Goal: Information Seeking & Learning: Learn about a topic

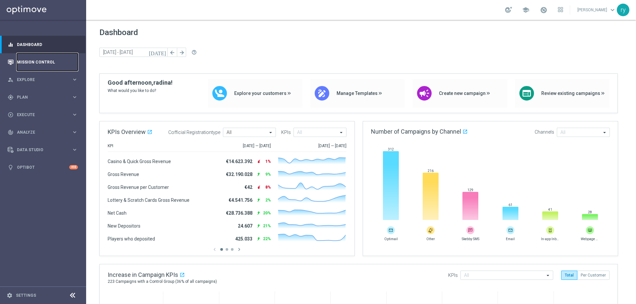
click at [29, 62] on link "Mission Control" at bounding box center [47, 62] width 61 height 18
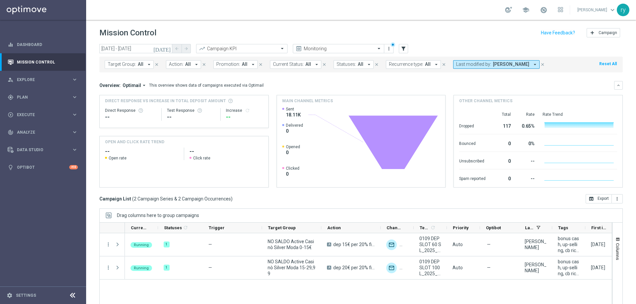
click at [167, 49] on icon "[DATE]" at bounding box center [162, 49] width 18 height 6
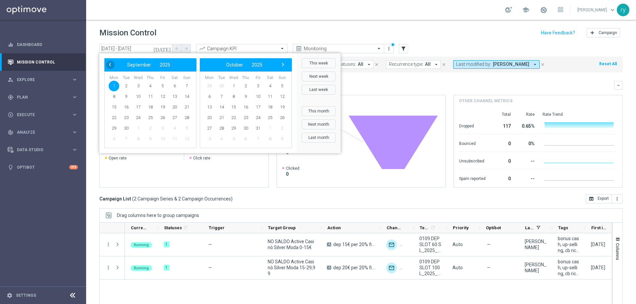
click at [107, 65] on span "‹" at bounding box center [110, 64] width 9 height 9
click at [164, 85] on span "1" at bounding box center [162, 86] width 11 height 11
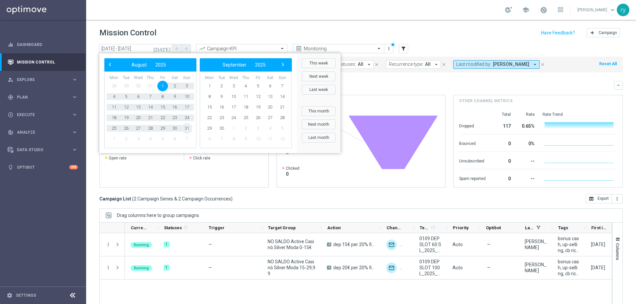
click at [186, 127] on span "31" at bounding box center [186, 128] width 11 height 11
type input "[DATE] - [DATE]"
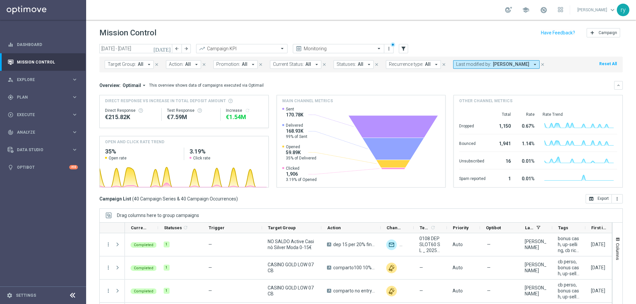
click at [250, 63] on icon "arrow_drop_down" at bounding box center [253, 65] width 6 height 6
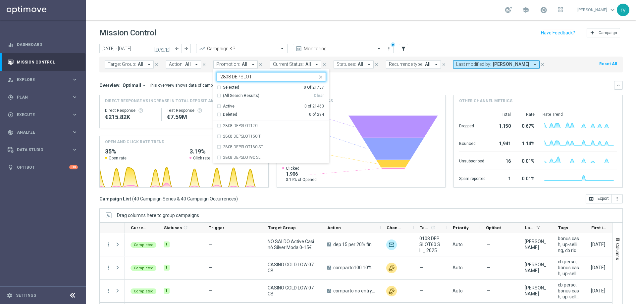
type input "2808 DEPSLOT"
click at [352, 84] on div "Overview: Optimail arrow_drop_down This overview shows data of campaigns execut…" at bounding box center [356, 85] width 515 height 6
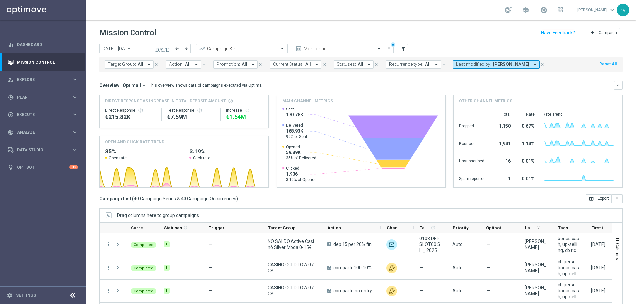
click at [250, 65] on icon "arrow_drop_down" at bounding box center [253, 65] width 6 height 6
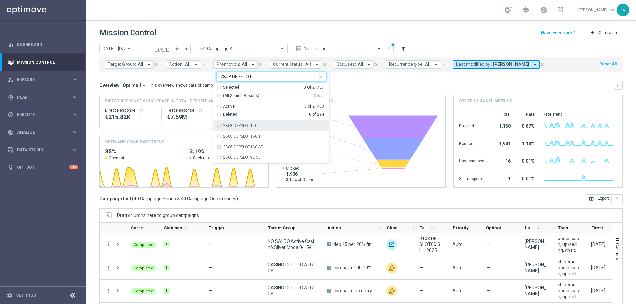
click at [217, 129] on div "2808 DEPSLOT120 L" at bounding box center [271, 126] width 109 height 11
type input "2808 DEPSLOT"
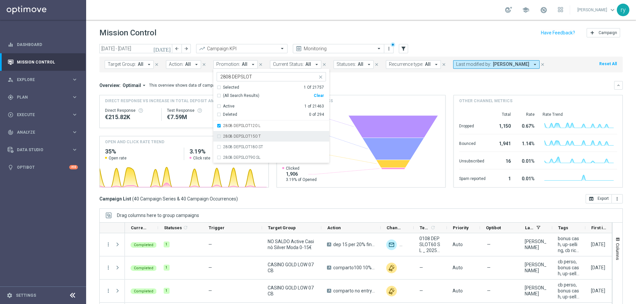
click at [218, 133] on div "2808 DEPSLOT150 T" at bounding box center [271, 136] width 109 height 11
drag, startPoint x: 218, startPoint y: 146, endPoint x: 218, endPoint y: 151, distance: 5.0
click at [218, 146] on div "2808 DEPSLOT180 ST" at bounding box center [271, 147] width 109 height 11
click at [218, 156] on div "2808 DEPSLOT90 SL" at bounding box center [271, 157] width 109 height 11
click at [352, 83] on div "Overview: Optimail arrow_drop_down This overview shows data of campaigns execut…" at bounding box center [356, 85] width 515 height 6
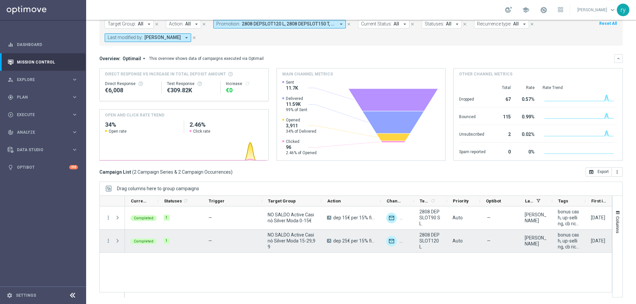
scroll to position [7, 0]
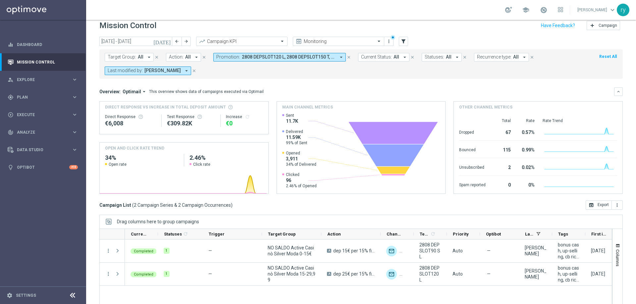
click at [184, 72] on icon "arrow_drop_down" at bounding box center [186, 71] width 6 height 6
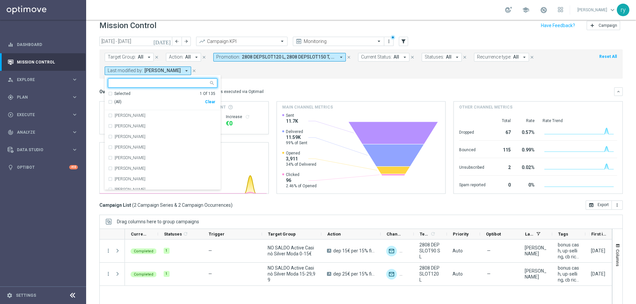
click at [0, 0] on div "Clear" at bounding box center [0, 0] width 0 height 0
click at [297, 74] on form "Target Group: All arrow_drop_down close Action: All arrow_drop_down close Promo…" at bounding box center [346, 64] width 483 height 22
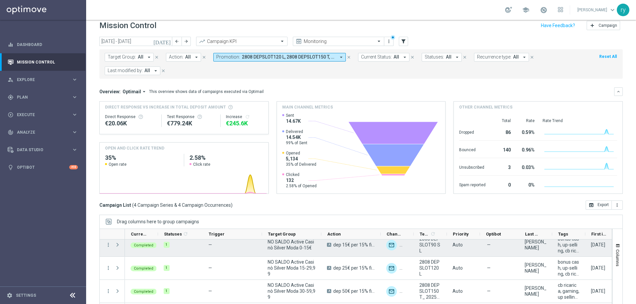
scroll to position [7, 0]
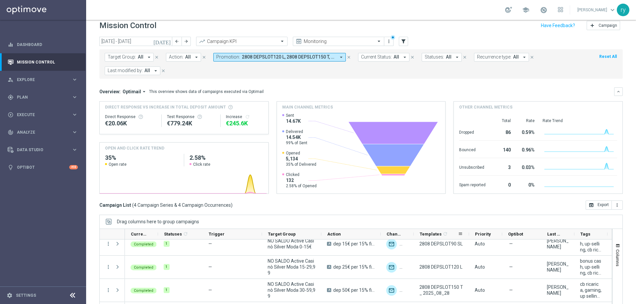
drag, startPoint x: 446, startPoint y: 234, endPoint x: 468, endPoint y: 233, distance: 22.2
click at [468, 233] on div at bounding box center [469, 234] width 3 height 10
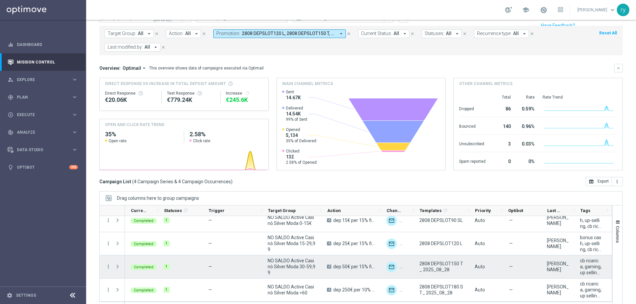
scroll to position [40, 0]
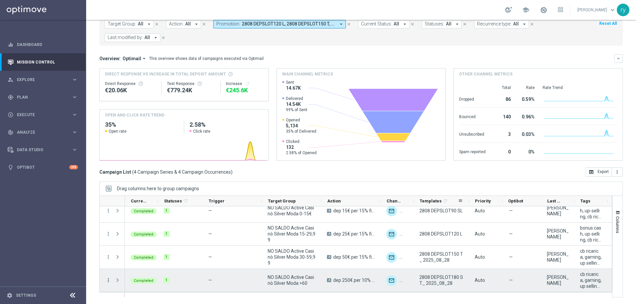
click at [107, 280] on icon "more_vert" at bounding box center [108, 281] width 6 height 6
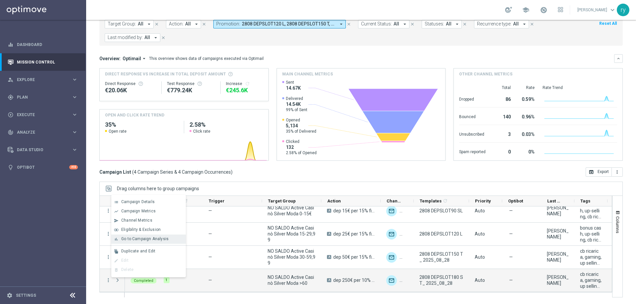
click at [125, 238] on span "Go to Campaign Analysis" at bounding box center [144, 239] width 47 height 5
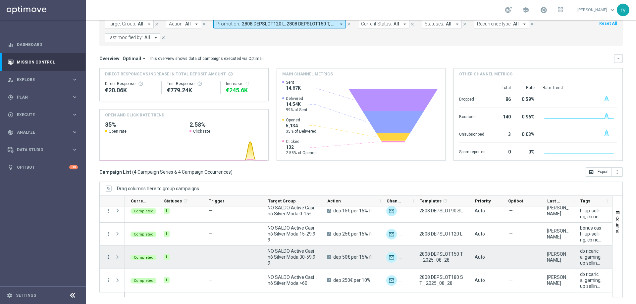
click at [110, 255] on icon "more_vert" at bounding box center [108, 257] width 6 height 6
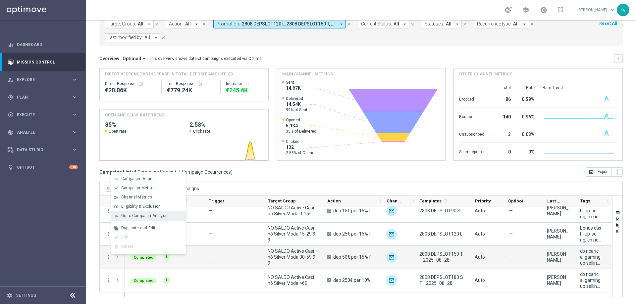
click at [125, 216] on span "Go to Campaign Analysis" at bounding box center [144, 216] width 47 height 5
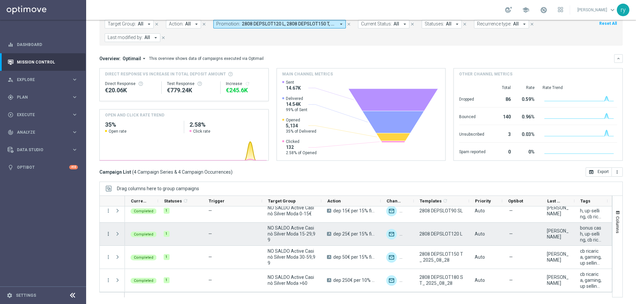
click at [107, 234] on icon "more_vert" at bounding box center [108, 234] width 6 height 6
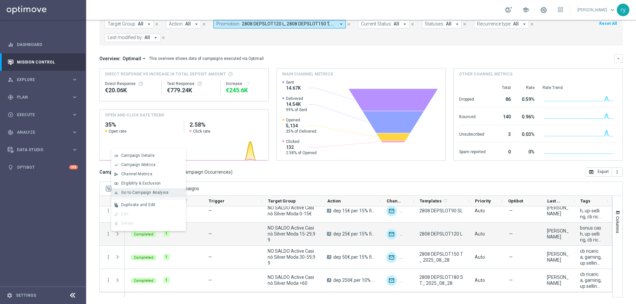
click at [139, 189] on div "bar_chart Go to Campaign Analysis" at bounding box center [148, 192] width 75 height 9
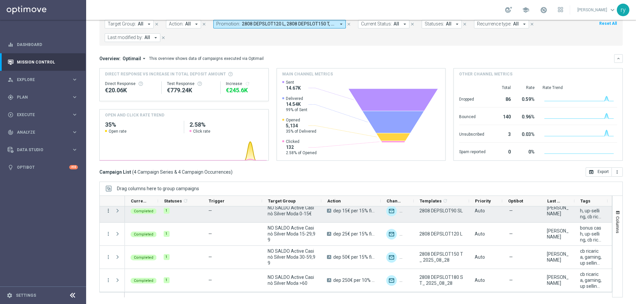
click at [107, 210] on icon "more_vert" at bounding box center [108, 211] width 6 height 6
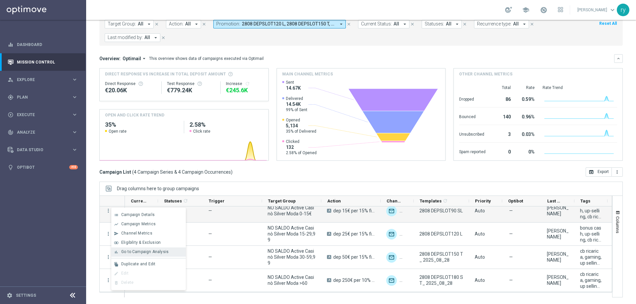
click at [134, 251] on span "Go to Campaign Analysis" at bounding box center [144, 252] width 47 height 5
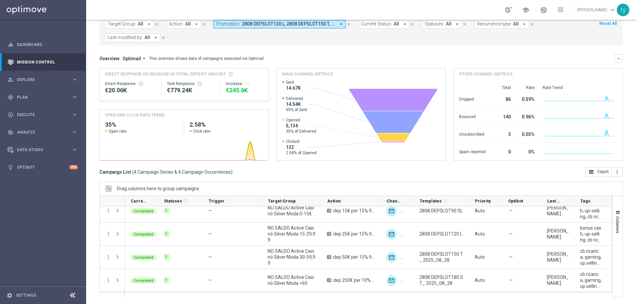
click at [341, 23] on icon "arrow_drop_down" at bounding box center [341, 24] width 6 height 6
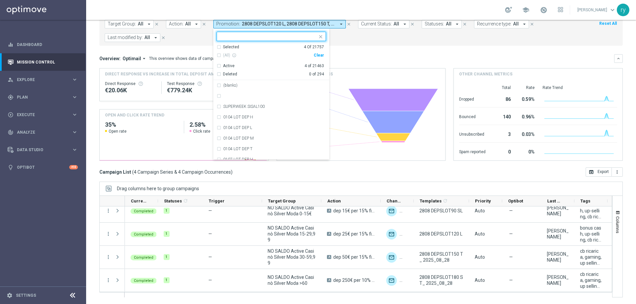
click at [315, 59] on div "(All) info_outline Clear" at bounding box center [270, 55] width 107 height 11
click at [315, 58] on div "(All) info_outline Clear" at bounding box center [270, 55] width 107 height 11
click at [0, 0] on div "Clear" at bounding box center [0, 0] width 0 height 0
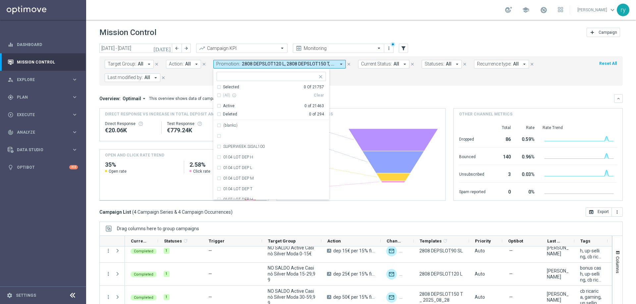
scroll to position [0, 0]
click at [264, 77] on input "text" at bounding box center [268, 77] width 97 height 6
paste input "2708 SLOTDEP GT"
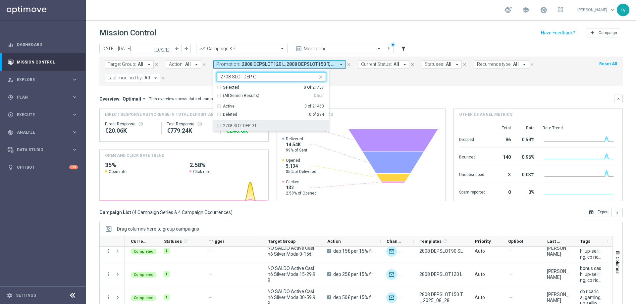
click at [254, 125] on label "2708 SLOTDEP GT" at bounding box center [239, 126] width 33 height 4
type input "2708 SLOTDEP GT"
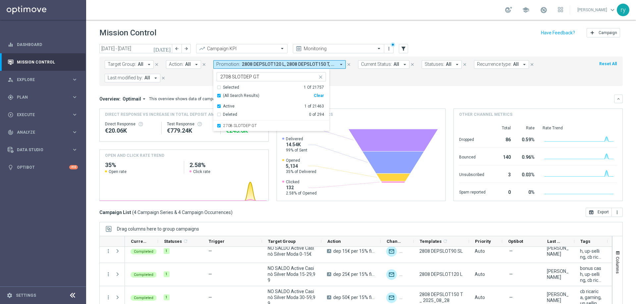
click at [348, 83] on div "Target Group: All arrow_drop_down close Action: All arrow_drop_down close Promo…" at bounding box center [360, 71] width 523 height 29
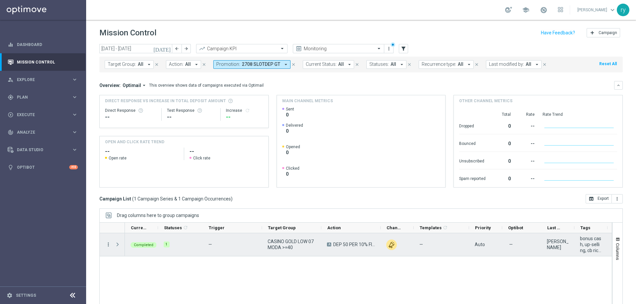
click at [108, 244] on icon "more_vert" at bounding box center [108, 245] width 6 height 6
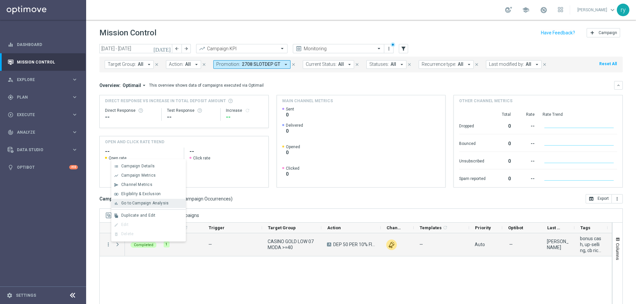
click at [121, 204] on span "Go to Campaign Analysis" at bounding box center [144, 203] width 47 height 5
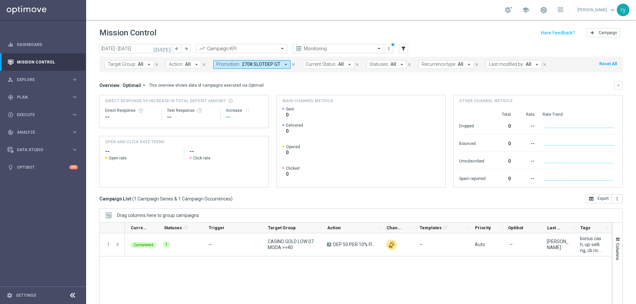
click at [283, 64] on icon "arrow_drop_down" at bounding box center [286, 65] width 6 height 6
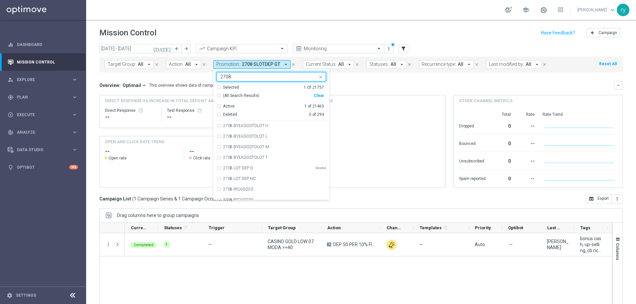
click at [0, 0] on div "Clear" at bounding box center [0, 0] width 0 height 0
click at [248, 77] on input "2708" at bounding box center [268, 77] width 97 height 6
click at [239, 183] on label "2708 SLOTDEP GL" at bounding box center [239, 184] width 33 height 4
type input "2708"
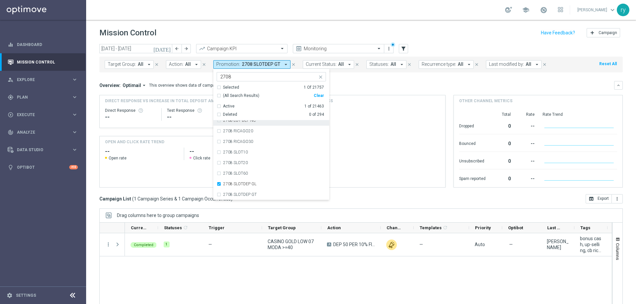
click at [366, 78] on mini-dashboard "Overview: Optimail arrow_drop_down This overview shows data of campaigns execut…" at bounding box center [360, 134] width 523 height 122
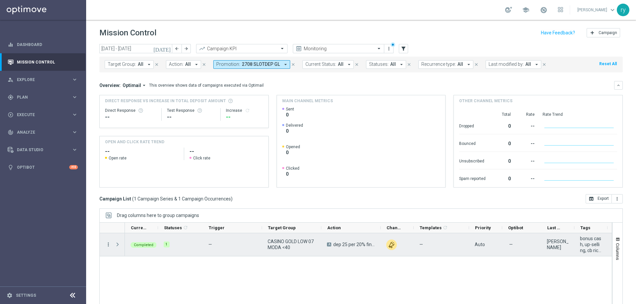
click at [111, 243] on icon "more_vert" at bounding box center [108, 245] width 6 height 6
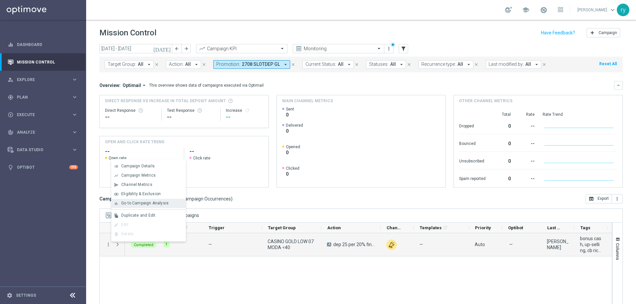
click at [122, 201] on div "bar_chart Go to Campaign Analysis" at bounding box center [148, 203] width 75 height 9
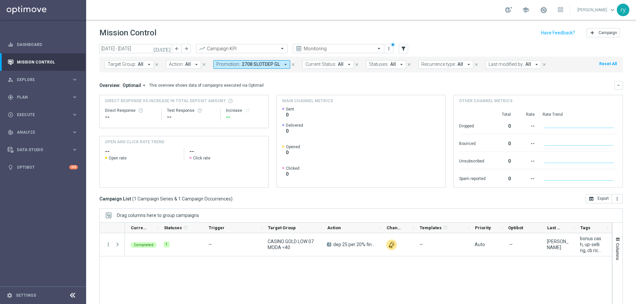
click at [283, 62] on icon "arrow_drop_down" at bounding box center [286, 65] width 6 height 6
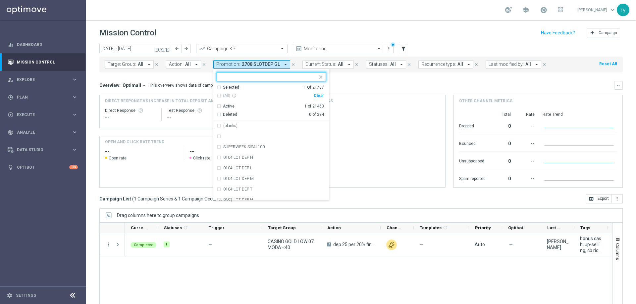
click at [0, 0] on div "Clear" at bounding box center [0, 0] width 0 height 0
click at [236, 76] on input "text" at bounding box center [268, 77] width 97 height 6
paste input "2708 UNBONUSPERTE15S"
click at [230, 75] on input "2708 UNBONUSPERTE" at bounding box center [268, 77] width 97 height 6
click at [229, 75] on input "2708 UNBONUSPERTE" at bounding box center [268, 77] width 97 height 6
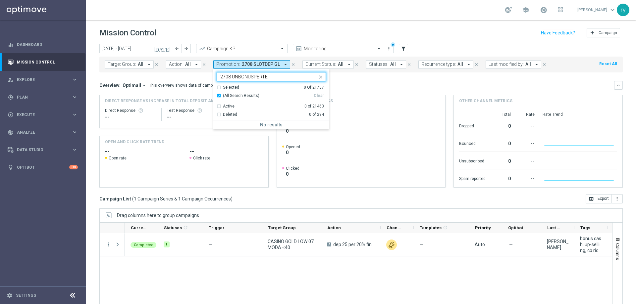
click at [269, 77] on input "2708 UNBONUSPERTE" at bounding box center [268, 77] width 97 height 6
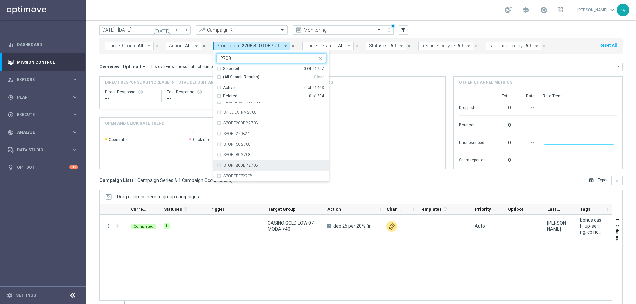
scroll to position [27, 0]
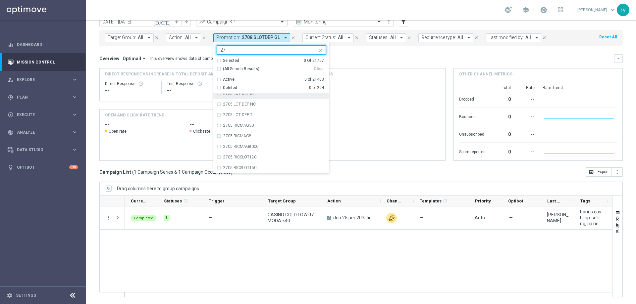
type input "2"
paste input "2708 UNBONUSPERTE15S"
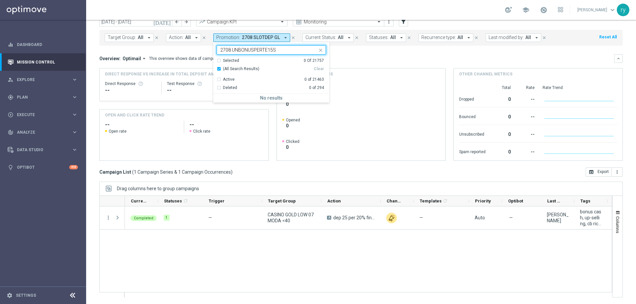
scroll to position [0, 0]
click at [229, 50] on input "2708 UNBONUSPERTE15S" at bounding box center [268, 50] width 97 height 6
type input "UNBONUSPERTE15S"
click at [352, 51] on mini-dashboard "Overview: Optimail arrow_drop_down This overview shows data of campaigns execut…" at bounding box center [360, 107] width 523 height 122
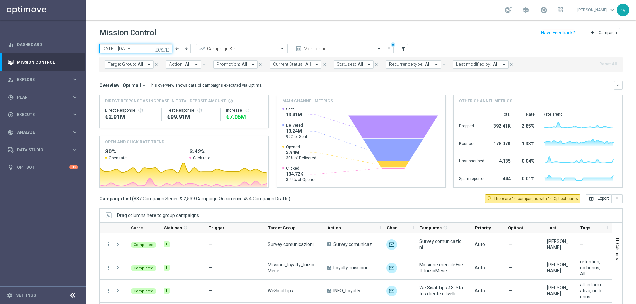
click at [140, 46] on input "01 Aug 2025 - 31 Aug 2025" at bounding box center [135, 48] width 73 height 9
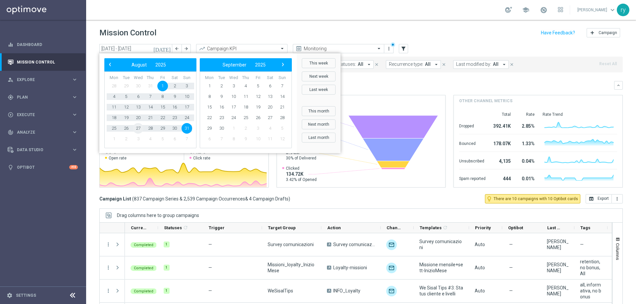
click at [141, 129] on span "27" at bounding box center [138, 128] width 11 height 11
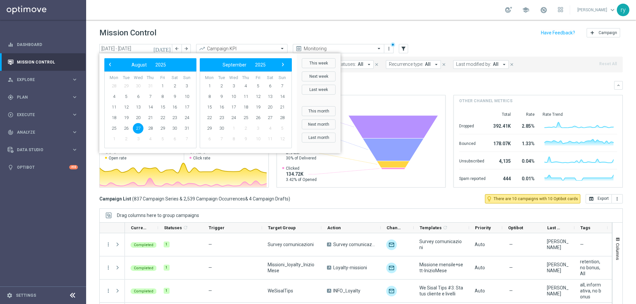
click at [141, 129] on span "27" at bounding box center [138, 128] width 11 height 11
type input "27 Aug 2025 - 27 Aug 2025"
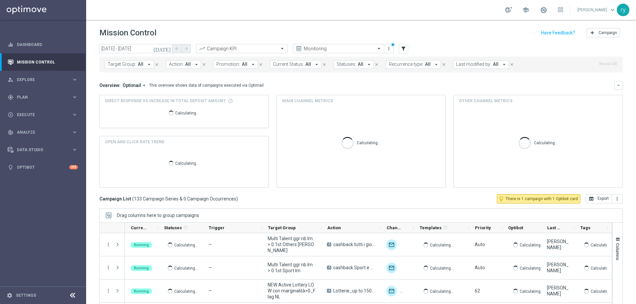
click at [501, 65] on icon "arrow_drop_down" at bounding box center [504, 65] width 6 height 6
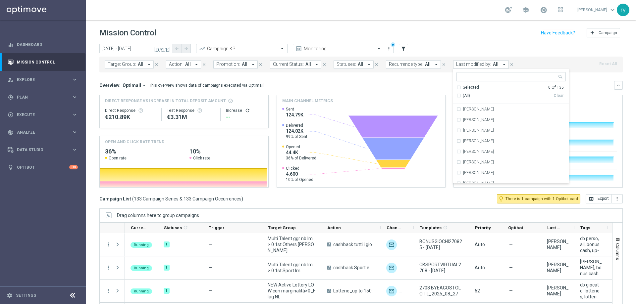
click at [469, 76] on input "text" at bounding box center [508, 77] width 97 height 6
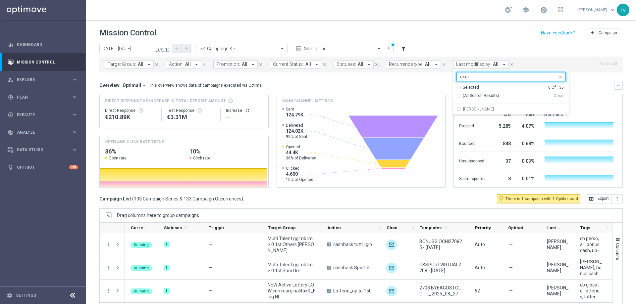
type input "ceci"
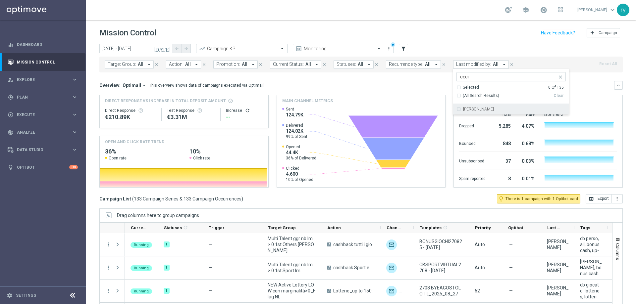
click at [472, 111] on label "Cecilia Mascelli" at bounding box center [478, 109] width 31 height 4
click at [432, 78] on mini-dashboard "Overview: Optimail arrow_drop_down This overview shows data of campaigns execut…" at bounding box center [360, 134] width 523 height 122
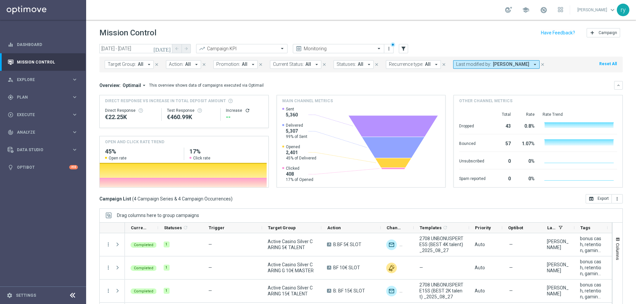
click at [255, 203] on div "Campaign List ( 4 Campaign Series & 4 Campaign Occurrences ) open_in_browser Ex…" at bounding box center [360, 198] width 523 height 9
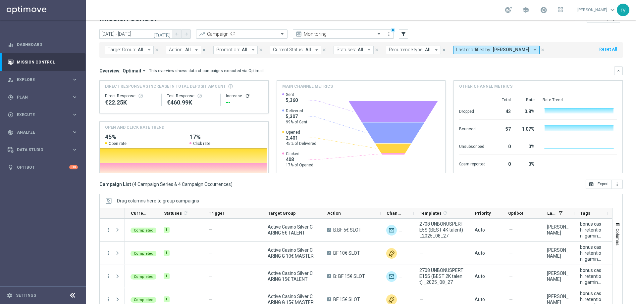
scroll to position [27, 0]
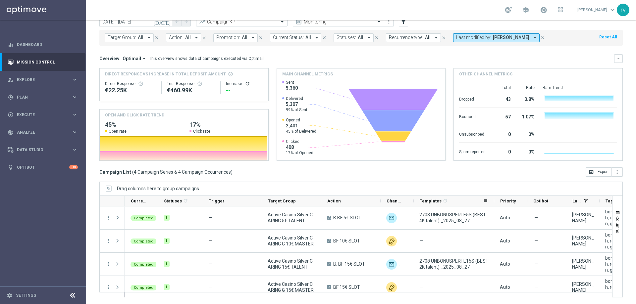
drag, startPoint x: 468, startPoint y: 203, endPoint x: 493, endPoint y: 203, distance: 25.2
click at [493, 203] on div at bounding box center [494, 201] width 3 height 10
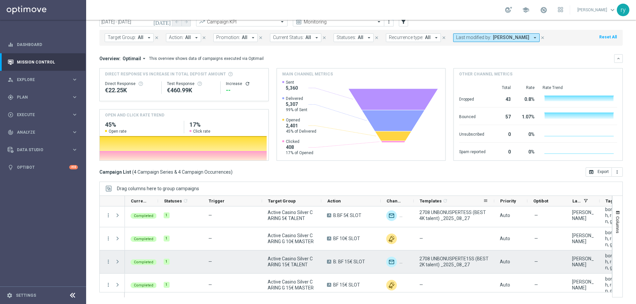
scroll to position [0, 0]
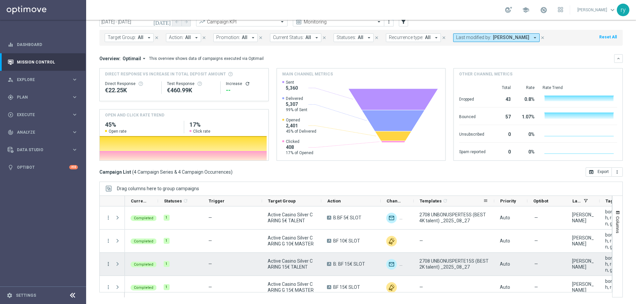
click at [109, 266] on icon "more_vert" at bounding box center [108, 264] width 6 height 6
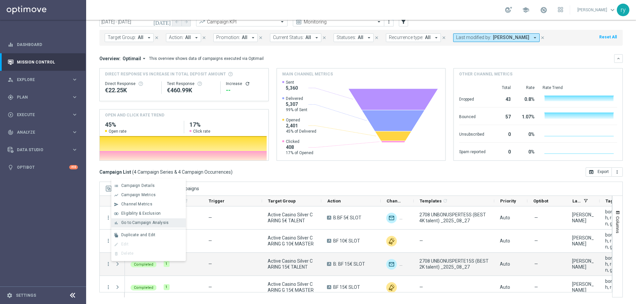
click at [132, 224] on span "Go to Campaign Analysis" at bounding box center [144, 223] width 47 height 5
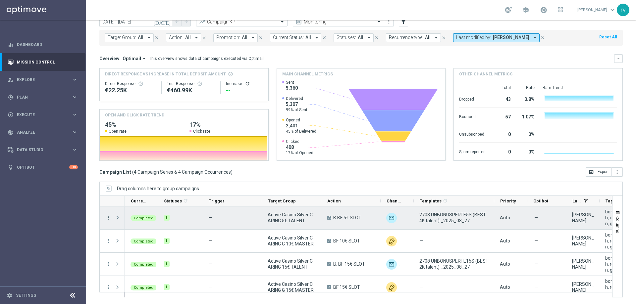
click at [110, 218] on icon "more_vert" at bounding box center [108, 218] width 6 height 6
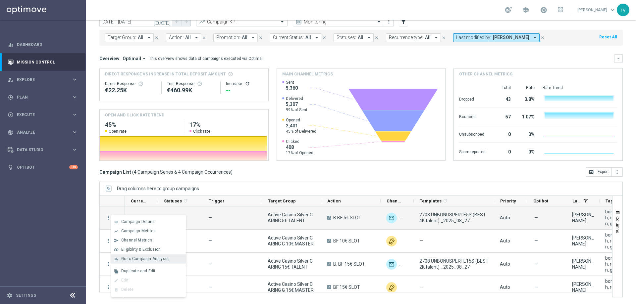
click at [131, 259] on span "Go to Campaign Analysis" at bounding box center [144, 259] width 47 height 5
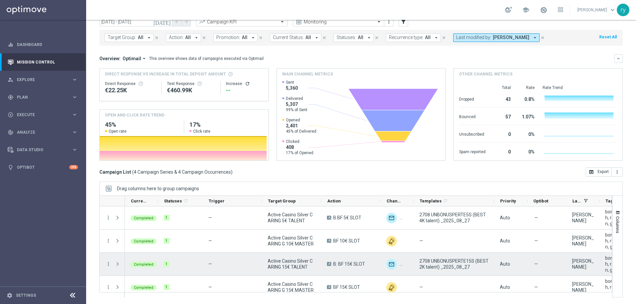
scroll to position [7, 0]
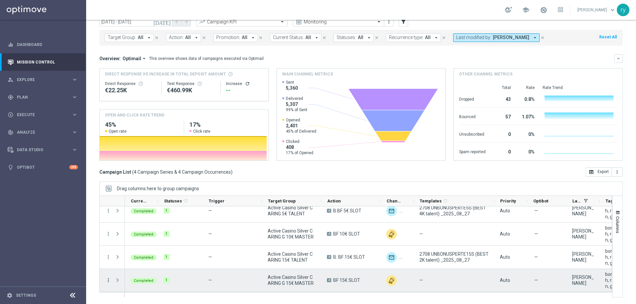
click at [107, 282] on icon "more_vert" at bounding box center [108, 281] width 6 height 6
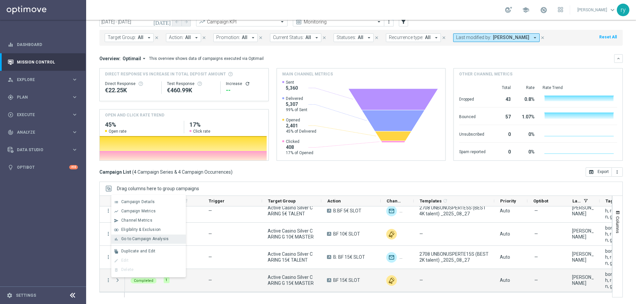
click at [139, 240] on span "Go to Campaign Analysis" at bounding box center [144, 239] width 47 height 5
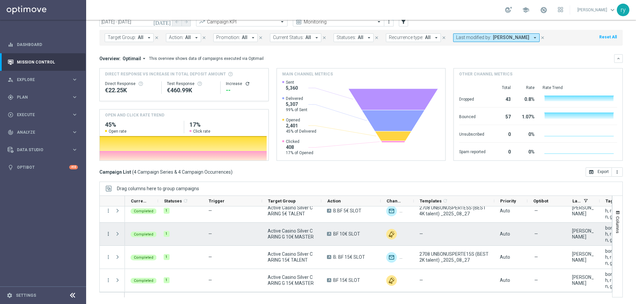
click at [109, 236] on icon "more_vert" at bounding box center [108, 234] width 6 height 6
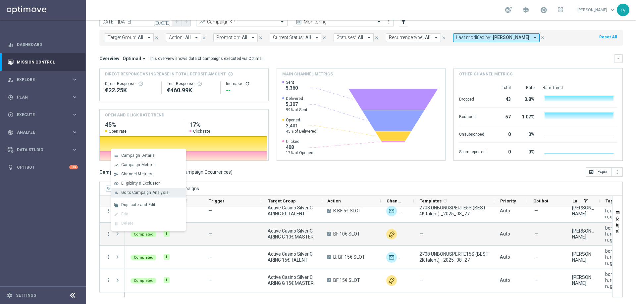
click at [126, 191] on span "Go to Campaign Analysis" at bounding box center [144, 192] width 47 height 5
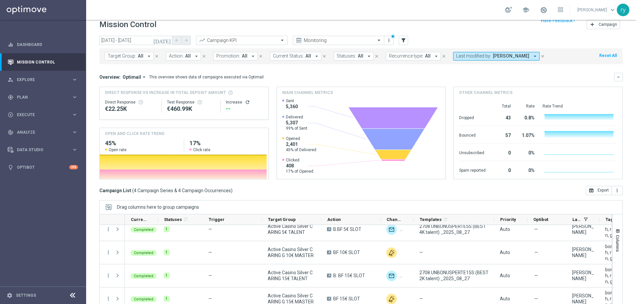
scroll to position [0, 0]
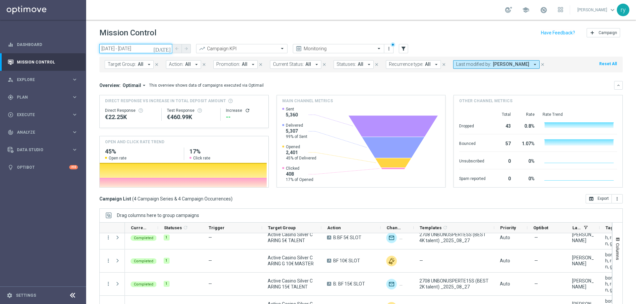
click at [130, 44] on input "27 Aug 2025 - 27 Aug 2025" at bounding box center [135, 48] width 73 height 9
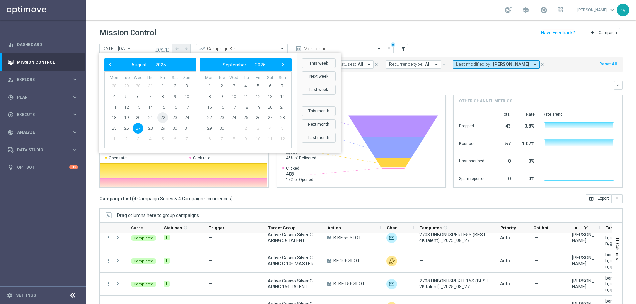
click at [163, 114] on span "22" at bounding box center [162, 118] width 11 height 11
type input "22 Aug 2025 - 22 Aug 2025"
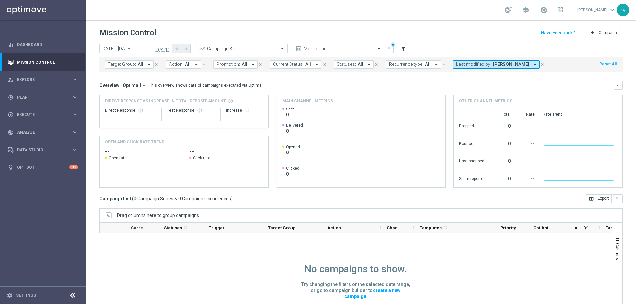
click at [532, 64] on icon "arrow_drop_down" at bounding box center [535, 65] width 6 height 6
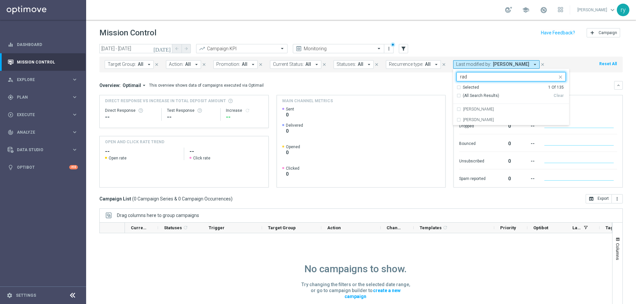
type input "rad"
click at [471, 119] on label "[PERSON_NAME]" at bounding box center [478, 120] width 31 height 4
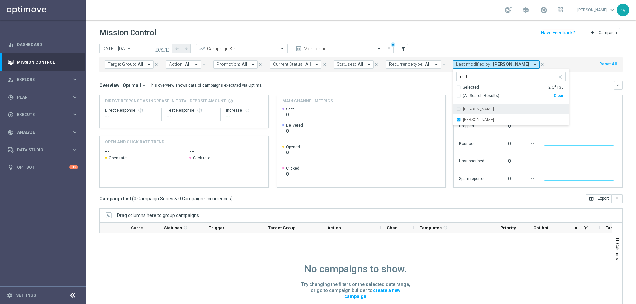
click at [422, 78] on mini-dashboard "Overview: Optimail arrow_drop_down This overview shows data of campaigns execut…" at bounding box center [360, 134] width 523 height 122
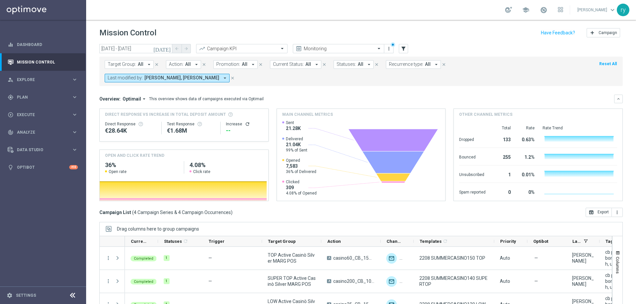
click at [370, 86] on mini-dashboard "Overview: Optimail arrow_drop_down This overview shows data of campaigns execut…" at bounding box center [360, 147] width 523 height 122
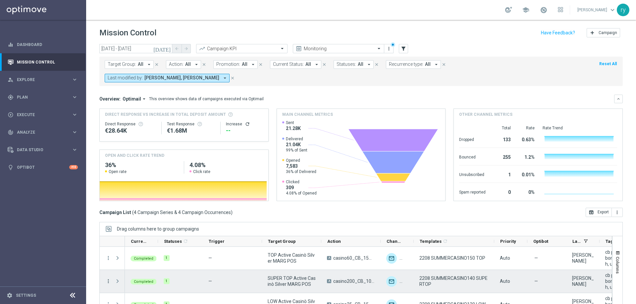
click at [109, 279] on icon "more_vert" at bounding box center [108, 282] width 6 height 6
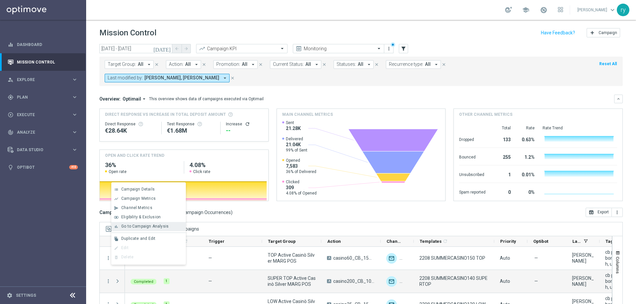
click at [126, 226] on span "Go to Campaign Analysis" at bounding box center [144, 226] width 47 height 5
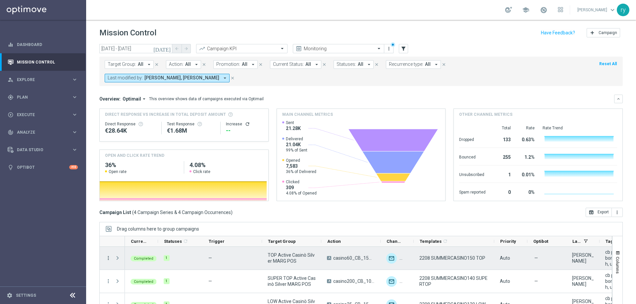
click at [110, 255] on icon "more_vert" at bounding box center [108, 258] width 6 height 6
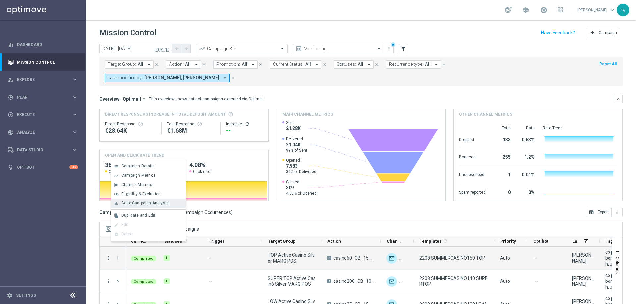
click at [128, 201] on div "bar_chart Go to Campaign Analysis" at bounding box center [148, 203] width 75 height 9
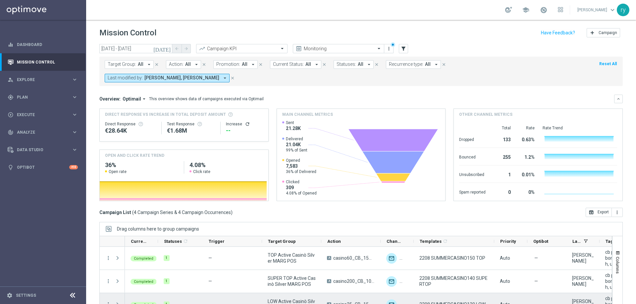
click at [108, 302] on icon "more_vert" at bounding box center [108, 305] width 6 height 6
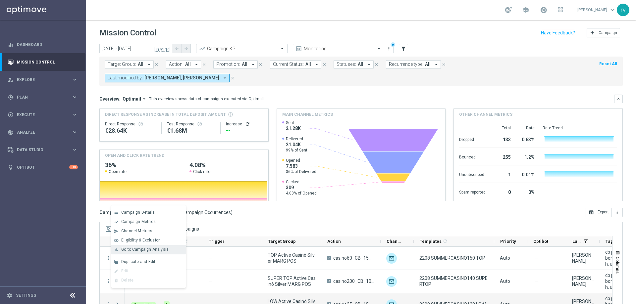
click at [130, 251] on span "Go to Campaign Analysis" at bounding box center [144, 249] width 47 height 5
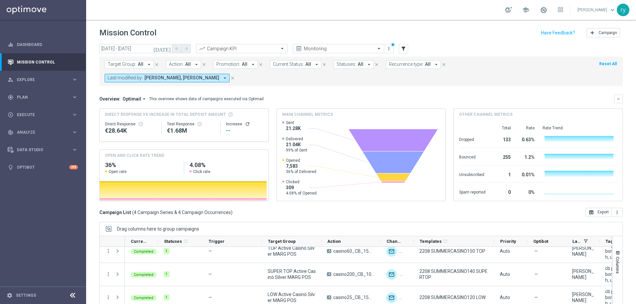
scroll to position [27, 0]
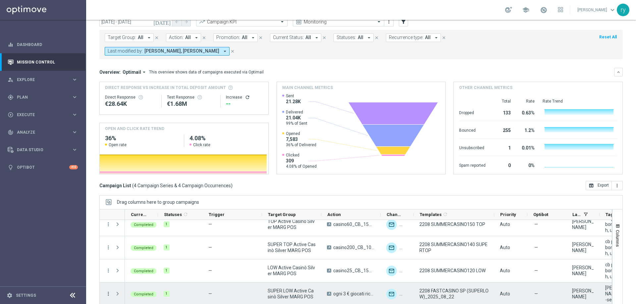
click at [110, 291] on icon "more_vert" at bounding box center [108, 294] width 6 height 6
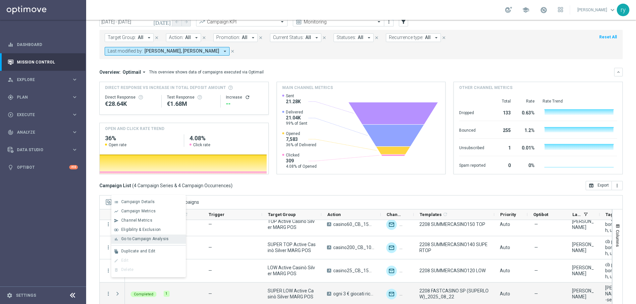
click at [131, 239] on span "Go to Campaign Analysis" at bounding box center [144, 239] width 47 height 5
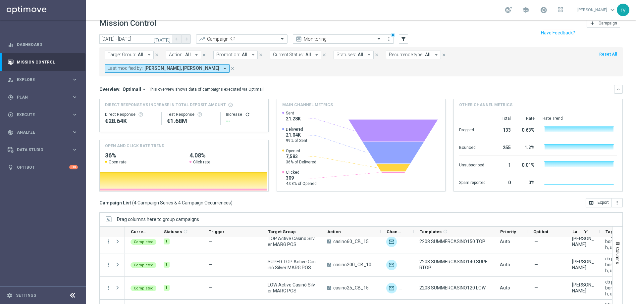
scroll to position [0, 0]
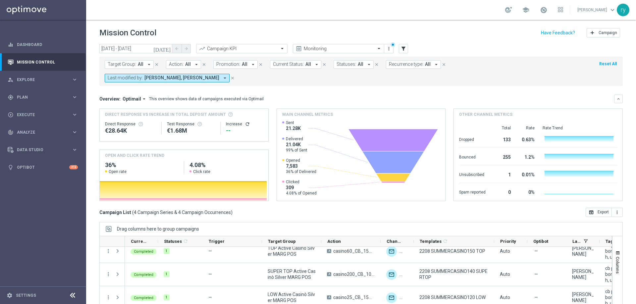
click at [166, 47] on icon "[DATE]" at bounding box center [162, 49] width 18 height 6
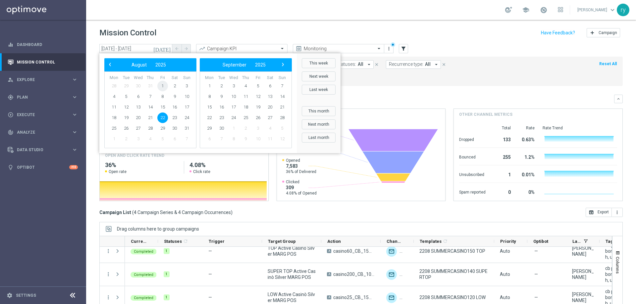
click at [159, 83] on span "1" at bounding box center [162, 86] width 11 height 11
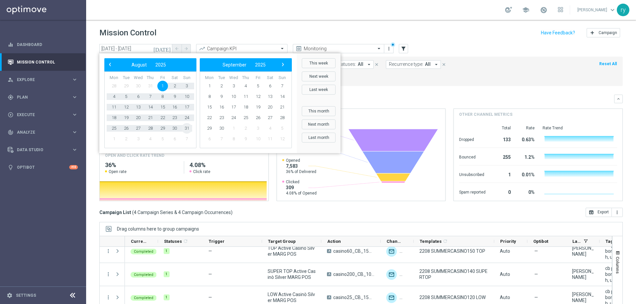
click at [187, 132] on span "31" at bounding box center [186, 128] width 11 height 11
type input "01 Aug 2025 - 31 Aug 2025"
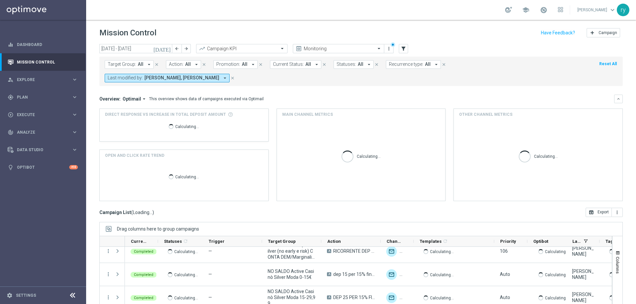
click at [250, 64] on icon "arrow_drop_down" at bounding box center [253, 65] width 6 height 6
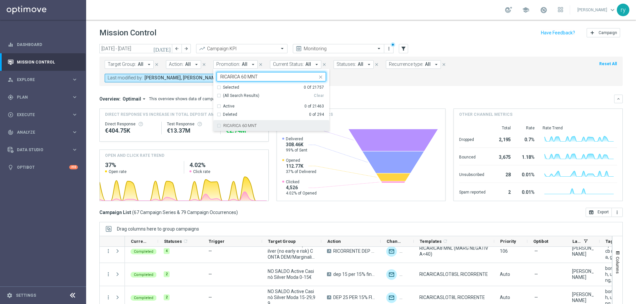
click at [254, 124] on div "RICARICA 60 MNT" at bounding box center [274, 126] width 103 height 4
type input "RICARICA 60 MNT"
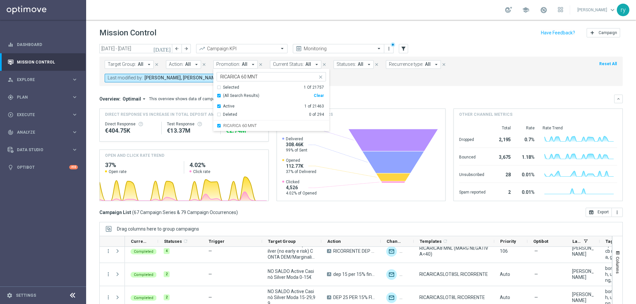
click at [356, 96] on div "Overview: Optimail arrow_drop_down This overview shows data of campaigns execut…" at bounding box center [356, 99] width 515 height 6
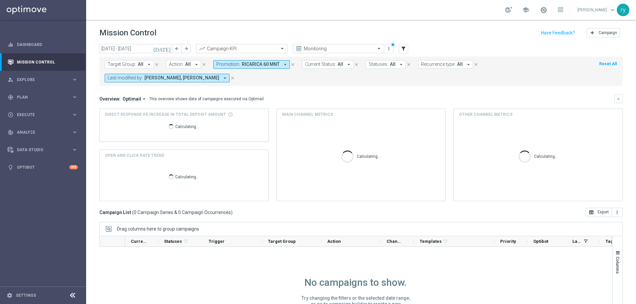
scroll to position [0, 0]
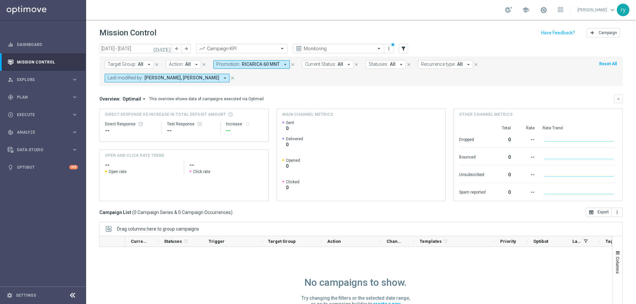
click at [222, 79] on icon "arrow_drop_down" at bounding box center [225, 78] width 6 height 6
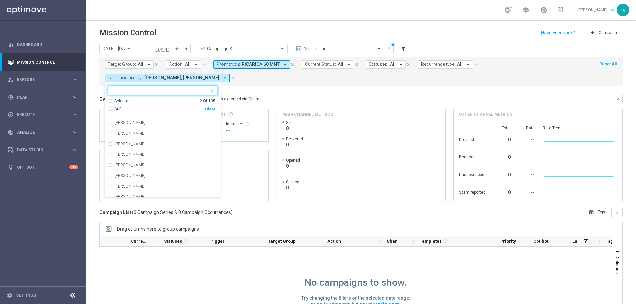
click at [0, 0] on div "Clear" at bounding box center [0, 0] width 0 height 0
click at [253, 86] on div "Target Group: All arrow_drop_down close Action: All arrow_drop_down close Promo…" at bounding box center [360, 71] width 523 height 29
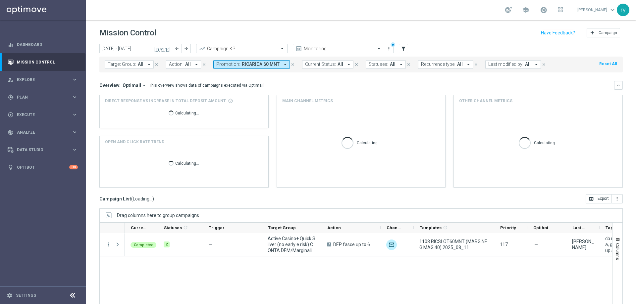
scroll to position [0, 0]
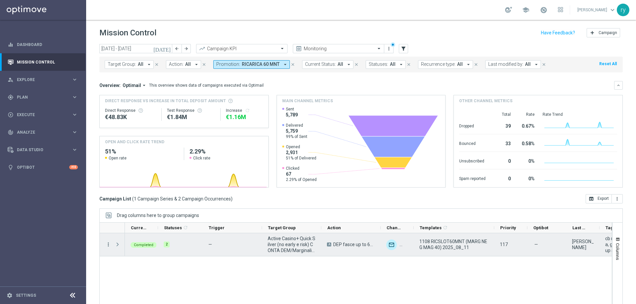
click at [106, 245] on icon "more_vert" at bounding box center [108, 245] width 6 height 6
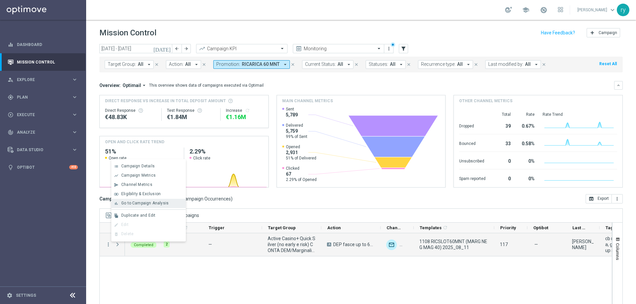
click at [132, 202] on span "Go to Campaign Analysis" at bounding box center [144, 203] width 47 height 5
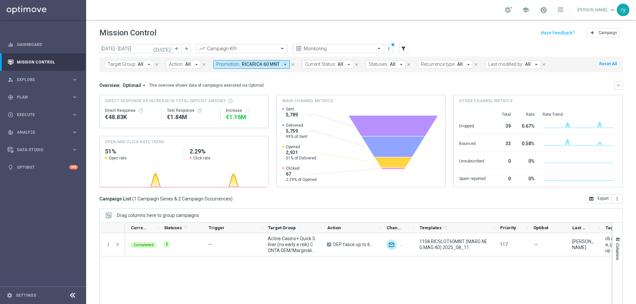
click at [282, 63] on icon "arrow_drop_down" at bounding box center [285, 65] width 6 height 6
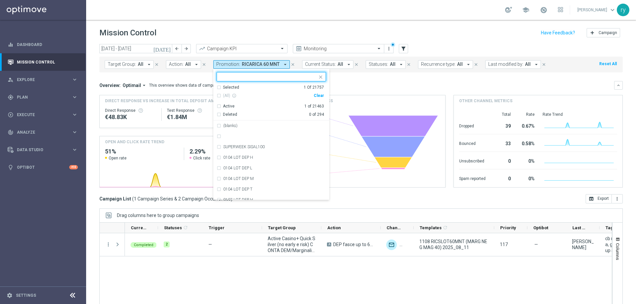
click at [0, 0] on div "Clear" at bounding box center [0, 0] width 0 height 0
click at [247, 80] on div at bounding box center [268, 77] width 98 height 7
paste input "RICARICA8 MNL"
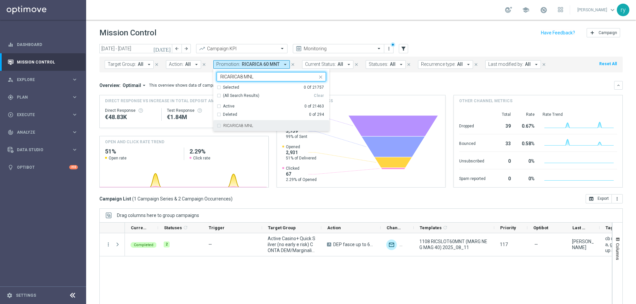
click at [243, 125] on label "RICARICA8 MNL" at bounding box center [238, 126] width 30 height 4
type input "RICARICA8 MNL"
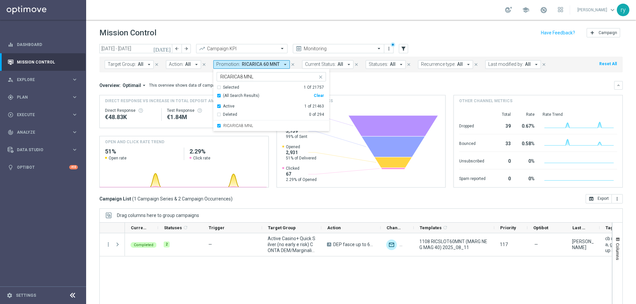
click at [344, 77] on mini-dashboard "Overview: Optimail arrow_drop_down This overview shows data of campaigns execut…" at bounding box center [360, 134] width 523 height 122
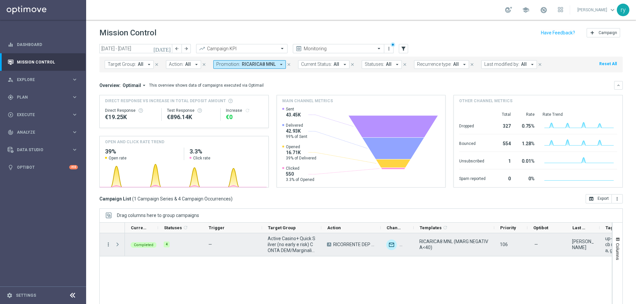
click at [109, 245] on icon "more_vert" at bounding box center [108, 245] width 6 height 6
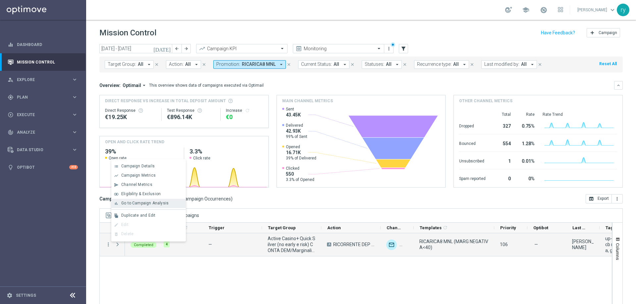
click at [130, 199] on div "bar_chart Go to Campaign Analysis" at bounding box center [148, 203] width 75 height 9
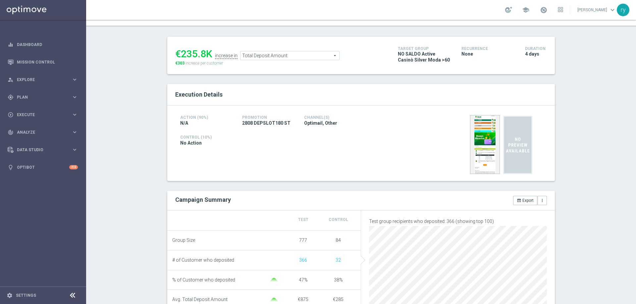
scroll to position [99, 0]
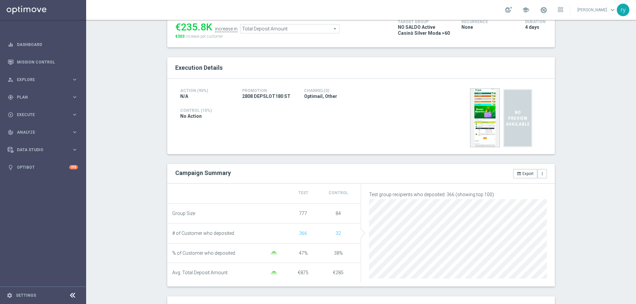
click at [279, 27] on span "Total Deposit Amount" at bounding box center [289, 29] width 99 height 9
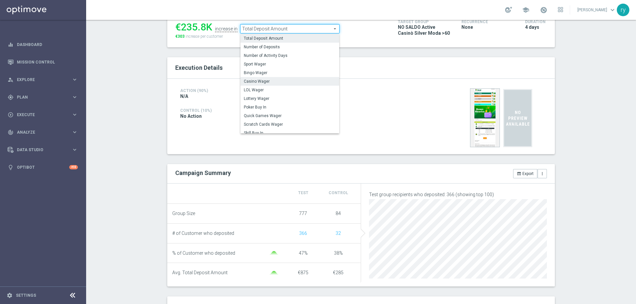
click at [284, 79] on span "Casino Wager" at bounding box center [290, 81] width 92 height 5
type input "Casino Wager"
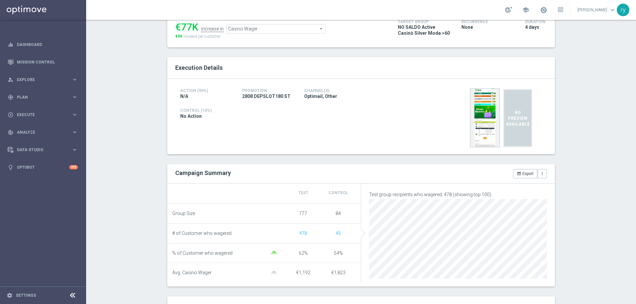
scroll to position [33, 0]
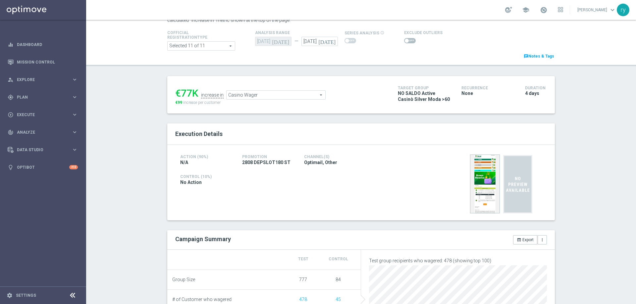
click at [408, 39] on span at bounding box center [410, 40] width 12 height 5
click at [408, 39] on input "checkbox" at bounding box center [410, 40] width 12 height 5
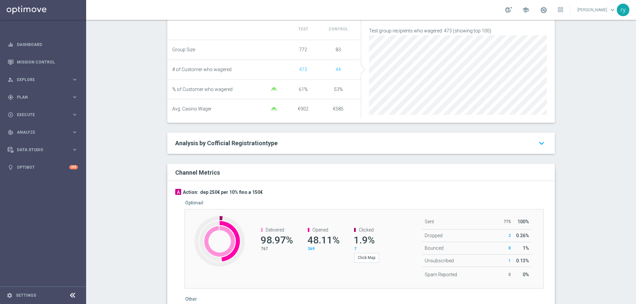
scroll to position [66, 0]
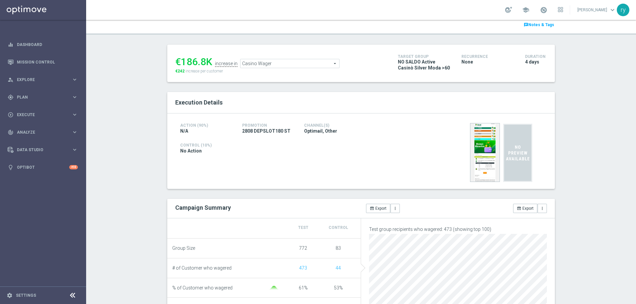
click at [274, 66] on span "Casino Wager" at bounding box center [289, 63] width 99 height 9
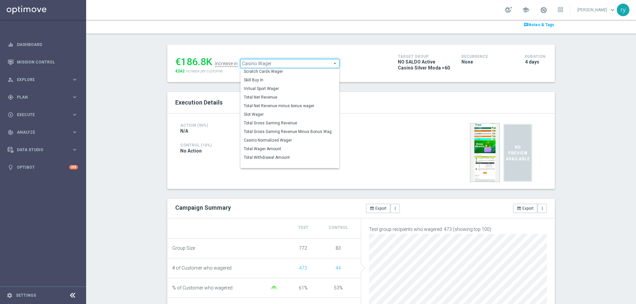
scroll to position [92, 0]
click at [294, 123] on span "Total Gross Gaming Revenue Minus Bonus Wagared" at bounding box center [290, 123] width 92 height 5
checkbox input "false"
type input "Total Gross Gaming Revenue Minus Bonus Wagared"
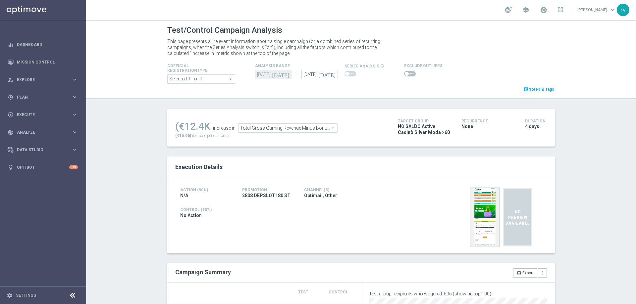
click at [404, 71] on input "checkbox" at bounding box center [410, 73] width 12 height 5
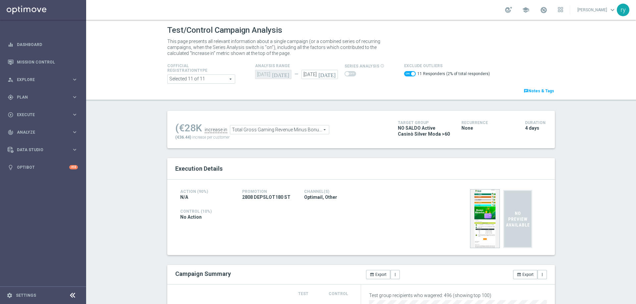
click at [404, 74] on span at bounding box center [410, 73] width 12 height 5
click at [404, 74] on input "checkbox" at bounding box center [410, 73] width 12 height 5
checkbox input "false"
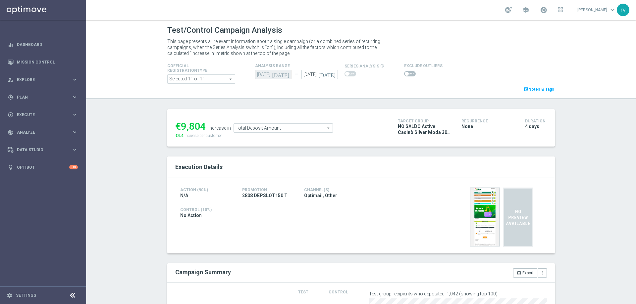
click at [405, 75] on span at bounding box center [407, 74] width 4 height 4
click at [404, 75] on input "checkbox" at bounding box center [410, 73] width 12 height 5
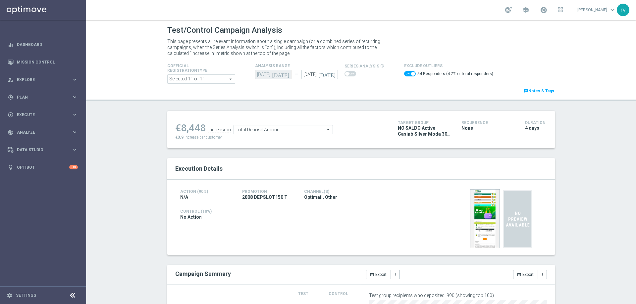
click at [404, 71] on span at bounding box center [410, 73] width 12 height 5
click at [404, 71] on input "checkbox" at bounding box center [410, 73] width 12 height 5
checkbox input "false"
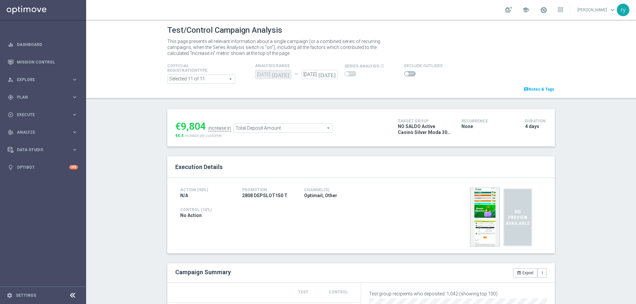
scroll to position [66, 0]
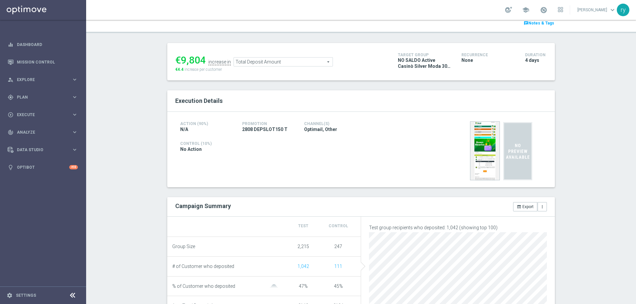
click at [257, 60] on span "Total Deposit Amount" at bounding box center [283, 62] width 99 height 9
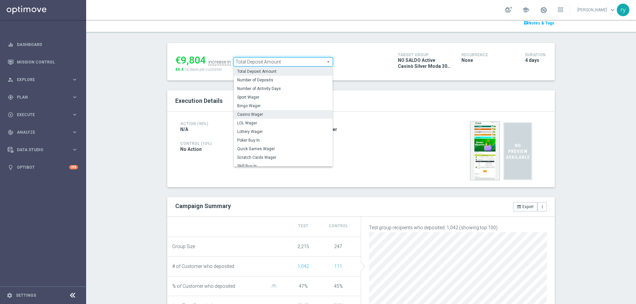
click at [263, 113] on span "Casino Wager" at bounding box center [283, 114] width 92 height 5
type input "Casino Wager"
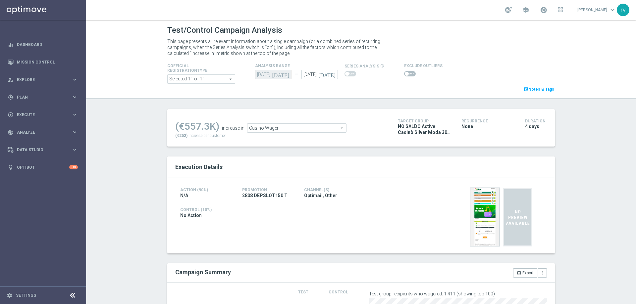
click at [404, 41] on div "This page presents all relevant information about a single campaign (or a combi…" at bounding box center [360, 47] width 397 height 21
click at [407, 74] on span at bounding box center [410, 73] width 12 height 5
click at [407, 74] on input "checkbox" at bounding box center [410, 73] width 12 height 5
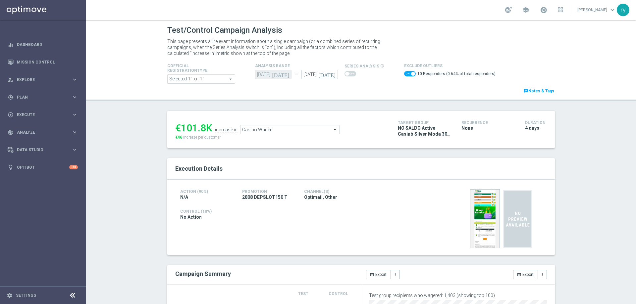
click at [266, 131] on span "Casino Wager" at bounding box center [289, 130] width 99 height 9
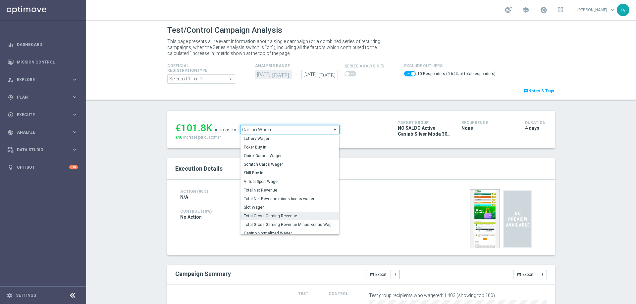
scroll to position [64, 0]
click at [289, 217] on span "Total Gross Gaming Revenue Minus Bonus Wagared" at bounding box center [290, 219] width 92 height 5
checkbox input "false"
type input "Total Gross Gaming Revenue Minus Bonus Wagared"
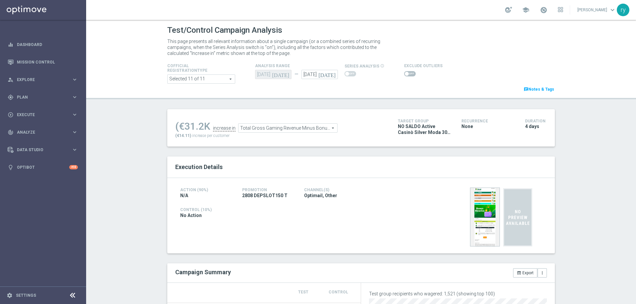
click at [404, 77] on switch at bounding box center [410, 74] width 12 height 6
click at [405, 75] on span at bounding box center [410, 73] width 12 height 5
click at [405, 75] on input "checkbox" at bounding box center [410, 73] width 12 height 5
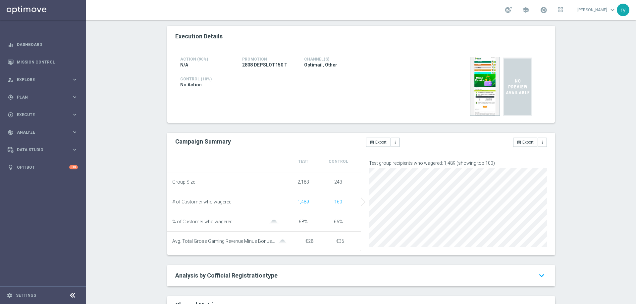
scroll to position [33, 0]
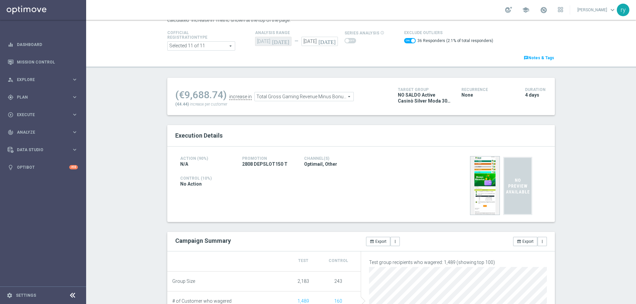
click at [404, 41] on span at bounding box center [410, 40] width 12 height 5
click at [404, 41] on input "checkbox" at bounding box center [410, 40] width 12 height 5
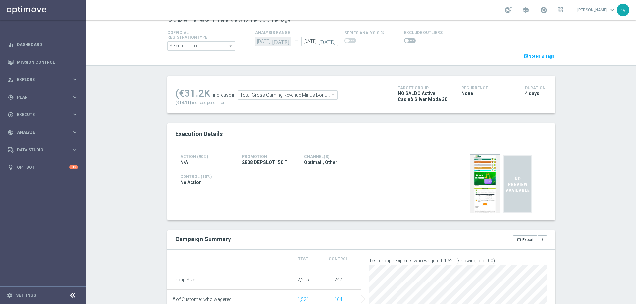
click at [405, 42] on span at bounding box center [407, 41] width 4 height 4
click at [404, 42] on input "checkbox" at bounding box center [410, 40] width 12 height 5
checkbox input "true"
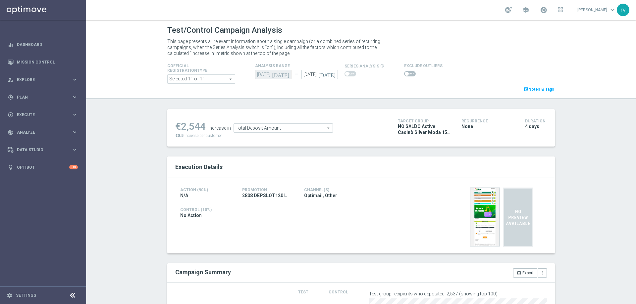
click at [404, 75] on span at bounding box center [410, 73] width 12 height 5
click at [404, 75] on input "checkbox" at bounding box center [410, 73] width 12 height 5
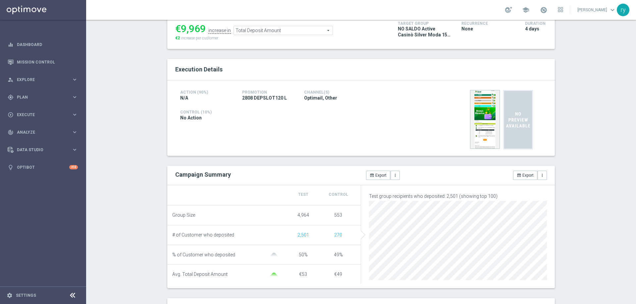
scroll to position [66, 0]
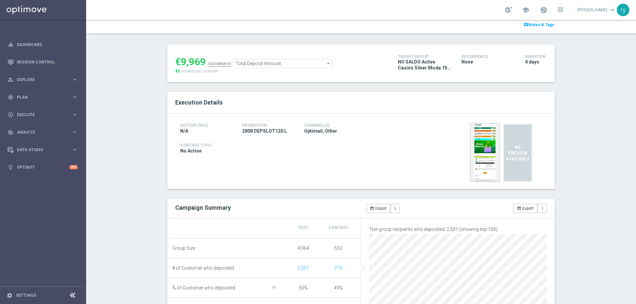
click at [240, 67] on span "Total Deposit Amount" at bounding box center [283, 63] width 99 height 9
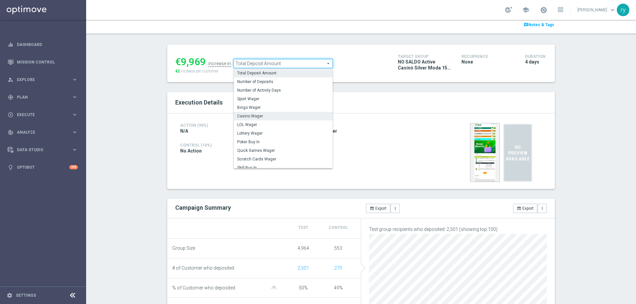
click at [254, 113] on label "Casino Wager" at bounding box center [283, 116] width 99 height 9
checkbox input "false"
type input "Casino Wager"
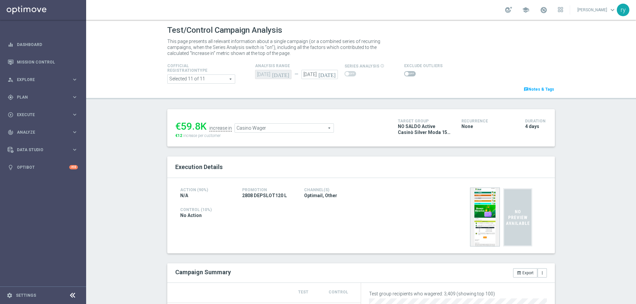
click at [407, 76] on span at bounding box center [410, 73] width 12 height 5
click at [407, 76] on input "checkbox" at bounding box center [410, 73] width 12 height 5
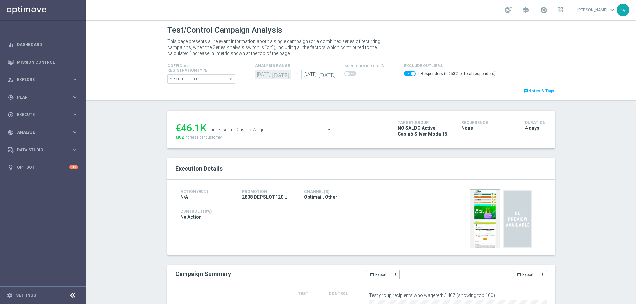
click at [404, 74] on span at bounding box center [410, 73] width 12 height 5
click at [404, 74] on input "checkbox" at bounding box center [410, 73] width 12 height 5
checkbox input "false"
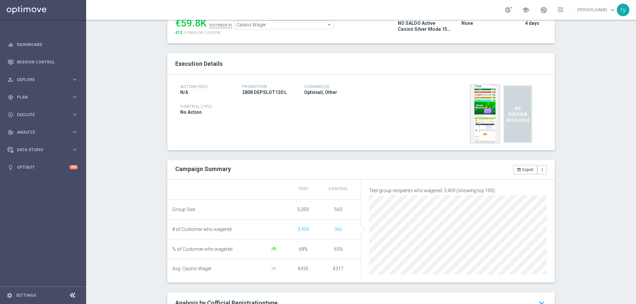
scroll to position [66, 0]
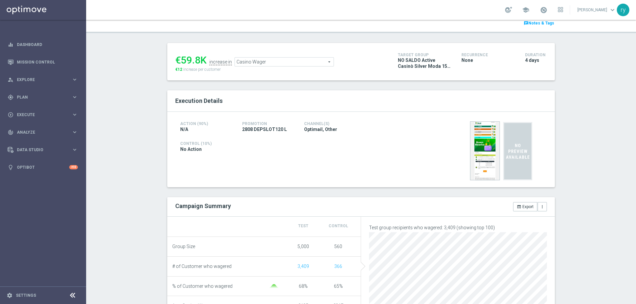
click at [265, 64] on span "Casino Wager" at bounding box center [284, 62] width 99 height 9
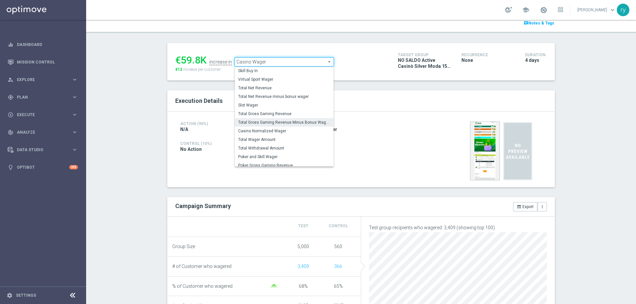
scroll to position [95, 0]
click at [286, 120] on span "Total Gross Gaming Revenue Minus Bonus Wagared" at bounding box center [284, 119] width 92 height 5
type input "Total Gross Gaming Revenue Minus Bonus Wagared"
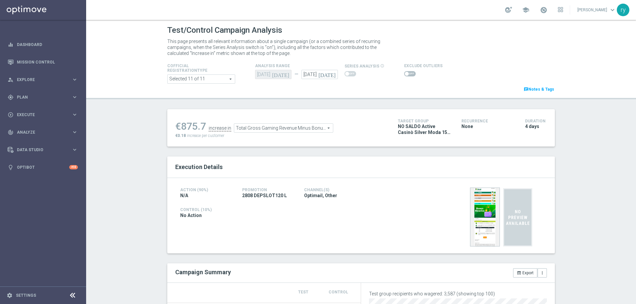
click at [404, 72] on span at bounding box center [410, 73] width 12 height 5
click at [404, 72] on input "checkbox" at bounding box center [410, 73] width 12 height 5
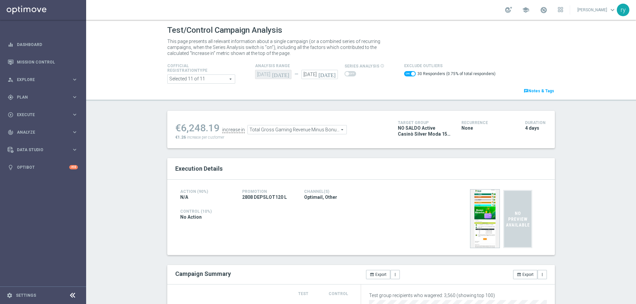
click at [404, 72] on span at bounding box center [410, 73] width 12 height 5
click at [404, 72] on input "checkbox" at bounding box center [410, 73] width 12 height 5
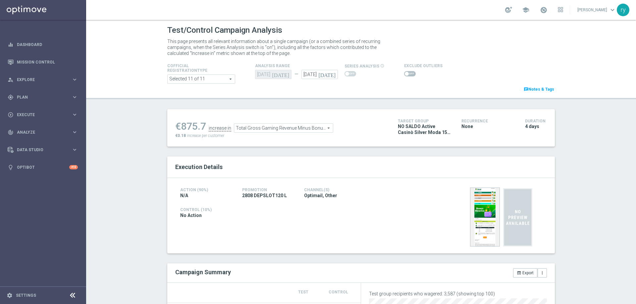
click at [405, 72] on span at bounding box center [407, 74] width 4 height 4
click at [404, 72] on input "checkbox" at bounding box center [410, 73] width 12 height 5
checkbox input "true"
click at [405, 74] on span at bounding box center [407, 74] width 4 height 4
click at [404, 74] on input "checkbox" at bounding box center [410, 73] width 12 height 5
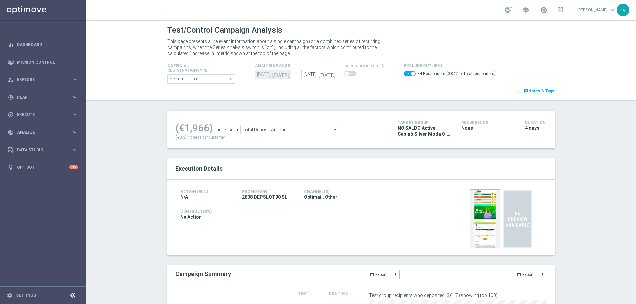
click at [404, 73] on span at bounding box center [410, 73] width 12 height 5
click at [404, 73] on input "checkbox" at bounding box center [410, 73] width 12 height 5
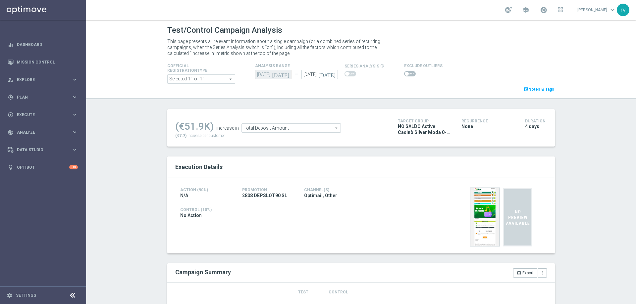
click at [405, 73] on span at bounding box center [407, 74] width 4 height 4
click at [404, 73] on input "checkbox" at bounding box center [410, 73] width 12 height 5
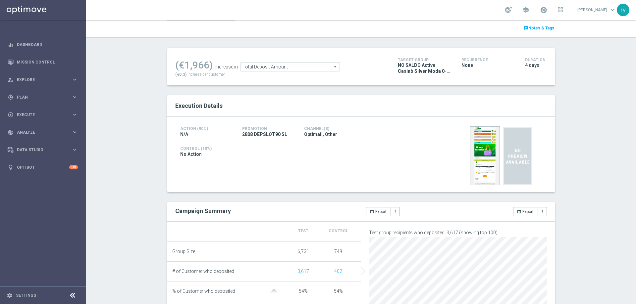
scroll to position [33, 0]
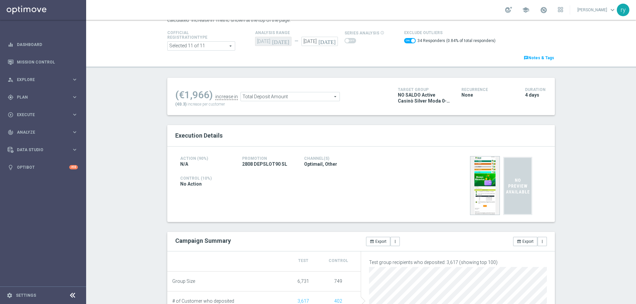
click at [276, 101] on span "Total Deposit Amount" at bounding box center [290, 96] width 99 height 9
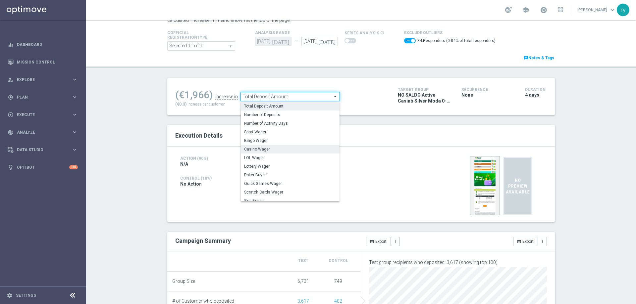
click at [278, 147] on span "Casino Wager" at bounding box center [290, 149] width 92 height 5
checkbox input "false"
type input "Casino Wager"
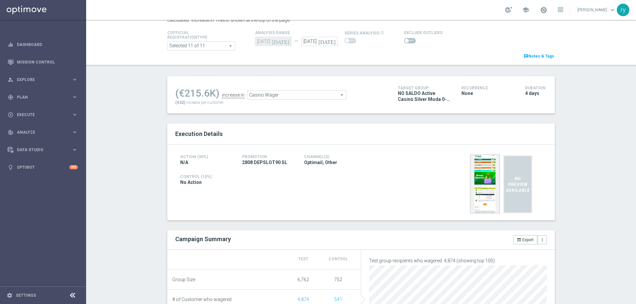
click at [407, 38] on span at bounding box center [410, 40] width 12 height 5
click at [407, 38] on input "checkbox" at bounding box center [410, 40] width 12 height 5
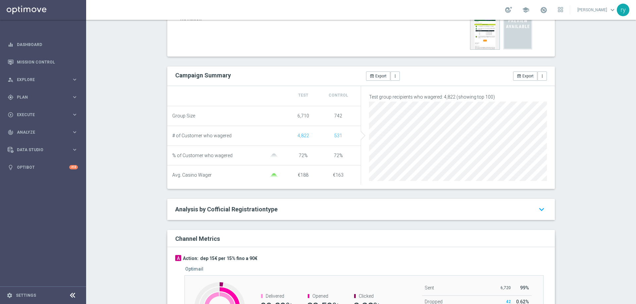
scroll to position [66, 0]
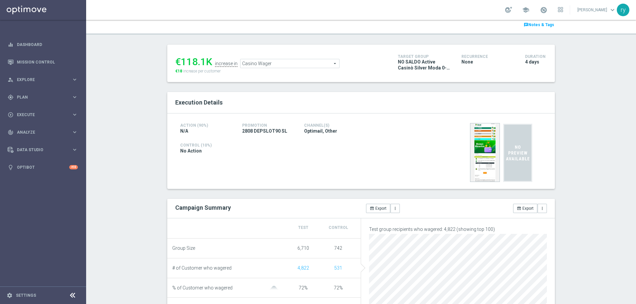
click at [278, 61] on span "Casino Wager" at bounding box center [289, 63] width 99 height 9
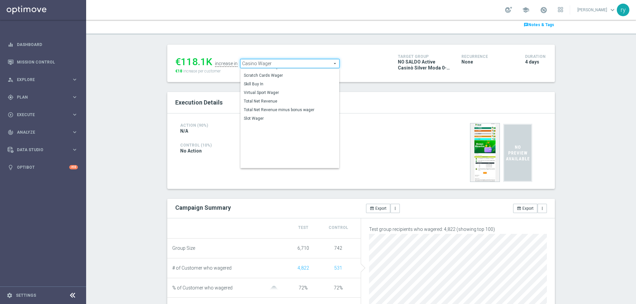
scroll to position [84, 0]
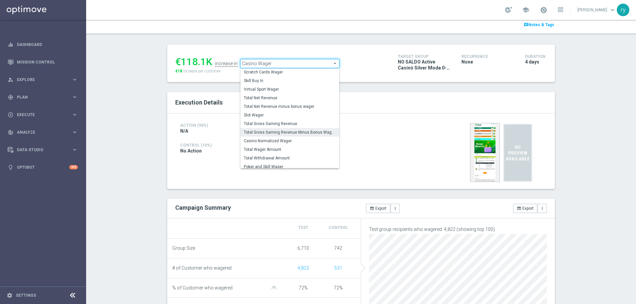
click at [284, 132] on span "Total Gross Gaming Revenue Minus Bonus Wagared" at bounding box center [290, 132] width 92 height 5
checkbox input "false"
type input "Total Gross Gaming Revenue Minus Bonus Wagared"
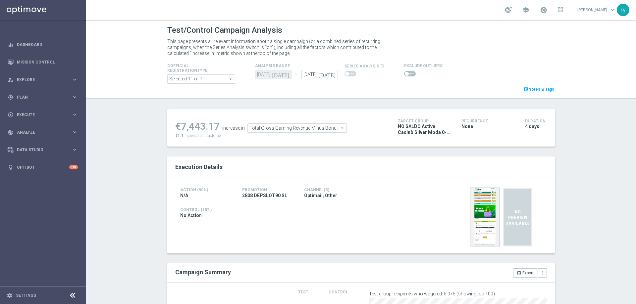
click at [404, 74] on span at bounding box center [410, 73] width 12 height 5
click at [404, 74] on input "checkbox" at bounding box center [410, 73] width 12 height 5
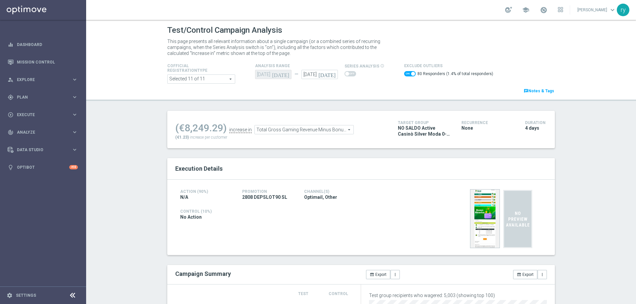
click at [404, 74] on span at bounding box center [410, 73] width 12 height 5
click at [404, 74] on input "checkbox" at bounding box center [410, 73] width 12 height 5
checkbox input "false"
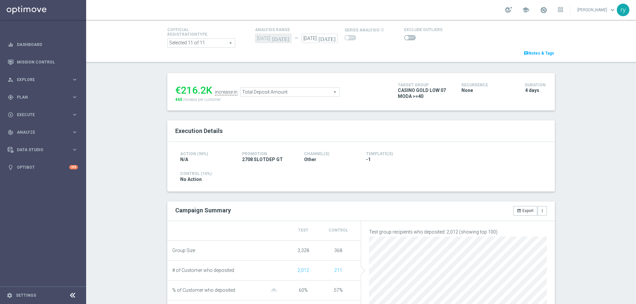
scroll to position [33, 0]
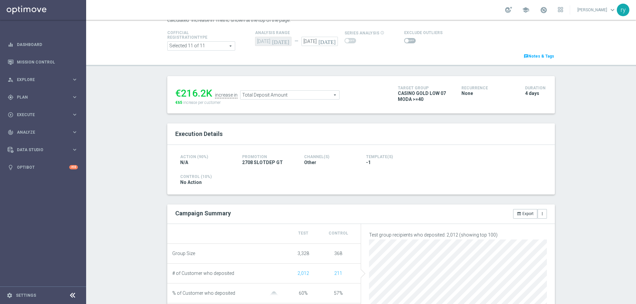
click at [406, 42] on span at bounding box center [410, 40] width 12 height 5
click at [406, 42] on input "checkbox" at bounding box center [410, 40] width 12 height 5
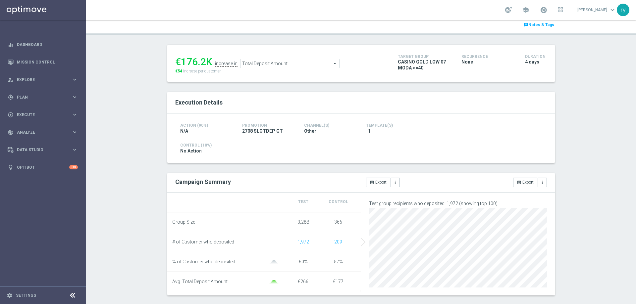
scroll to position [0, 0]
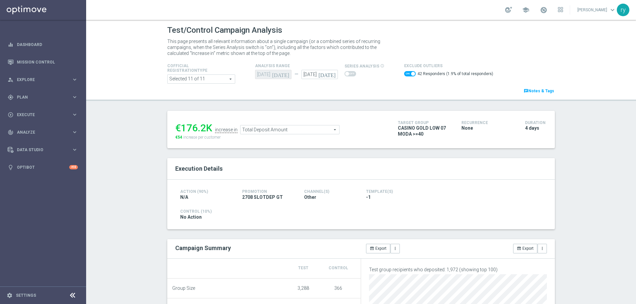
click at [405, 75] on span at bounding box center [410, 73] width 12 height 5
click at [405, 75] on input "checkbox" at bounding box center [410, 73] width 12 height 5
checkbox input "false"
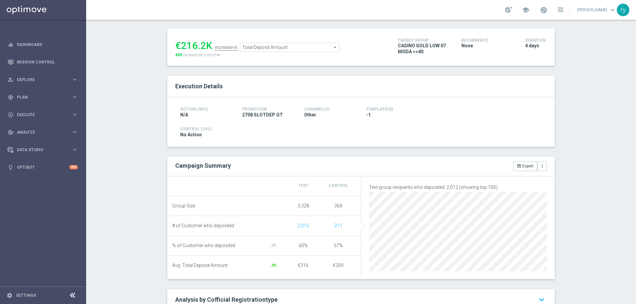
scroll to position [99, 0]
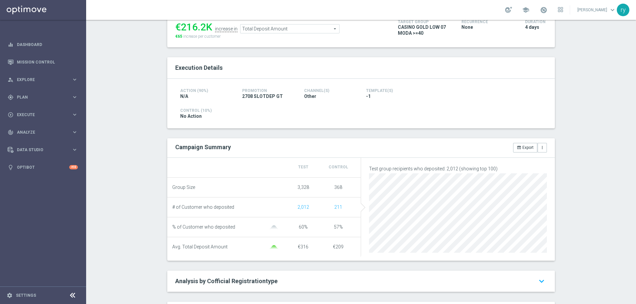
click at [260, 31] on span "Total Deposit Amount" at bounding box center [289, 29] width 99 height 9
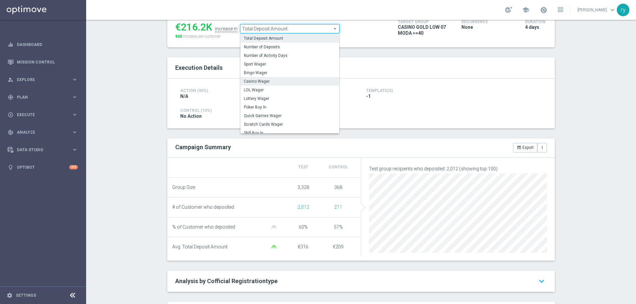
click at [271, 79] on label "Casino Wager" at bounding box center [289, 81] width 99 height 9
type input "Casino Wager"
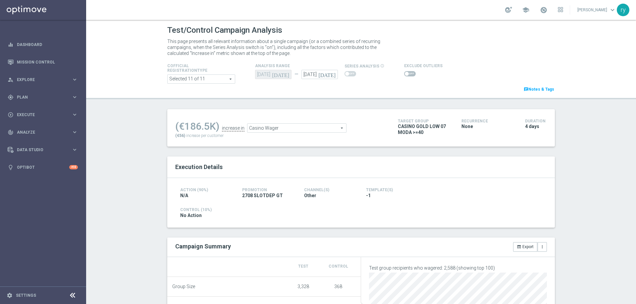
click at [405, 74] on span at bounding box center [407, 74] width 4 height 4
click at [404, 74] on input "checkbox" at bounding box center [410, 73] width 12 height 5
click at [404, 75] on span at bounding box center [410, 73] width 12 height 5
click at [404, 75] on input "checkbox" at bounding box center [410, 73] width 12 height 5
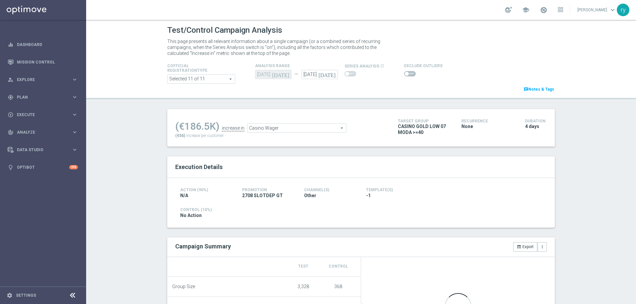
click at [404, 75] on span at bounding box center [410, 73] width 12 height 5
click at [404, 75] on input "checkbox" at bounding box center [410, 73] width 12 height 5
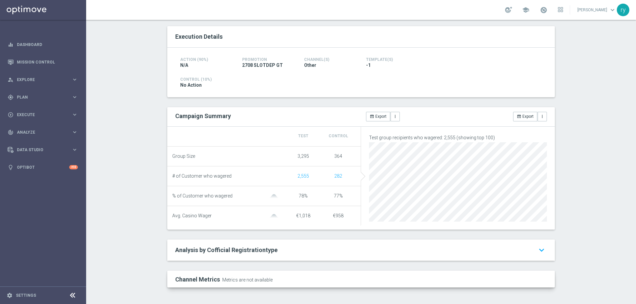
scroll to position [37, 0]
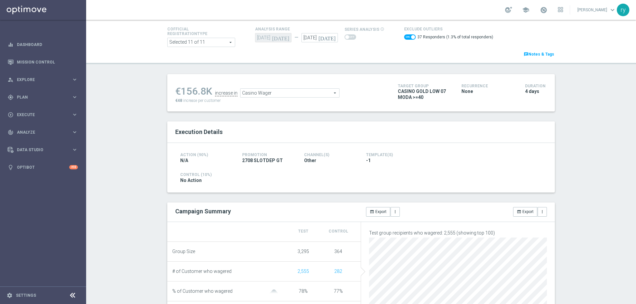
click at [278, 95] on span "Casino Wager" at bounding box center [289, 93] width 99 height 9
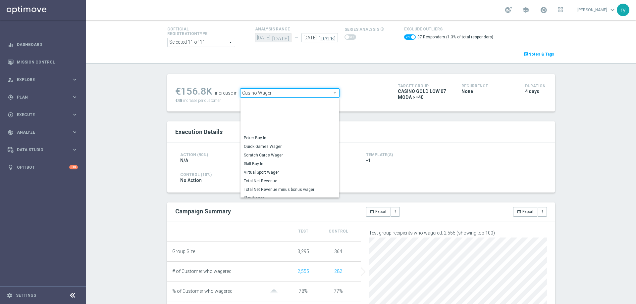
scroll to position [91, 0]
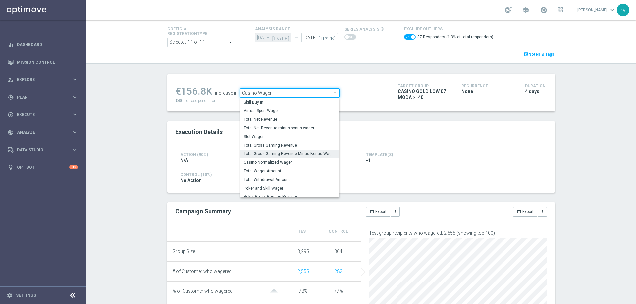
click at [282, 156] on span "Total Gross Gaming Revenue Minus Bonus Wagared" at bounding box center [290, 153] width 92 height 5
checkbox input "false"
type input "Total Gross Gaming Revenue Minus Bonus Wagared"
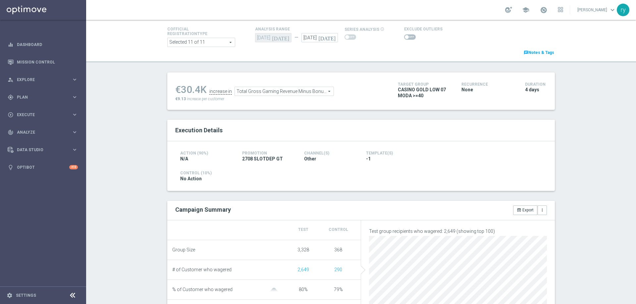
click at [404, 35] on span at bounding box center [410, 36] width 12 height 5
click at [404, 35] on input "checkbox" at bounding box center [410, 36] width 12 height 5
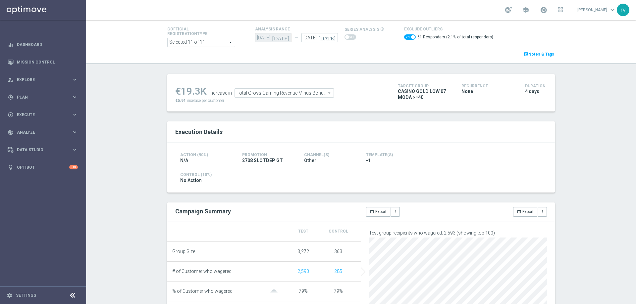
click at [404, 38] on span at bounding box center [410, 36] width 12 height 5
click at [404, 38] on input "checkbox" at bounding box center [410, 36] width 12 height 5
checkbox input "false"
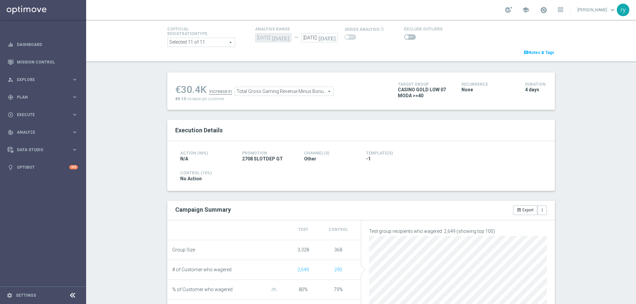
scroll to position [4, 0]
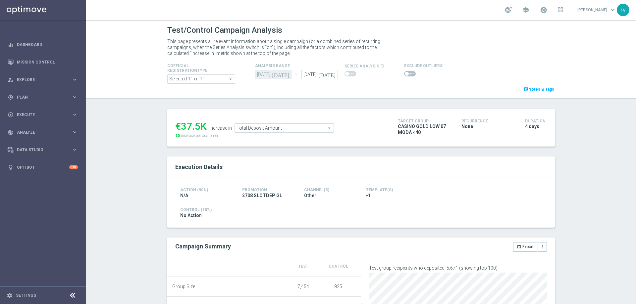
click at [405, 74] on span at bounding box center [407, 74] width 4 height 4
click at [404, 74] on input "checkbox" at bounding box center [410, 73] width 12 height 5
click at [405, 74] on span at bounding box center [410, 73] width 12 height 5
click at [405, 74] on input "checkbox" at bounding box center [410, 73] width 12 height 5
checkbox input "false"
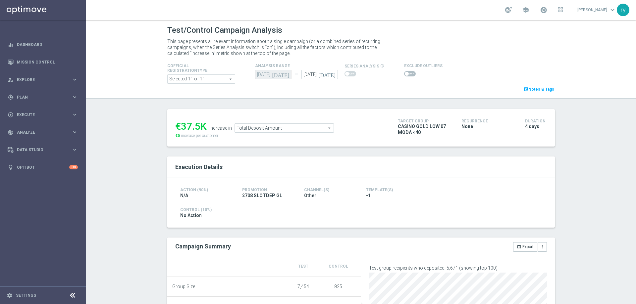
scroll to position [66, 0]
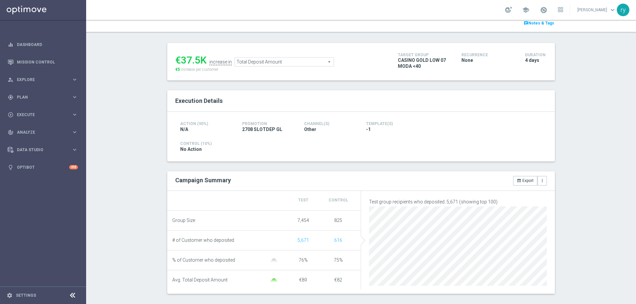
click at [245, 59] on span "Total Deposit Amount" at bounding box center [284, 62] width 99 height 9
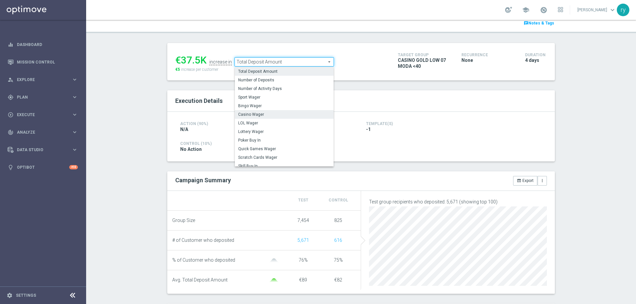
click at [261, 117] on span "Casino Wager" at bounding box center [284, 114] width 92 height 5
type input "Casino Wager"
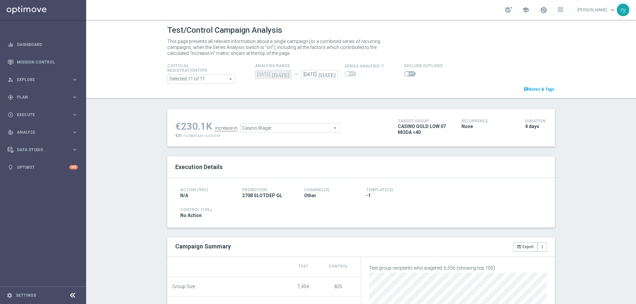
click at [406, 74] on span at bounding box center [410, 73] width 12 height 5
click at [406, 74] on input "checkbox" at bounding box center [410, 73] width 12 height 5
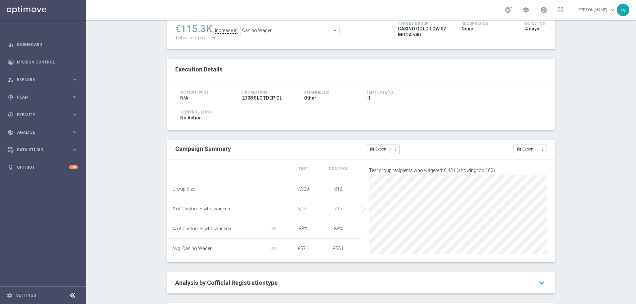
scroll to position [33, 0]
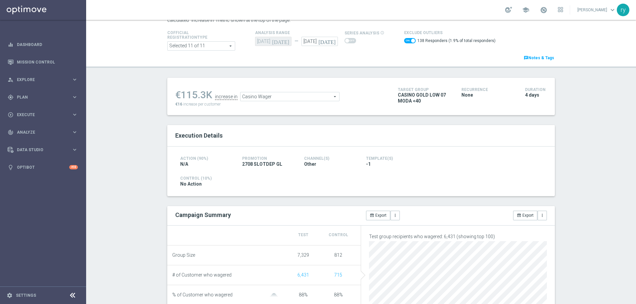
click at [259, 103] on div "€115.3K increase in Casino Wager Casino Wager arrow_drop_down search €16 increa…" at bounding box center [281, 97] width 213 height 22
click at [259, 98] on span "Casino Wager" at bounding box center [289, 96] width 99 height 9
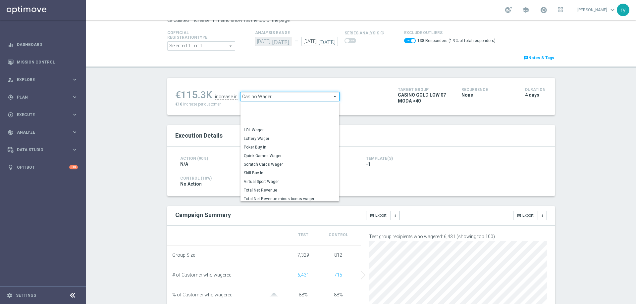
scroll to position [92, 0]
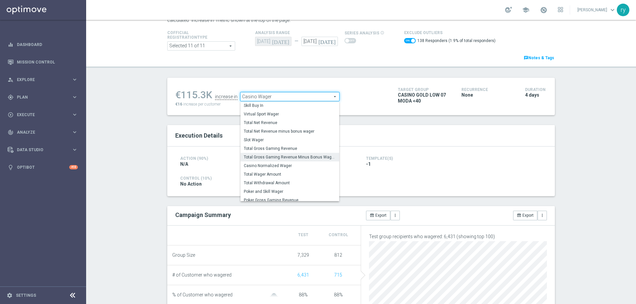
click at [270, 160] on span "Total Gross Gaming Revenue Minus Bonus Wagared" at bounding box center [290, 157] width 92 height 5
checkbox input "false"
type input "Total Gross Gaming Revenue Minus Bonus Wagared"
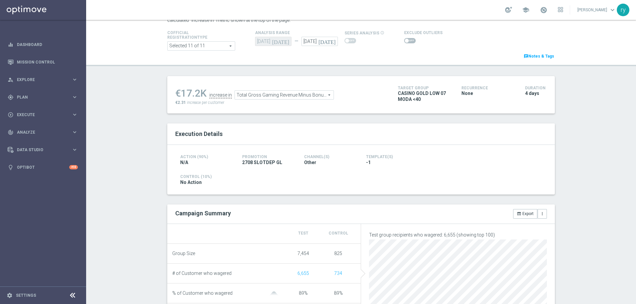
click at [407, 38] on span at bounding box center [410, 40] width 12 height 5
click at [407, 38] on input "checkbox" at bounding box center [410, 40] width 12 height 5
click at [404, 41] on span at bounding box center [410, 40] width 12 height 5
click at [404, 41] on input "checkbox" at bounding box center [410, 40] width 12 height 5
checkbox input "false"
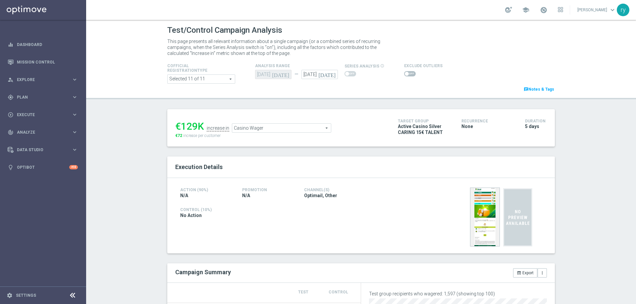
click at [410, 72] on input "checkbox" at bounding box center [410, 73] width 12 height 5
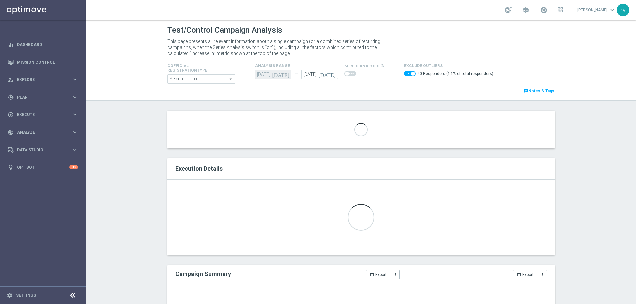
click at [368, 109] on div "Test/Control Campaign Analysis This page presents all relevant information abou…" at bounding box center [361, 162] width 550 height 284
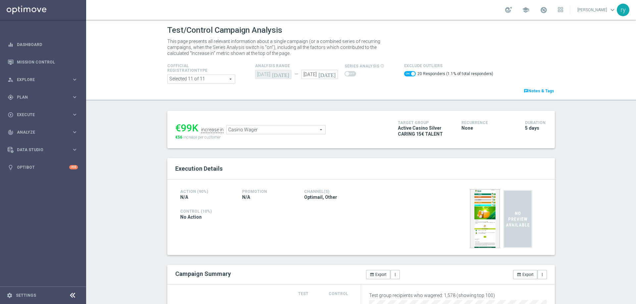
click at [411, 74] on span at bounding box center [413, 74] width 4 height 4
click at [406, 74] on input "checkbox" at bounding box center [410, 73] width 12 height 5
checkbox input "false"
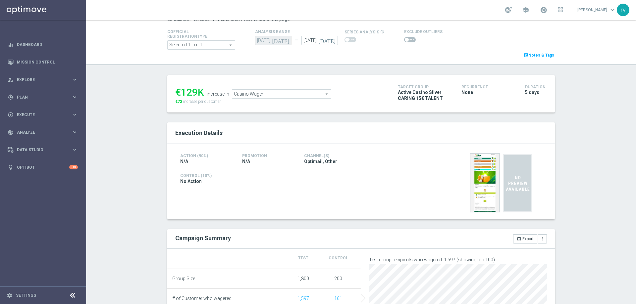
scroll to position [33, 0]
click at [288, 96] on span "Casino Wager" at bounding box center [281, 95] width 99 height 9
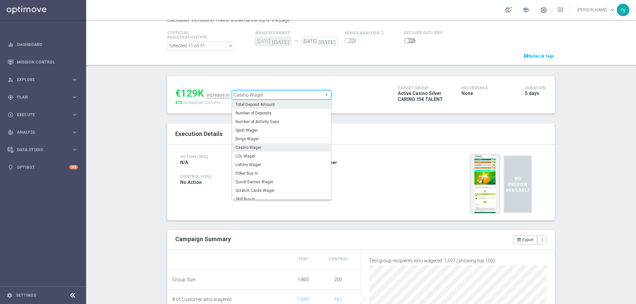
click at [291, 103] on span "Total Deposit Amount" at bounding box center [281, 104] width 92 height 5
type input "Total Deposit Amount"
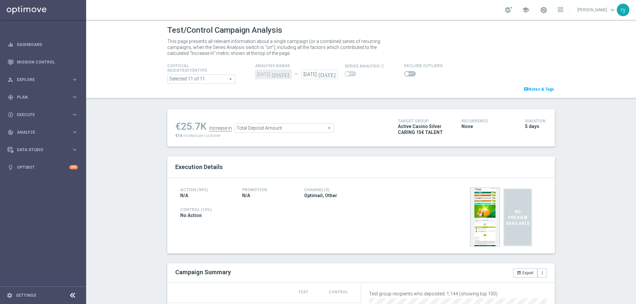
click at [409, 71] on span at bounding box center [410, 73] width 12 height 5
click at [409, 71] on input "checkbox" at bounding box center [410, 73] width 12 height 5
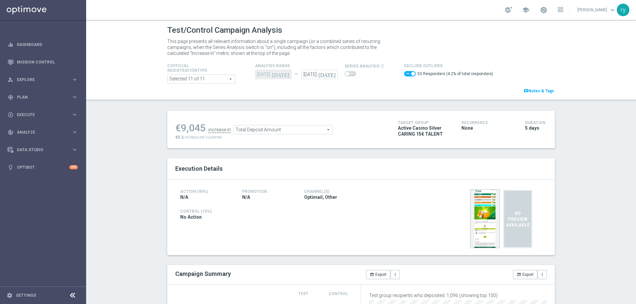
click at [404, 75] on span at bounding box center [410, 73] width 12 height 5
click at [404, 75] on input "checkbox" at bounding box center [410, 73] width 12 height 5
checkbox input "false"
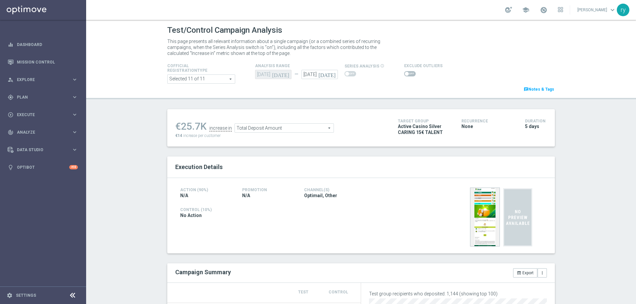
click at [300, 132] on span "Total Deposit Amount" at bounding box center [284, 128] width 99 height 9
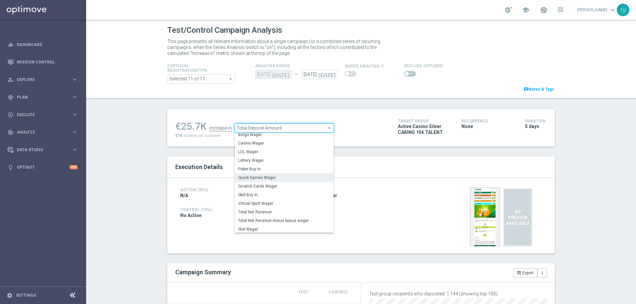
scroll to position [95, 0]
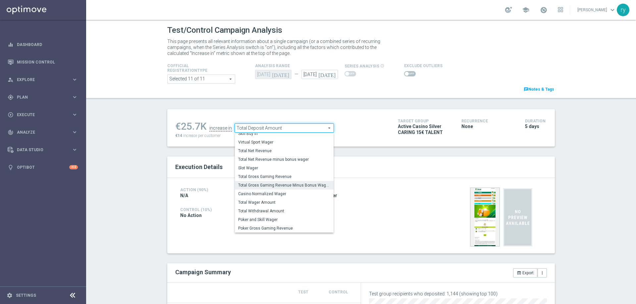
click at [292, 188] on span "Total Gross Gaming Revenue Minus Bonus Wagared" at bounding box center [284, 185] width 92 height 5
type input "Total Gross Gaming Revenue Minus Bonus Wagared"
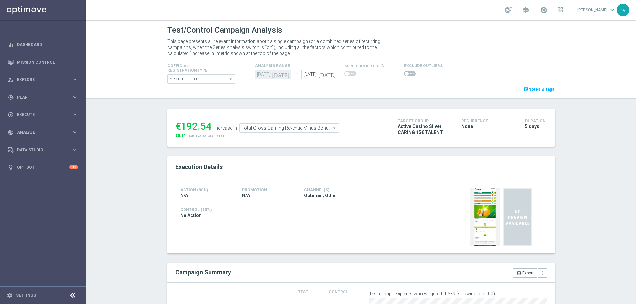
click at [404, 75] on span at bounding box center [410, 73] width 12 height 5
click at [404, 75] on input "checkbox" at bounding box center [410, 73] width 12 height 5
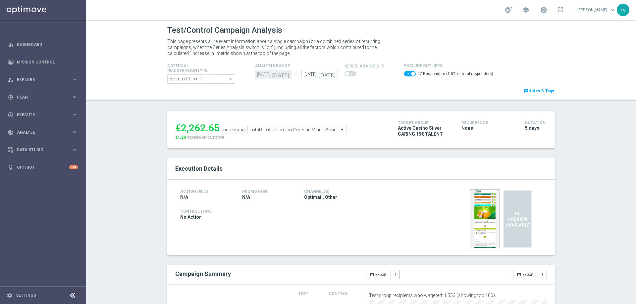
click at [404, 76] on span at bounding box center [410, 73] width 12 height 5
click at [404, 76] on input "checkbox" at bounding box center [410, 73] width 12 height 5
checkbox input "false"
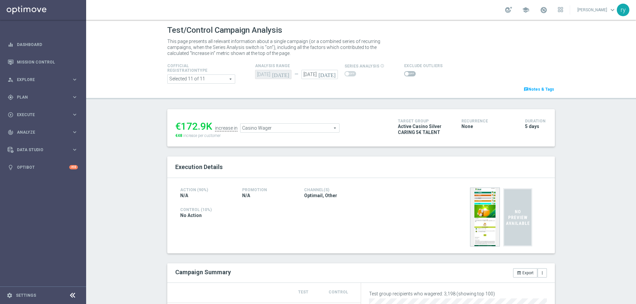
click at [265, 130] on span "Casino Wager" at bounding box center [289, 128] width 99 height 9
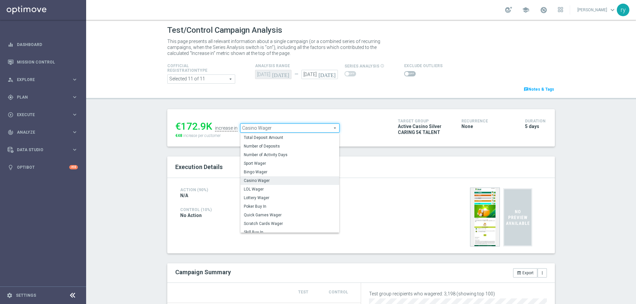
click at [265, 132] on span "Casino Wager" at bounding box center [289, 128] width 99 height 9
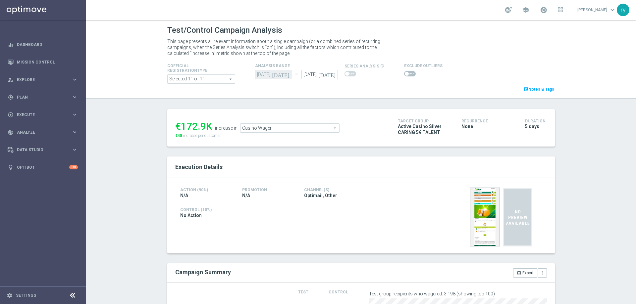
click at [274, 128] on span "Casino Wager" at bounding box center [289, 128] width 99 height 9
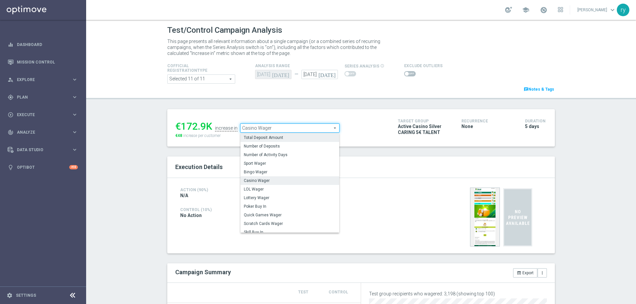
click at [282, 137] on span "Total Deposit Amount" at bounding box center [290, 137] width 92 height 5
type input "Total Deposit Amount"
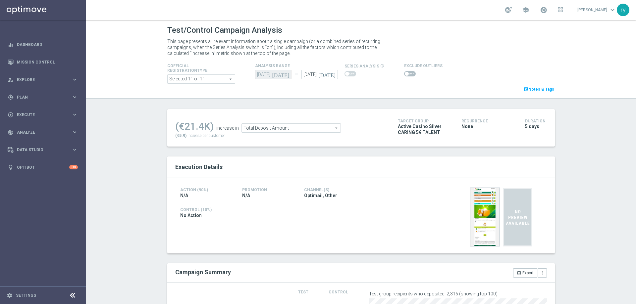
click at [405, 77] on div at bounding box center [423, 74] width 38 height 8
click at [404, 75] on span at bounding box center [410, 73] width 12 height 5
click at [404, 75] on input "checkbox" at bounding box center [410, 73] width 12 height 5
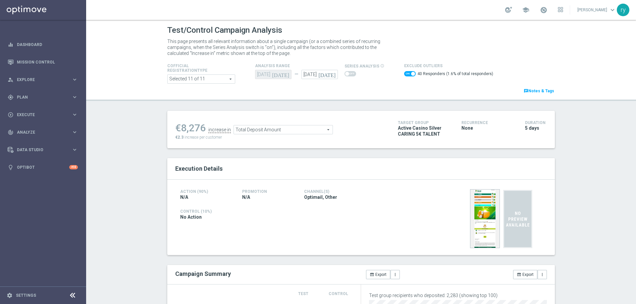
click at [405, 73] on span at bounding box center [410, 73] width 12 height 5
click at [405, 73] on input "checkbox" at bounding box center [410, 73] width 12 height 5
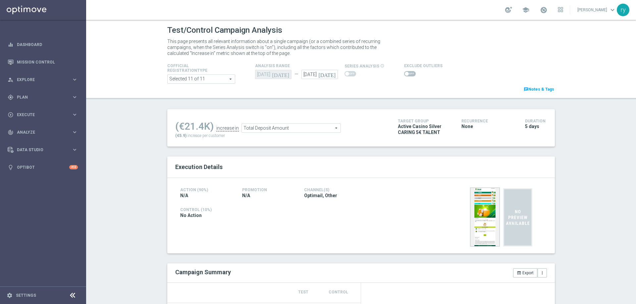
click at [405, 73] on span at bounding box center [410, 73] width 12 height 5
click at [405, 73] on input "checkbox" at bounding box center [410, 73] width 12 height 5
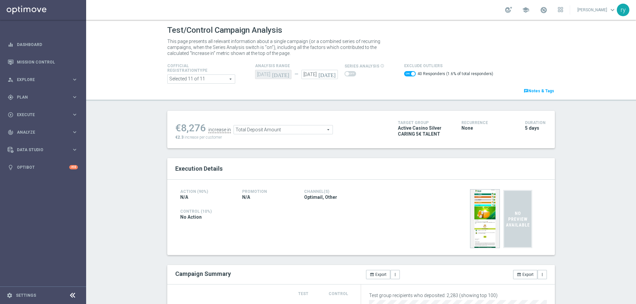
click at [267, 129] on span "Total Deposit Amount" at bounding box center [283, 130] width 99 height 9
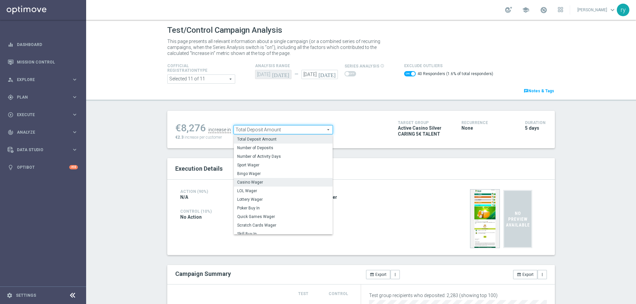
click at [263, 182] on span "Casino Wager" at bounding box center [283, 182] width 92 height 5
checkbox input "false"
type input "Casino Wager"
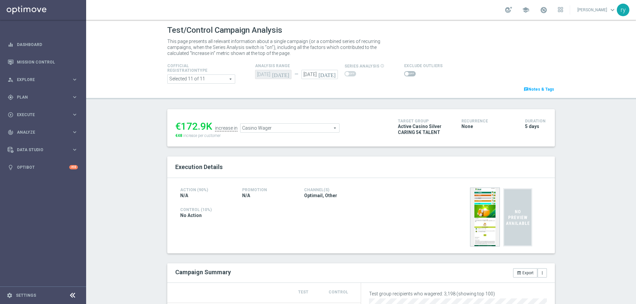
click at [405, 74] on span at bounding box center [407, 74] width 4 height 4
click at [404, 74] on input "checkbox" at bounding box center [410, 73] width 12 height 5
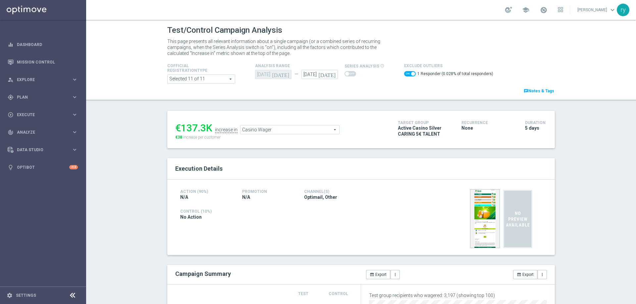
click at [404, 75] on span at bounding box center [410, 73] width 12 height 5
click at [404, 75] on input "checkbox" at bounding box center [410, 73] width 12 height 5
checkbox input "false"
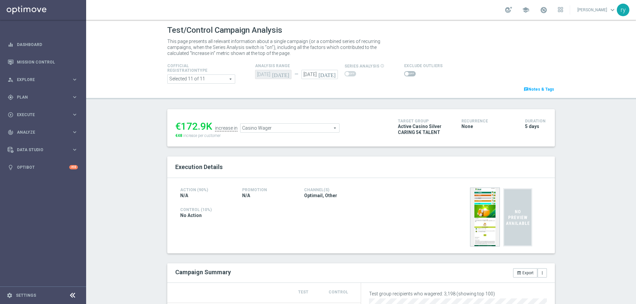
click at [288, 128] on span "Casino Wager" at bounding box center [289, 128] width 99 height 9
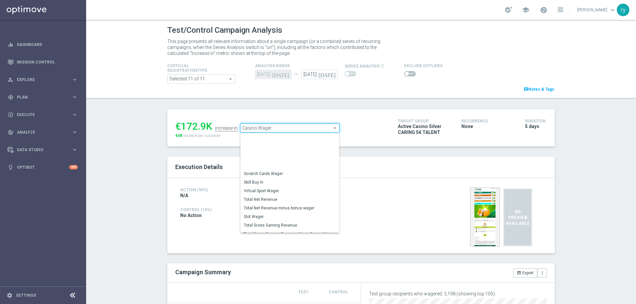
scroll to position [92, 0]
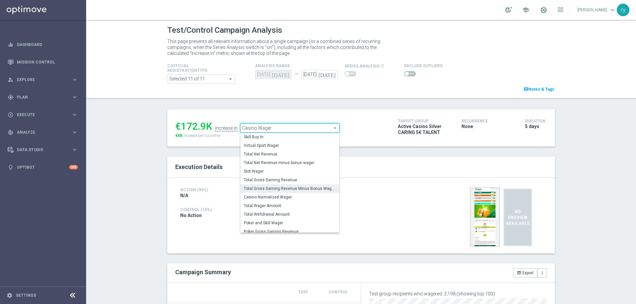
click at [280, 191] on span "Total Gross Gaming Revenue Minus Bonus Wagared" at bounding box center [290, 188] width 92 height 5
type input "Total Gross Gaming Revenue Minus Bonus Wagared"
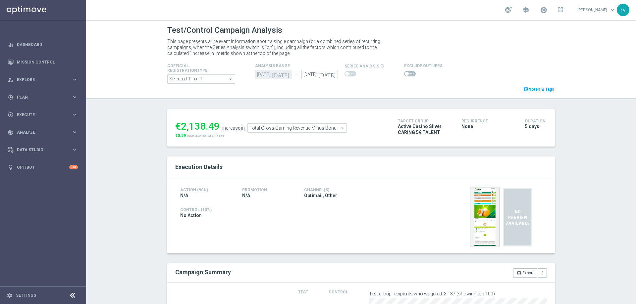
click at [405, 73] on span at bounding box center [407, 74] width 4 height 4
click at [404, 73] on input "checkbox" at bounding box center [410, 73] width 12 height 5
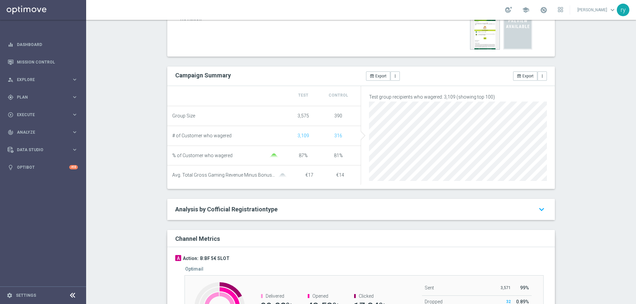
scroll to position [33, 0]
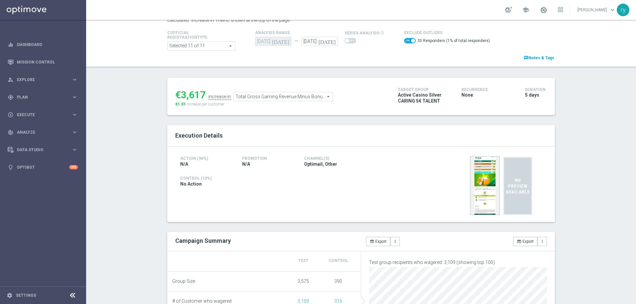
click at [404, 41] on span at bounding box center [410, 40] width 12 height 5
click at [404, 41] on input "checkbox" at bounding box center [410, 40] width 12 height 5
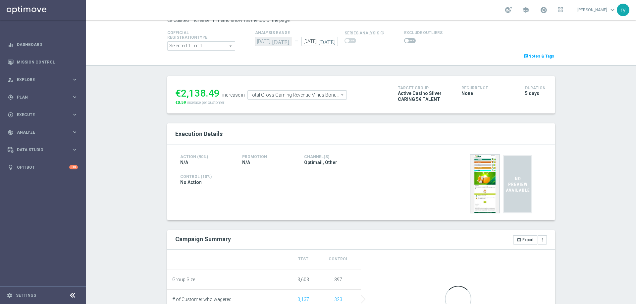
click at [404, 41] on span at bounding box center [410, 40] width 12 height 5
click at [404, 41] on input "checkbox" at bounding box center [410, 40] width 12 height 5
checkbox input "true"
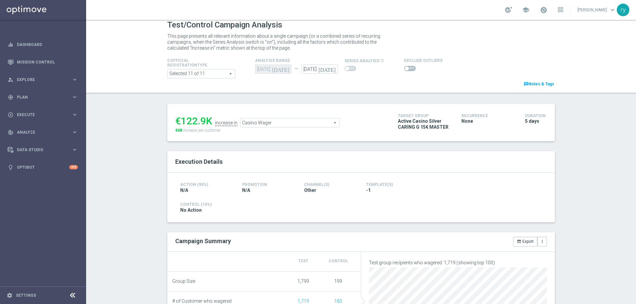
scroll to position [2, 0]
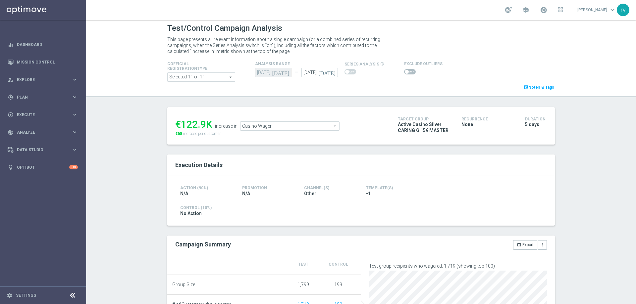
click at [405, 70] on span at bounding box center [407, 72] width 4 height 4
click at [404, 70] on input "checkbox" at bounding box center [410, 71] width 12 height 5
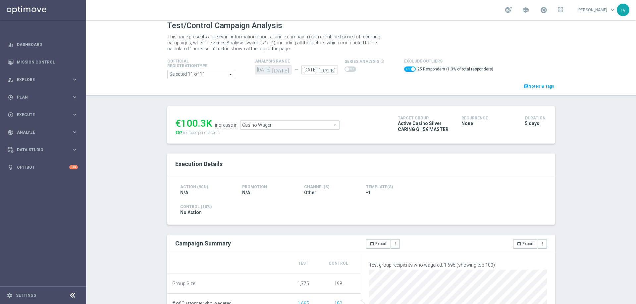
scroll to position [0, 0]
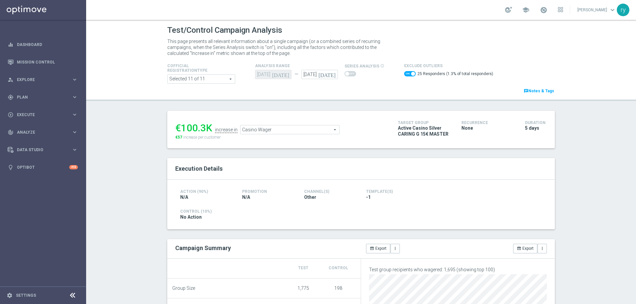
click at [404, 71] on span at bounding box center [410, 73] width 12 height 5
click at [404, 71] on input "checkbox" at bounding box center [410, 73] width 12 height 5
checkbox input "false"
click at [260, 126] on span "Casino Wager" at bounding box center [289, 128] width 99 height 9
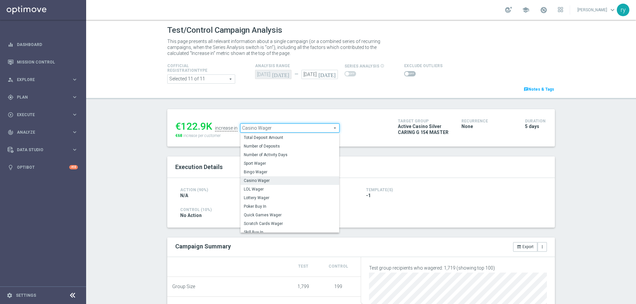
click at [260, 126] on span "Casino Wager" at bounding box center [289, 128] width 99 height 9
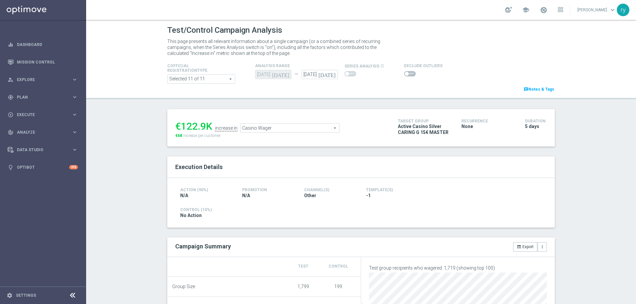
click at [269, 123] on ul "€122.9K increase in Casino Wager Casino Wager arrow_drop_down search" at bounding box center [282, 125] width 216 height 16
click at [269, 126] on span "Casino Wager" at bounding box center [289, 128] width 99 height 9
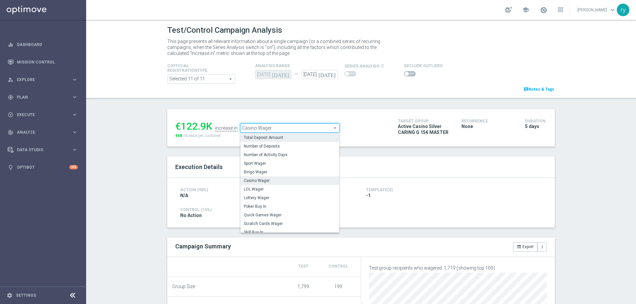
click at [271, 134] on label "Total Deposit Amount" at bounding box center [289, 137] width 99 height 9
type input "Total Deposit Amount"
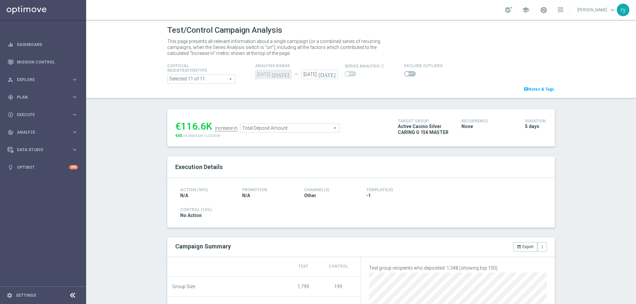
click at [405, 75] on span at bounding box center [410, 73] width 12 height 5
click at [405, 75] on input "checkbox" at bounding box center [410, 73] width 12 height 5
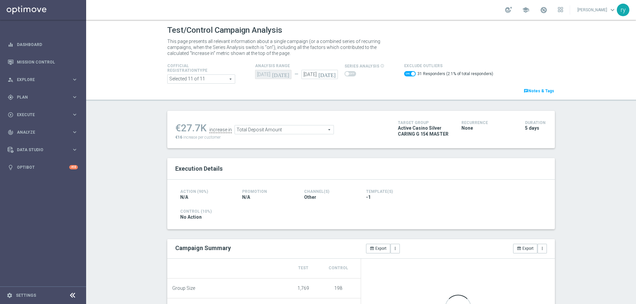
click at [411, 75] on span at bounding box center [413, 74] width 4 height 4
click at [407, 75] on input "checkbox" at bounding box center [410, 73] width 12 height 5
checkbox input "false"
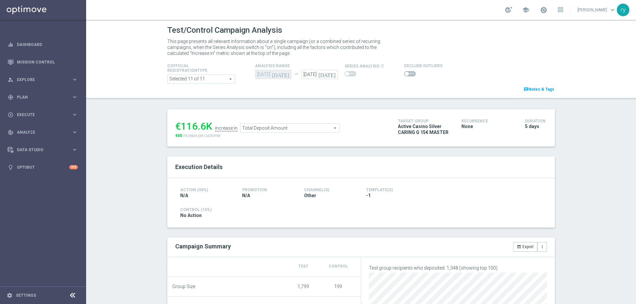
click at [296, 126] on span "Total Deposit Amount" at bounding box center [289, 128] width 99 height 9
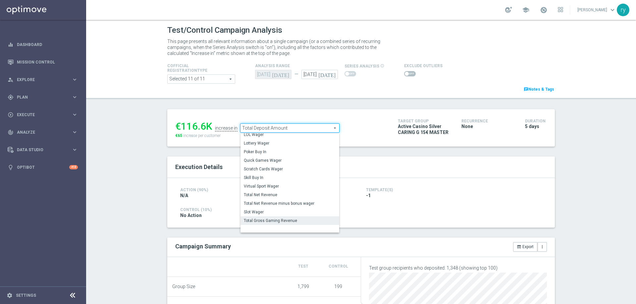
scroll to position [92, 0]
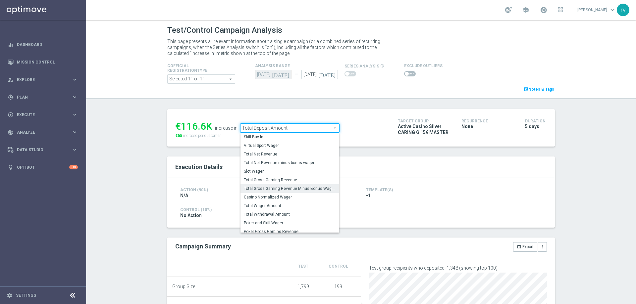
click at [293, 188] on span "Total Gross Gaming Revenue Minus Bonus Wagared" at bounding box center [290, 188] width 92 height 5
type input "Total Gross Gaming Revenue Minus Bonus Wagared"
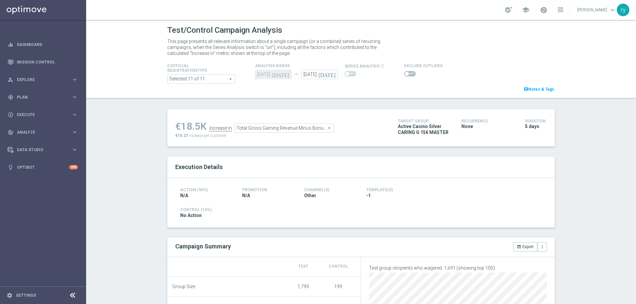
click at [405, 74] on span at bounding box center [407, 74] width 4 height 4
click at [404, 74] on input "checkbox" at bounding box center [410, 73] width 12 height 5
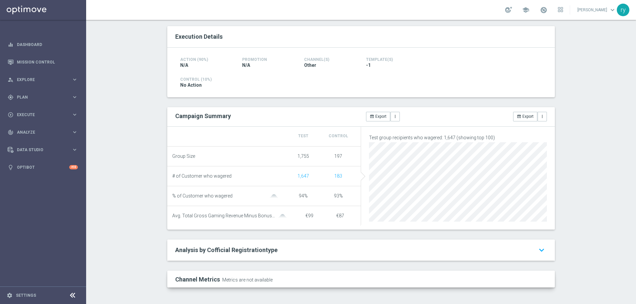
scroll to position [33, 0]
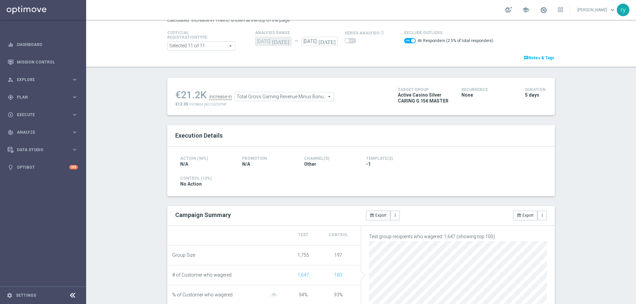
click at [404, 39] on span at bounding box center [410, 40] width 12 height 5
click at [404, 39] on input "checkbox" at bounding box center [410, 40] width 12 height 5
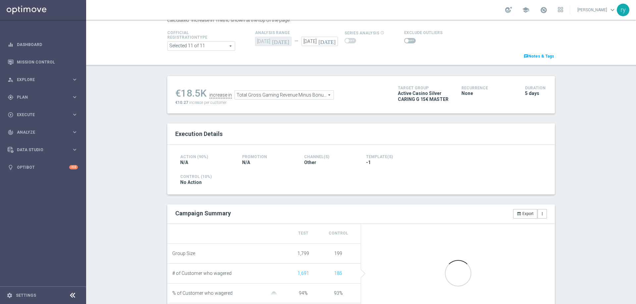
click at [405, 39] on span at bounding box center [407, 41] width 4 height 4
click at [404, 39] on input "checkbox" at bounding box center [410, 40] width 12 height 5
checkbox input "true"
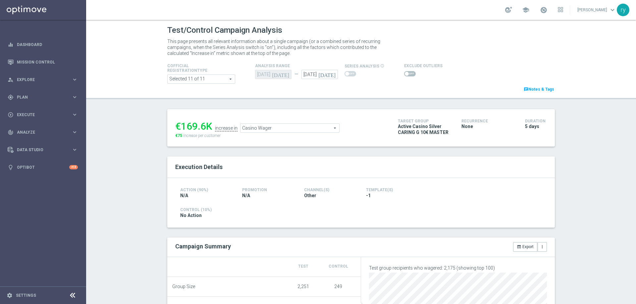
click at [405, 73] on span at bounding box center [410, 73] width 12 height 5
click at [405, 73] on input "checkbox" at bounding box center [410, 73] width 12 height 5
click at [404, 74] on span at bounding box center [410, 73] width 12 height 5
click at [404, 74] on input "checkbox" at bounding box center [410, 73] width 12 height 5
checkbox input "false"
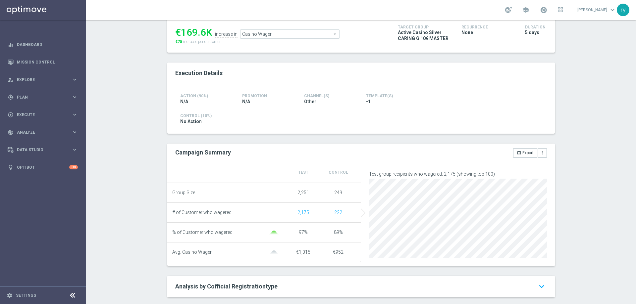
scroll to position [2, 0]
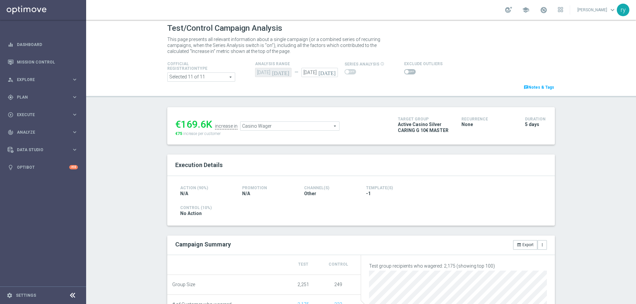
click at [254, 129] on span "Casino Wager" at bounding box center [289, 126] width 99 height 9
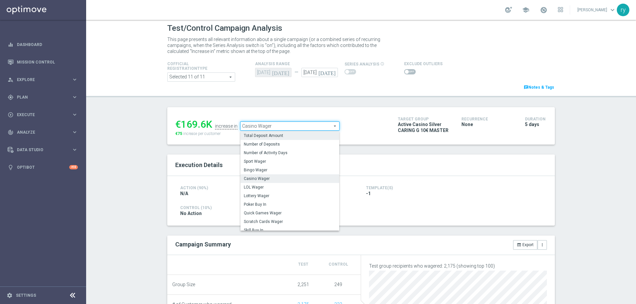
click at [264, 137] on span "Total Deposit Amount" at bounding box center [290, 135] width 92 height 5
type input "Total Deposit Amount"
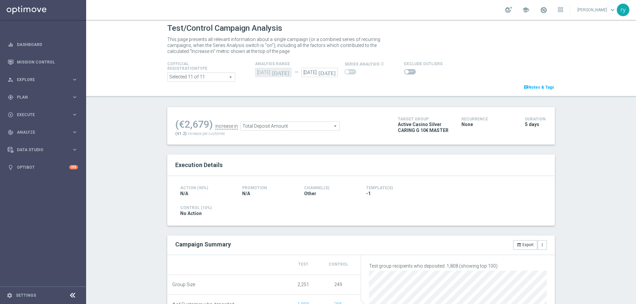
click at [405, 72] on span at bounding box center [410, 71] width 12 height 5
click at [405, 72] on input "checkbox" at bounding box center [410, 71] width 12 height 5
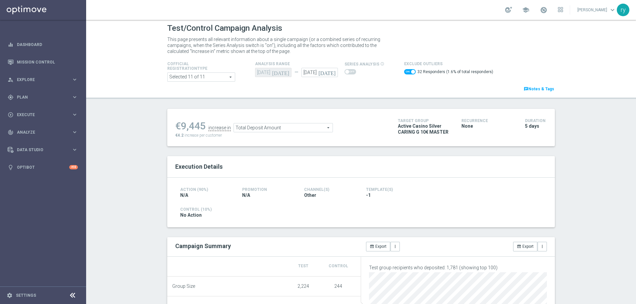
click at [277, 127] on span "Total Deposit Amount" at bounding box center [283, 128] width 99 height 9
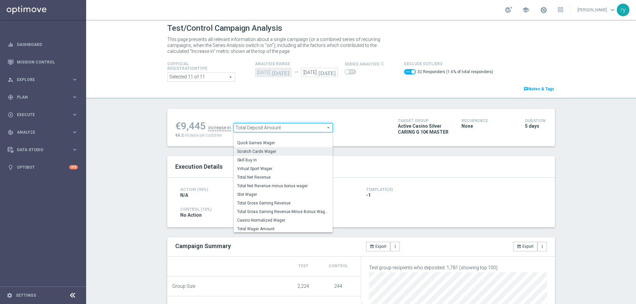
scroll to position [95, 0]
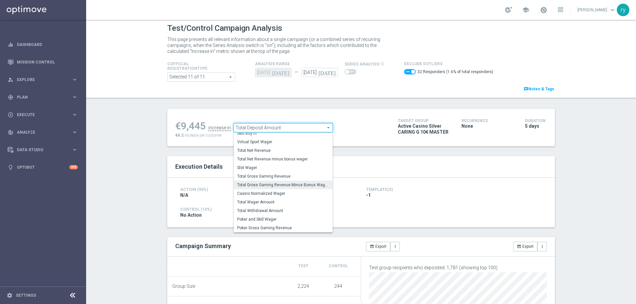
click at [281, 187] on span "Total Gross Gaming Revenue Minus Bonus Wagared" at bounding box center [283, 184] width 92 height 5
checkbox input "false"
type input "Total Gross Gaming Revenue Minus Bonus Wagared"
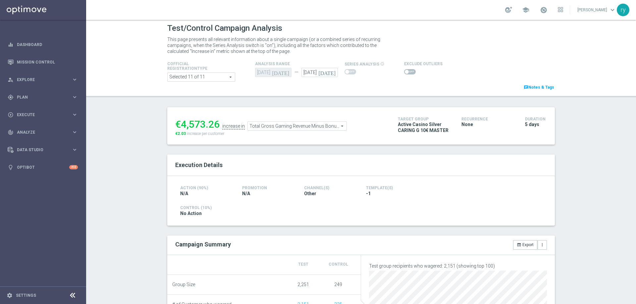
click at [405, 72] on span at bounding box center [407, 72] width 4 height 4
click at [404, 72] on input "checkbox" at bounding box center [410, 71] width 12 height 5
checkbox input "true"
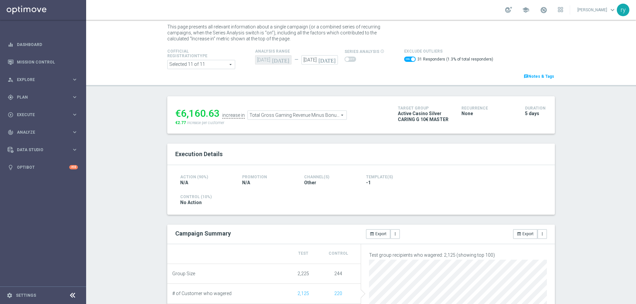
scroll to position [35, 0]
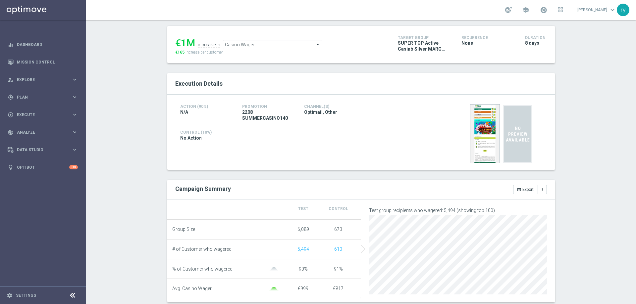
scroll to position [33, 0]
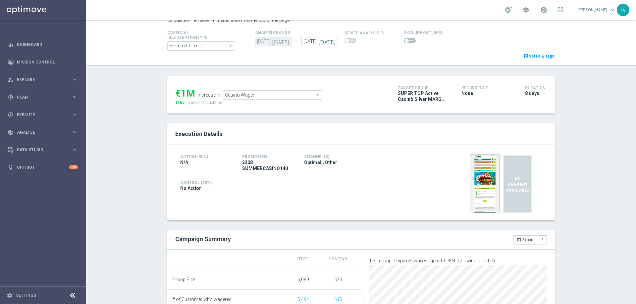
click at [408, 40] on span at bounding box center [410, 40] width 12 height 5
click at [408, 40] on input "checkbox" at bounding box center [410, 40] width 12 height 5
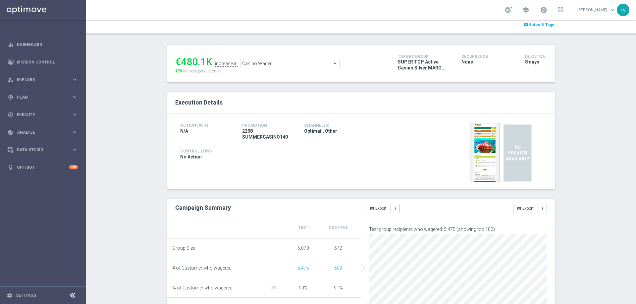
scroll to position [0, 0]
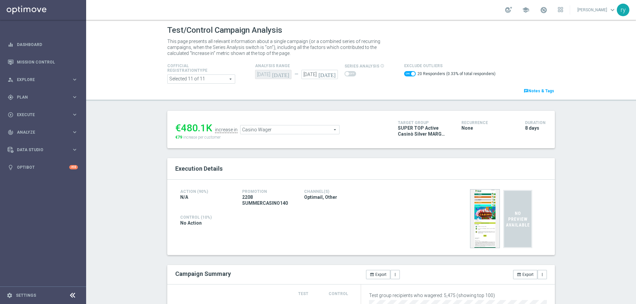
click at [404, 72] on span at bounding box center [410, 73] width 12 height 5
click at [404, 72] on input "checkbox" at bounding box center [410, 73] width 12 height 5
checkbox input "false"
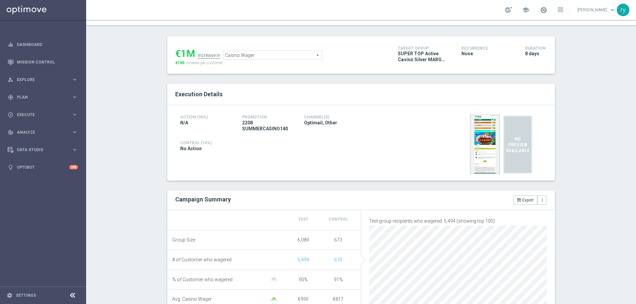
scroll to position [66, 0]
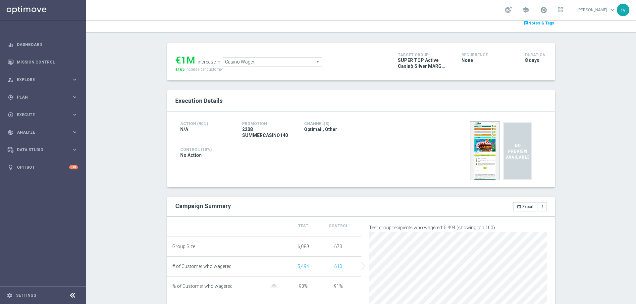
click at [251, 64] on span "Casino Wager" at bounding box center [272, 62] width 99 height 9
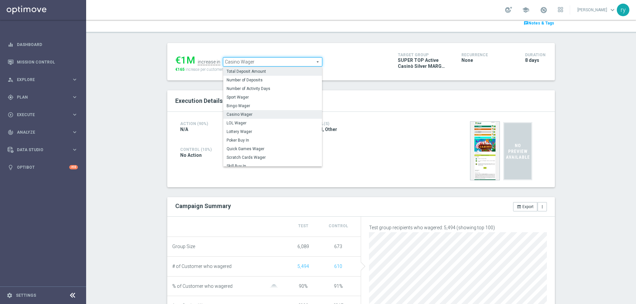
click at [251, 73] on span "Total Deposit Amount" at bounding box center [273, 71] width 92 height 5
type input "Total Deposit Amount"
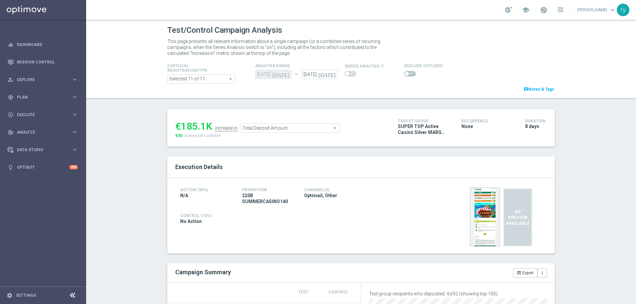
click at [405, 72] on span at bounding box center [410, 73] width 12 height 5
click at [405, 72] on input "checkbox" at bounding box center [410, 73] width 12 height 5
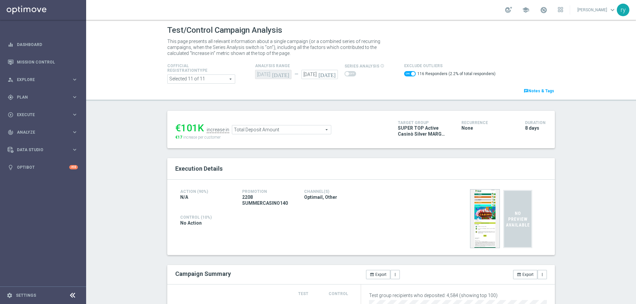
click at [404, 74] on span at bounding box center [410, 73] width 12 height 5
click at [404, 74] on input "checkbox" at bounding box center [410, 73] width 12 height 5
checkbox input "false"
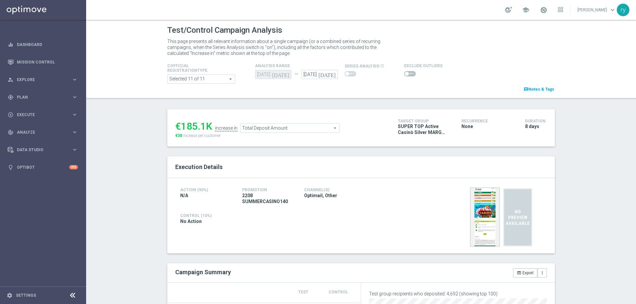
click at [305, 128] on span "Total Deposit Amount" at bounding box center [289, 128] width 99 height 9
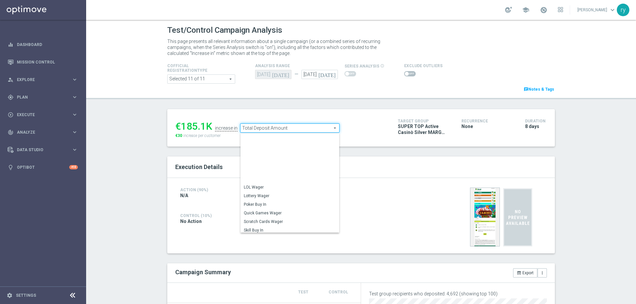
scroll to position [92, 0]
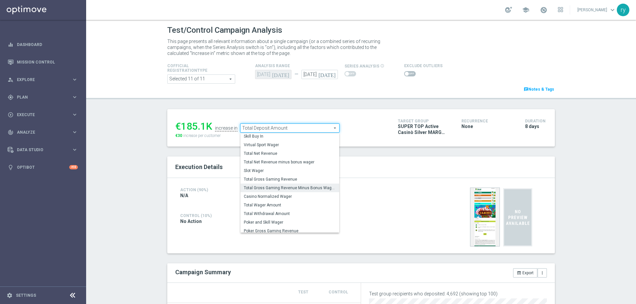
click at [295, 189] on span "Total Gross Gaming Revenue Minus Bonus Wagared" at bounding box center [290, 187] width 92 height 5
type input "Total Gross Gaming Revenue Minus Bonus Wagared"
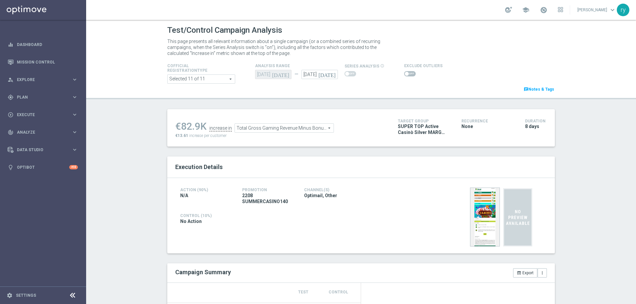
click at [406, 73] on span at bounding box center [410, 73] width 12 height 5
click at [406, 73] on input "checkbox" at bounding box center [410, 73] width 12 height 5
checkbox input "true"
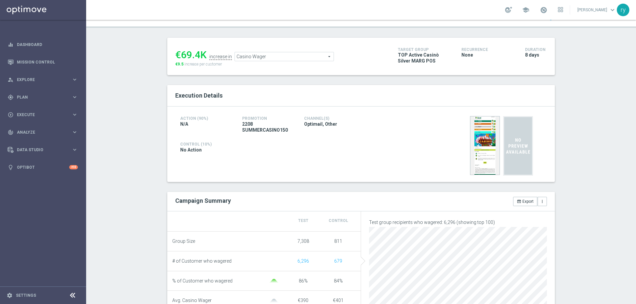
scroll to position [33, 0]
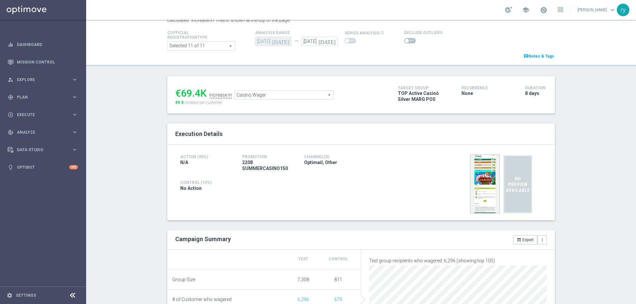
click at [405, 41] on span at bounding box center [407, 41] width 4 height 4
click at [404, 41] on input "checkbox" at bounding box center [410, 40] width 12 height 5
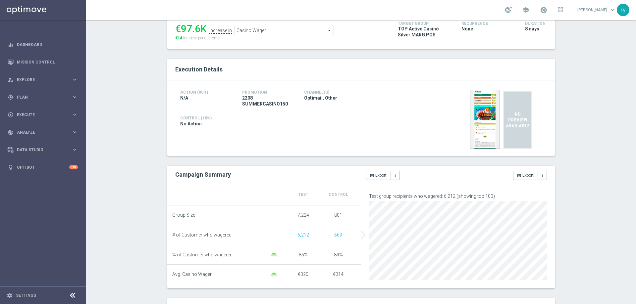
scroll to position [0, 0]
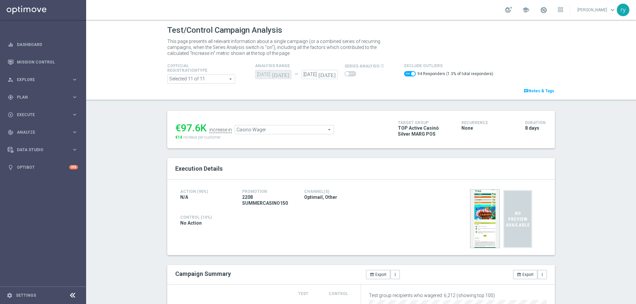
click at [261, 129] on span "Casino Wager" at bounding box center [284, 130] width 99 height 9
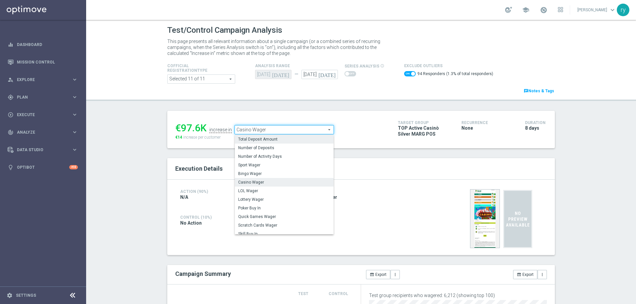
click at [264, 140] on span "Total Deposit Amount" at bounding box center [284, 139] width 92 height 5
checkbox input "false"
type input "Total Deposit Amount"
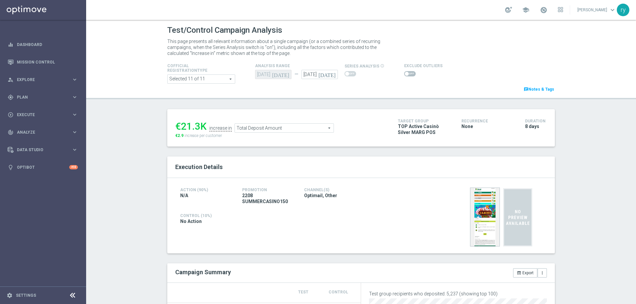
click at [404, 72] on span at bounding box center [410, 73] width 12 height 5
click at [404, 72] on input "checkbox" at bounding box center [410, 73] width 12 height 5
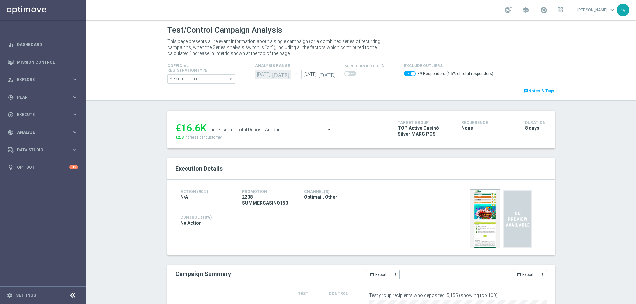
click at [404, 72] on span at bounding box center [410, 73] width 12 height 5
click at [404, 72] on input "checkbox" at bounding box center [410, 73] width 12 height 5
checkbox input "false"
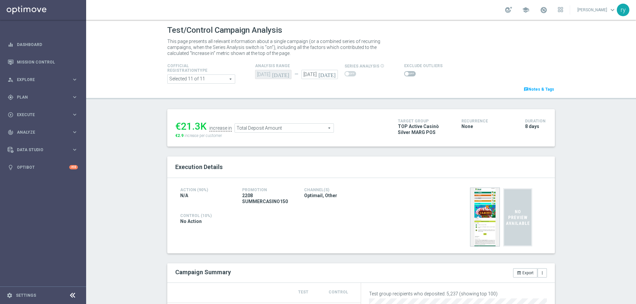
click at [246, 129] on span "Total Deposit Amount" at bounding box center [284, 128] width 99 height 9
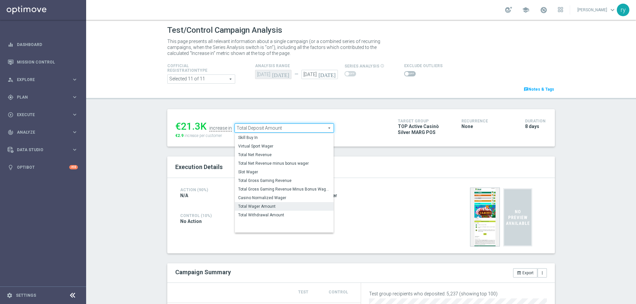
scroll to position [92, 0]
click at [273, 190] on span "Total Gross Gaming Revenue Minus Bonus Wagared" at bounding box center [284, 188] width 92 height 5
type input "Total Gross Gaming Revenue Minus Bonus Wagared"
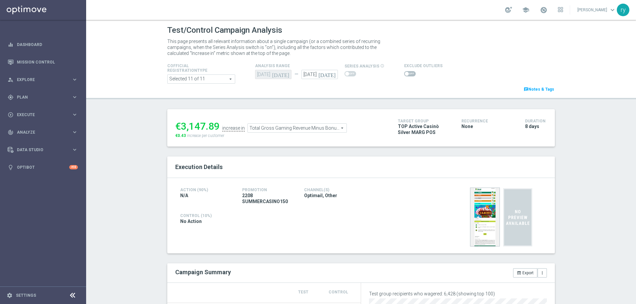
click at [405, 71] on span at bounding box center [410, 73] width 12 height 5
click at [405, 71] on input "checkbox" at bounding box center [410, 73] width 12 height 5
checkbox input "true"
click at [405, 74] on span at bounding box center [410, 73] width 12 height 5
click at [405, 74] on input "checkbox" at bounding box center [410, 73] width 12 height 5
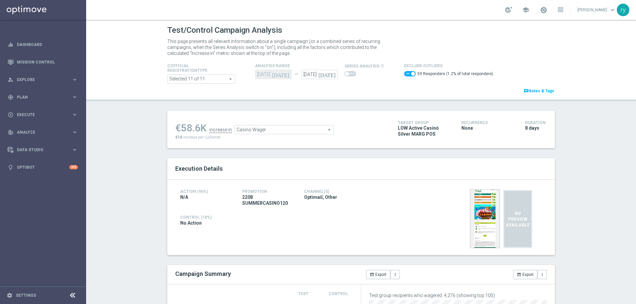
click at [404, 74] on span at bounding box center [410, 73] width 12 height 5
click at [404, 74] on input "checkbox" at bounding box center [410, 73] width 12 height 5
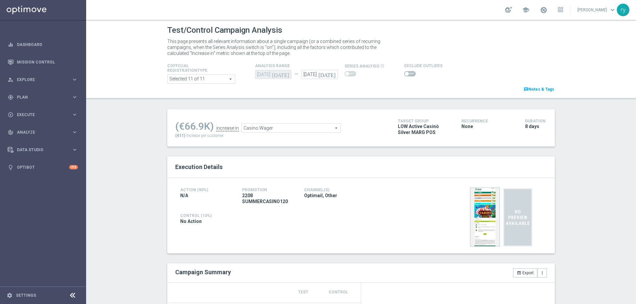
click at [405, 75] on span at bounding box center [407, 74] width 4 height 4
click at [404, 75] on input "checkbox" at bounding box center [410, 73] width 12 height 5
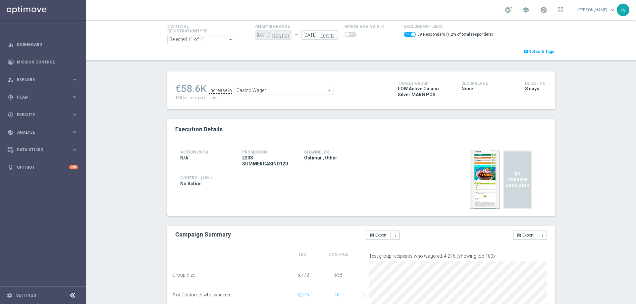
scroll to position [33, 0]
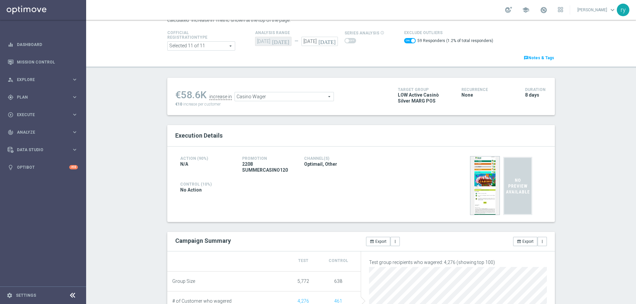
click at [277, 98] on span "Casino Wager" at bounding box center [284, 96] width 99 height 9
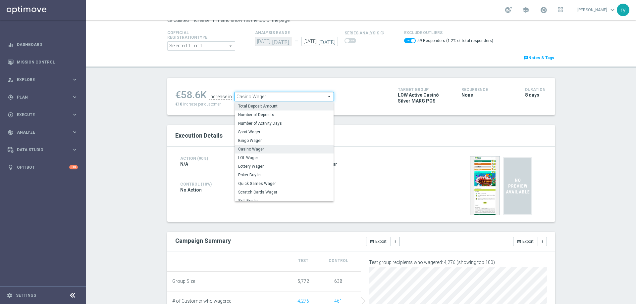
click at [277, 105] on span "Total Deposit Amount" at bounding box center [284, 106] width 92 height 5
checkbox input "false"
type input "Total Deposit Amount"
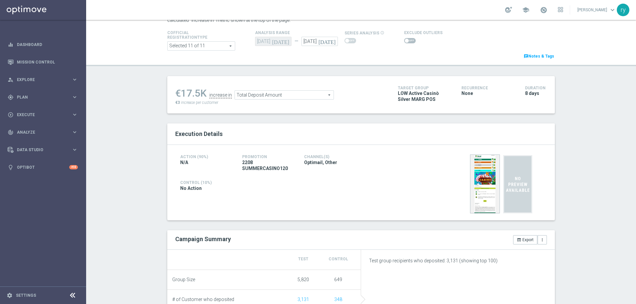
click at [405, 42] on span at bounding box center [407, 41] width 4 height 4
click at [404, 42] on input "checkbox" at bounding box center [410, 40] width 12 height 5
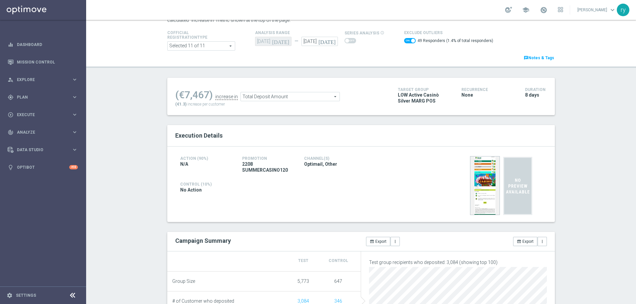
click at [404, 39] on span at bounding box center [410, 40] width 12 height 5
click at [404, 39] on input "checkbox" at bounding box center [410, 40] width 12 height 5
checkbox input "false"
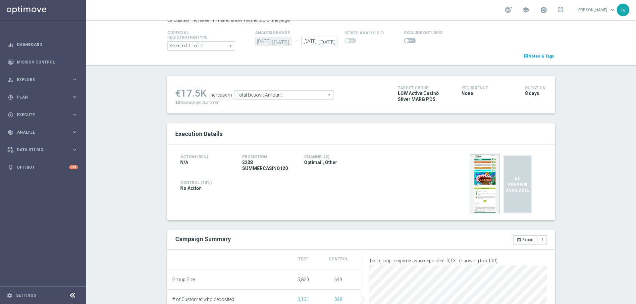
click at [237, 95] on span "Total Deposit Amount" at bounding box center [284, 95] width 99 height 9
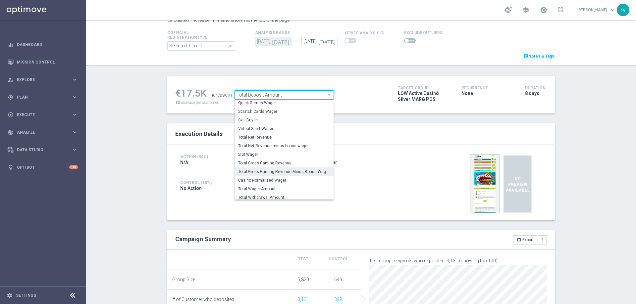
scroll to position [79, 0]
click at [259, 170] on span "Total Gross Gaming Revenue Minus Bonus Wagared" at bounding box center [284, 168] width 92 height 5
type input "Total Gross Gaming Revenue Minus Bonus Wagared"
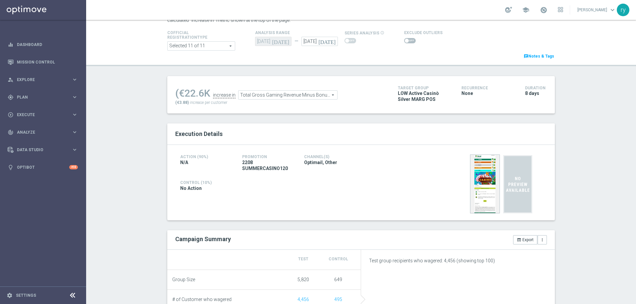
click at [405, 40] on span at bounding box center [407, 41] width 4 height 4
click at [404, 40] on input "checkbox" at bounding box center [410, 40] width 12 height 5
checkbox input "true"
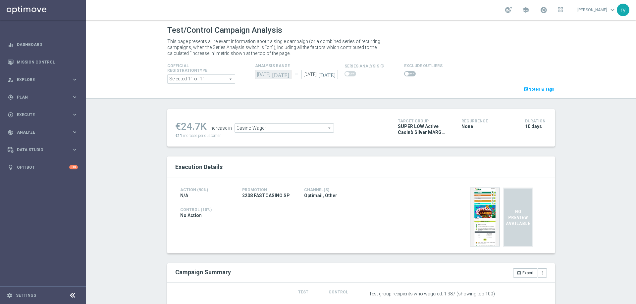
click at [405, 73] on span at bounding box center [410, 73] width 12 height 5
click at [405, 73] on input "checkbox" at bounding box center [410, 73] width 12 height 5
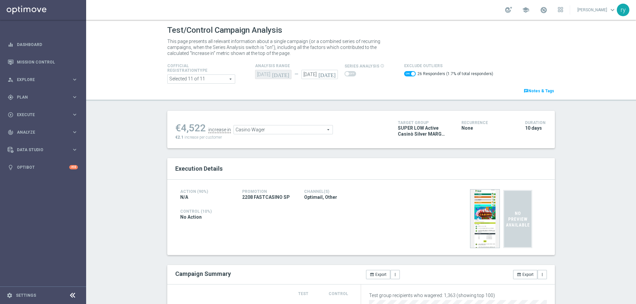
click at [411, 75] on span at bounding box center [413, 74] width 4 height 4
click at [407, 75] on input "checkbox" at bounding box center [410, 73] width 12 height 5
checkbox input "false"
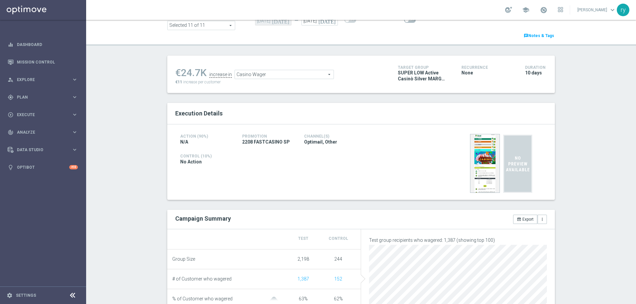
scroll to position [33, 0]
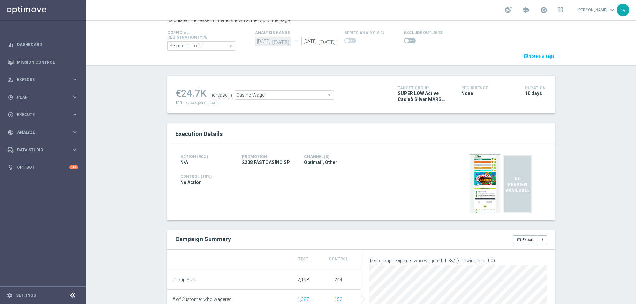
click at [267, 95] on span "Casino Wager" at bounding box center [284, 95] width 99 height 9
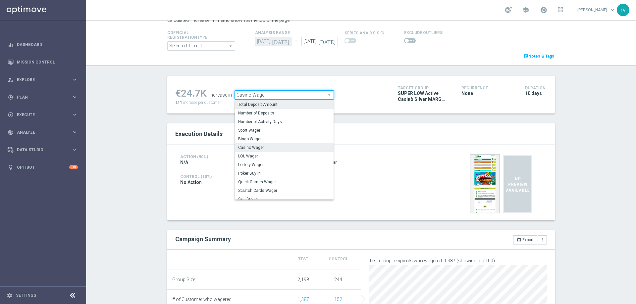
click at [272, 107] on span "Total Deposit Amount" at bounding box center [284, 104] width 92 height 5
type input "Total Deposit Amount"
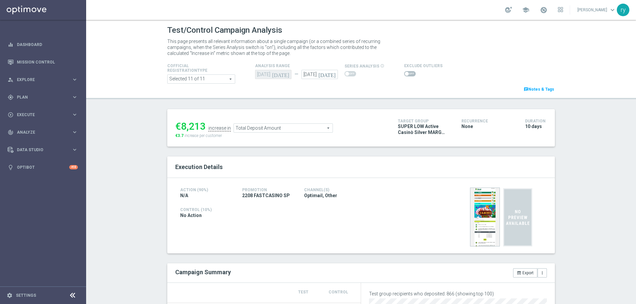
click at [404, 75] on span at bounding box center [410, 73] width 12 height 5
click at [404, 75] on input "checkbox" at bounding box center [410, 73] width 12 height 5
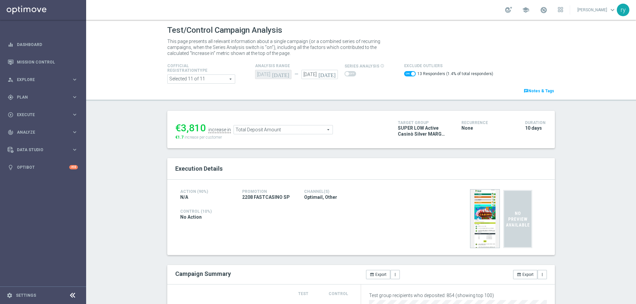
click at [405, 72] on span at bounding box center [410, 73] width 12 height 5
click at [405, 72] on input "checkbox" at bounding box center [410, 73] width 12 height 5
checkbox input "false"
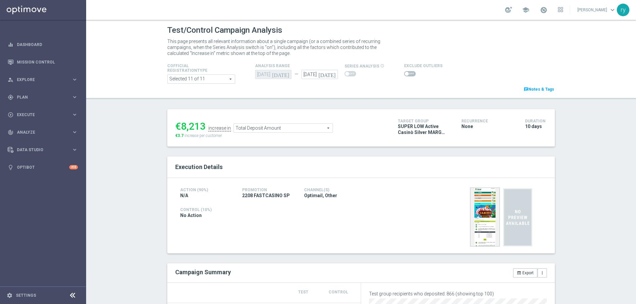
click at [243, 130] on span "Total Deposit Amount" at bounding box center [283, 128] width 99 height 9
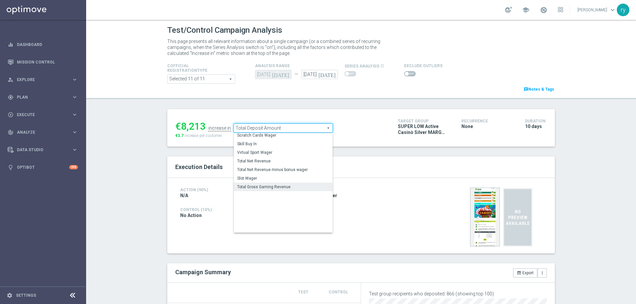
scroll to position [92, 0]
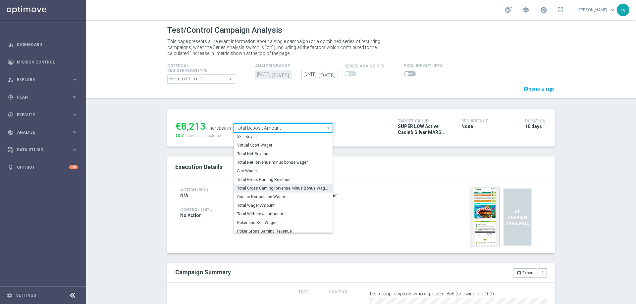
click at [259, 188] on span "Total Gross Gaming Revenue Minus Bonus Wagared" at bounding box center [283, 188] width 92 height 5
type input "Total Gross Gaming Revenue Minus Bonus Wagared"
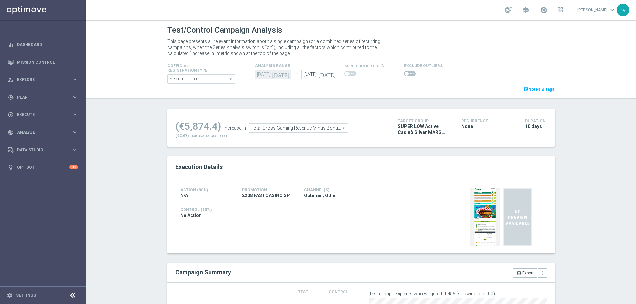
click at [405, 74] on span at bounding box center [407, 74] width 4 height 4
click at [404, 74] on input "checkbox" at bounding box center [410, 73] width 12 height 5
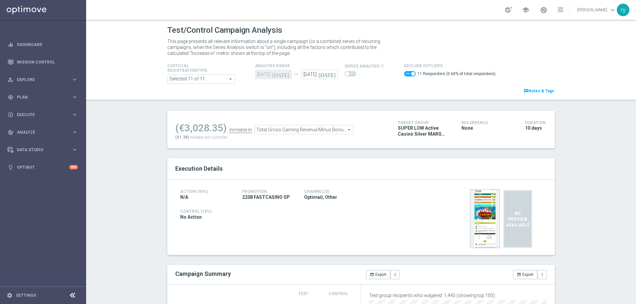
click at [404, 74] on span at bounding box center [410, 73] width 12 height 5
click at [404, 74] on input "checkbox" at bounding box center [410, 73] width 12 height 5
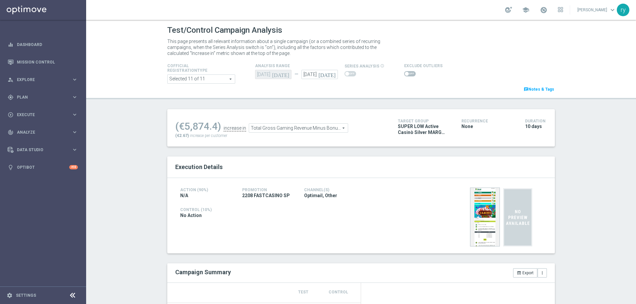
click at [405, 74] on span at bounding box center [407, 74] width 4 height 4
click at [404, 74] on input "checkbox" at bounding box center [410, 73] width 12 height 5
checkbox input "true"
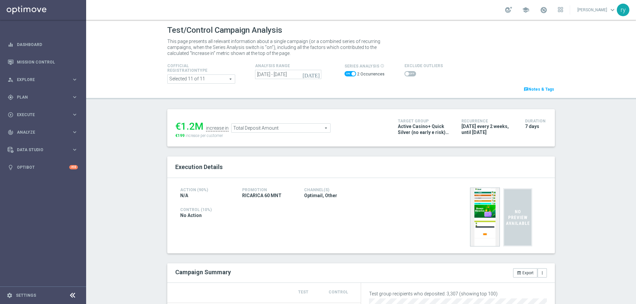
click at [344, 75] on span at bounding box center [350, 73] width 12 height 5
click at [344, 75] on input "checkbox" at bounding box center [350, 73] width 12 height 5
checkbox input "false"
click at [405, 74] on span at bounding box center [407, 74] width 4 height 4
click at [404, 74] on input "checkbox" at bounding box center [410, 73] width 12 height 5
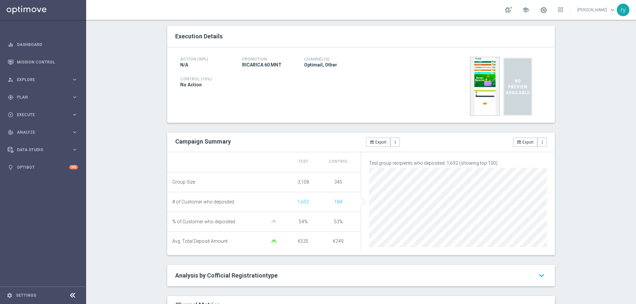
scroll to position [33, 0]
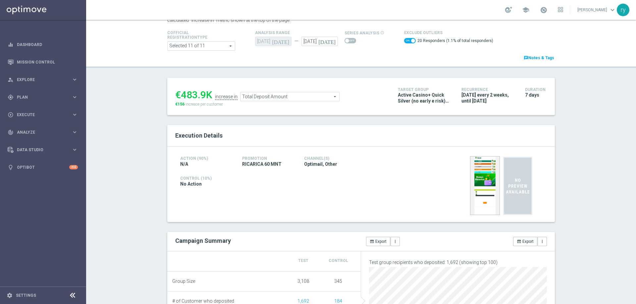
click at [399, 43] on div "Exclude Outliers 20 Responders (1.1% of total responders)" at bounding box center [465, 38] width 132 height 18
click at [404, 40] on span at bounding box center [410, 40] width 12 height 5
click at [404, 40] on input "checkbox" at bounding box center [410, 40] width 12 height 5
checkbox input "false"
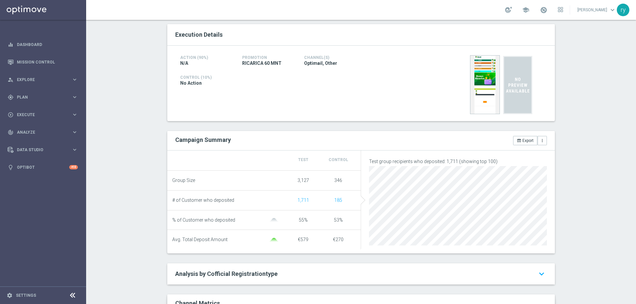
scroll to position [0, 0]
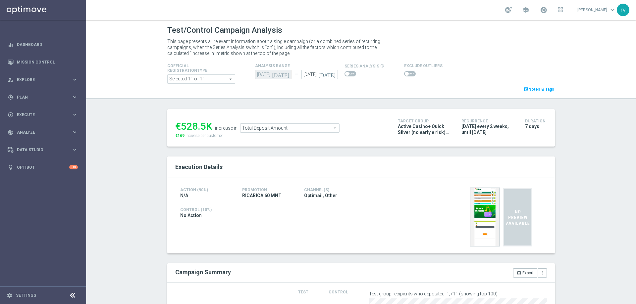
click at [272, 130] on span "Total Deposit Amount" at bounding box center [289, 128] width 99 height 9
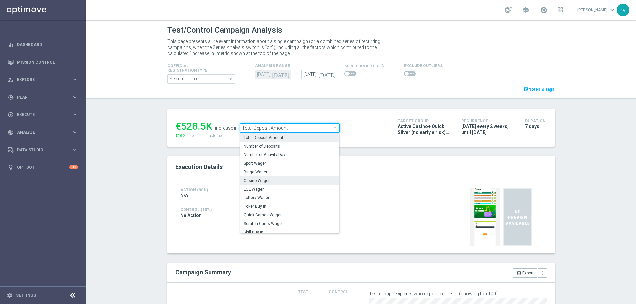
click at [269, 177] on label "Casino Wager" at bounding box center [289, 181] width 99 height 9
type input "Casino Wager"
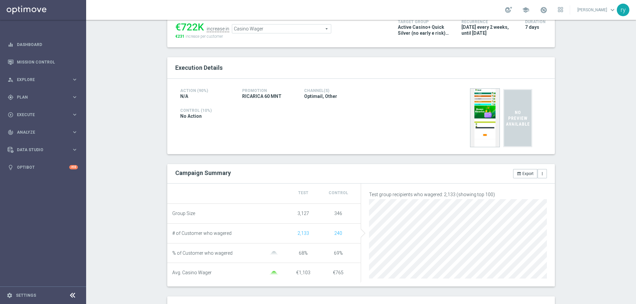
scroll to position [33, 0]
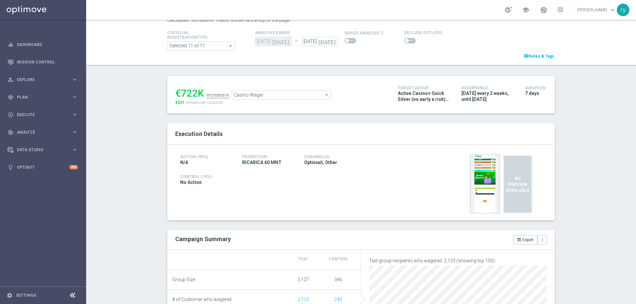
click at [405, 42] on span at bounding box center [410, 40] width 12 height 5
click at [405, 42] on input "checkbox" at bounding box center [410, 40] width 12 height 5
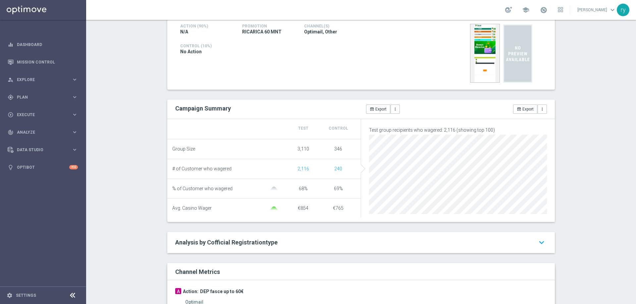
scroll to position [0, 0]
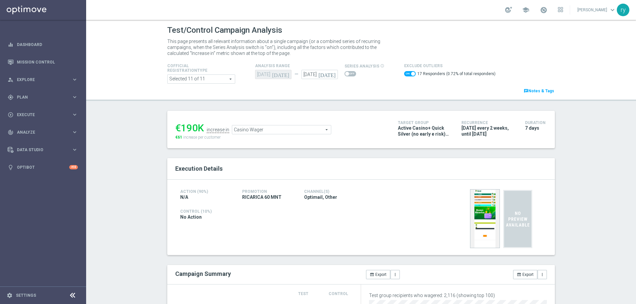
click at [404, 74] on span at bounding box center [410, 73] width 12 height 5
click at [404, 74] on input "checkbox" at bounding box center [410, 73] width 12 height 5
checkbox input "false"
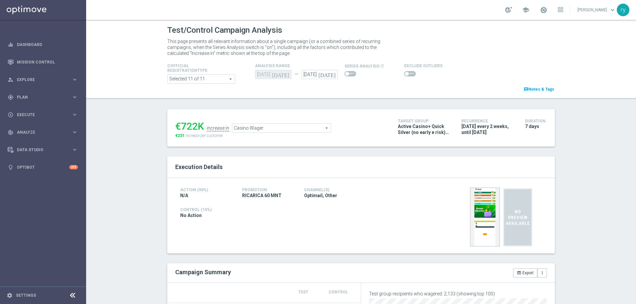
click at [281, 131] on span "Casino Wager" at bounding box center [281, 128] width 99 height 9
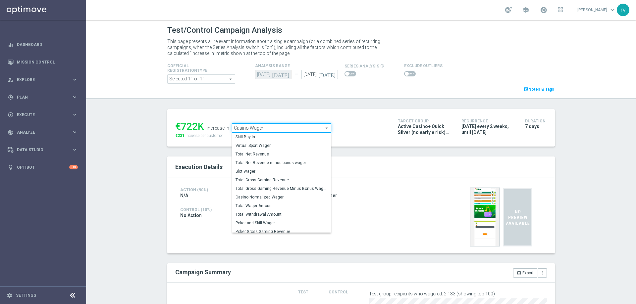
scroll to position [92, 0]
click at [280, 187] on span "Total Gross Gaming Revenue Minus Bonus Wagared" at bounding box center [281, 188] width 92 height 5
type input "Total Gross Gaming Revenue Minus Bonus Wagared"
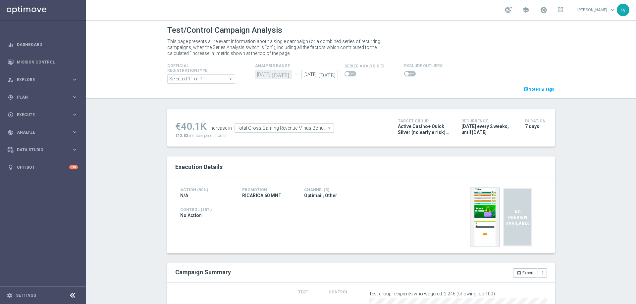
drag, startPoint x: 403, startPoint y: 78, endPoint x: 405, endPoint y: 72, distance: 7.1
click at [403, 78] on div "Cofficial Registrationtype Selected 11 of 11 arrow_drop_down search Show Select…" at bounding box center [360, 77] width 397 height 31
click at [405, 72] on span at bounding box center [410, 73] width 12 height 5
click at [405, 72] on input "checkbox" at bounding box center [410, 73] width 12 height 5
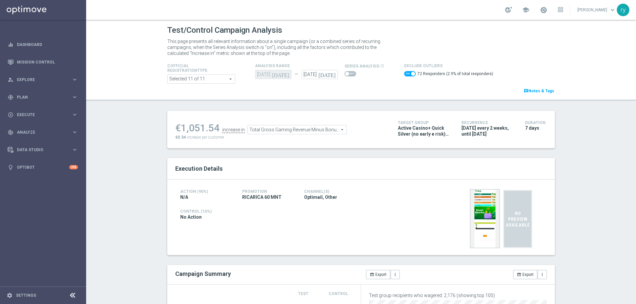
click at [404, 73] on span at bounding box center [410, 73] width 12 height 5
click at [404, 73] on input "checkbox" at bounding box center [410, 73] width 12 height 5
checkbox input "false"
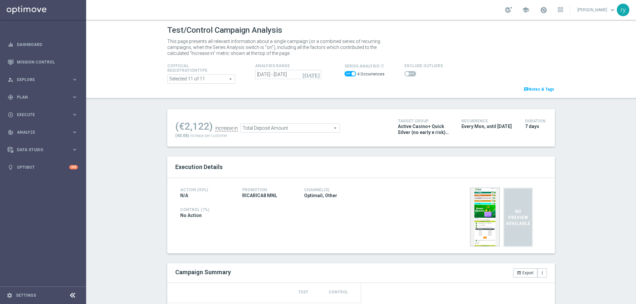
click at [344, 73] on span at bounding box center [350, 73] width 12 height 5
click at [344, 73] on input "checkbox" at bounding box center [350, 73] width 12 height 5
checkbox input "false"
click at [407, 72] on span at bounding box center [410, 73] width 12 height 5
click at [407, 72] on input "checkbox" at bounding box center [410, 73] width 12 height 5
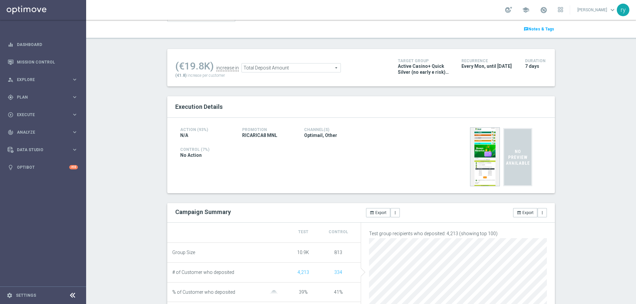
scroll to position [33, 0]
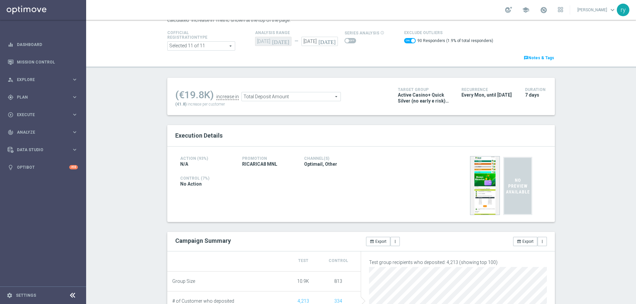
click at [256, 97] on span "Total Deposit Amount" at bounding box center [291, 96] width 99 height 9
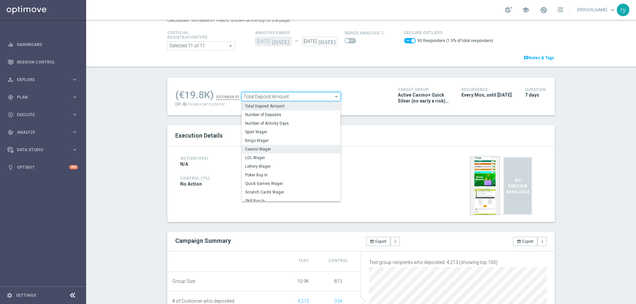
click at [263, 147] on span "Casino Wager" at bounding box center [291, 149] width 92 height 5
checkbox input "false"
type input "Casino Wager"
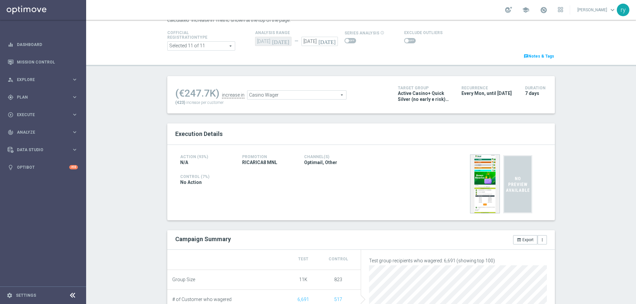
click at [405, 42] on span at bounding box center [410, 40] width 12 height 5
click at [405, 42] on input "checkbox" at bounding box center [410, 40] width 12 height 5
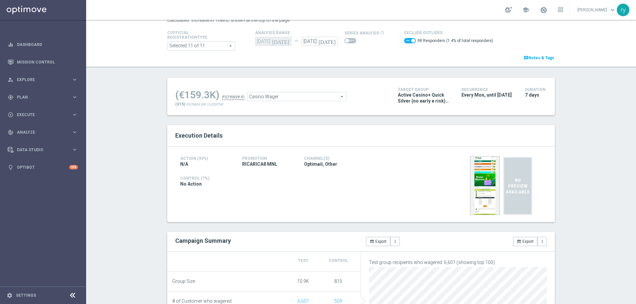
click at [411, 41] on span at bounding box center [413, 41] width 4 height 4
click at [406, 41] on input "checkbox" at bounding box center [410, 40] width 12 height 5
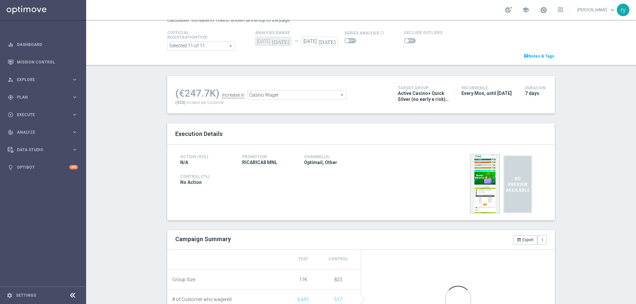
click at [406, 41] on span at bounding box center [410, 40] width 12 height 5
click at [406, 41] on input "checkbox" at bounding box center [410, 40] width 12 height 5
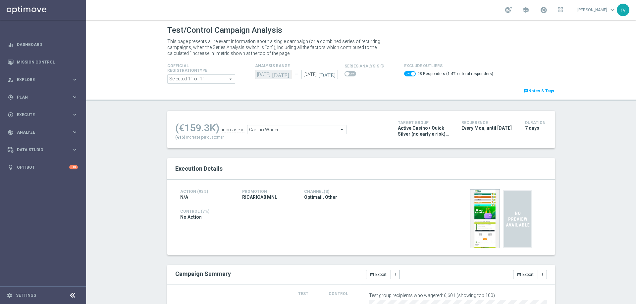
click at [271, 131] on span "Casino Wager" at bounding box center [296, 130] width 99 height 9
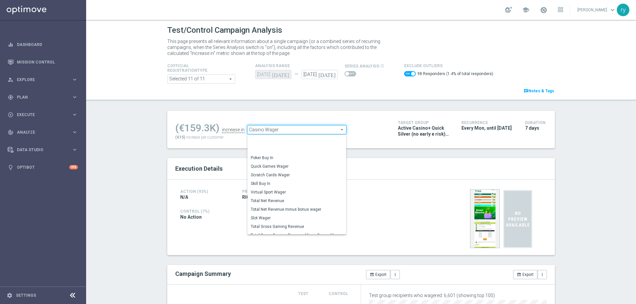
scroll to position [95, 0]
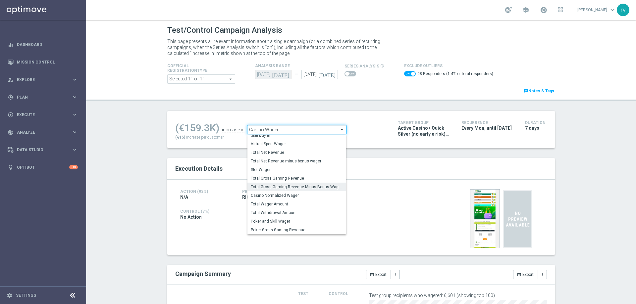
click at [285, 189] on span "Total Gross Gaming Revenue Minus Bonus Wagared" at bounding box center [297, 186] width 92 height 5
checkbox input "false"
type input "Total Gross Gaming Revenue Minus Bonus Wagared"
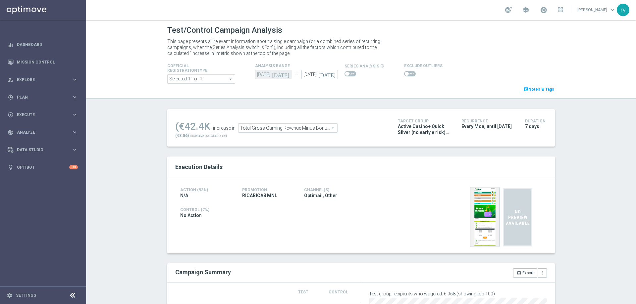
click at [406, 73] on span at bounding box center [410, 73] width 12 height 5
click at [406, 73] on input "checkbox" at bounding box center [410, 73] width 12 height 5
checkbox input "true"
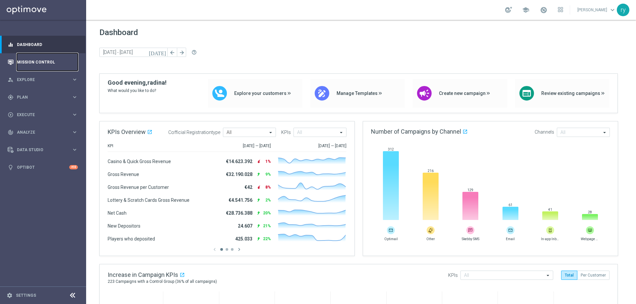
click at [45, 61] on link "Mission Control" at bounding box center [47, 62] width 61 height 18
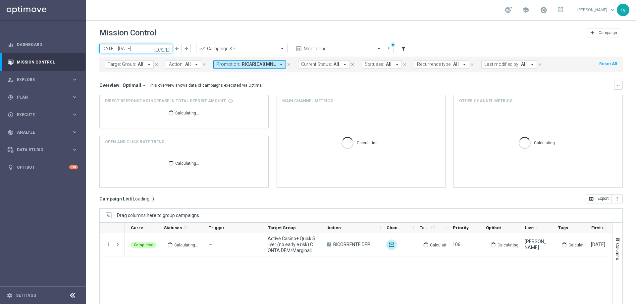
click at [129, 47] on input "01 Aug 2025 - 31 Aug 2025" at bounding box center [135, 48] width 73 height 9
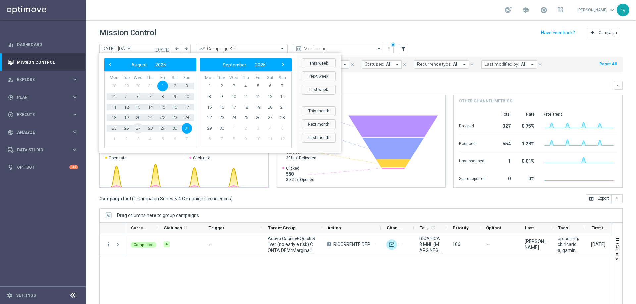
click at [138, 126] on span "27" at bounding box center [138, 128] width 11 height 11
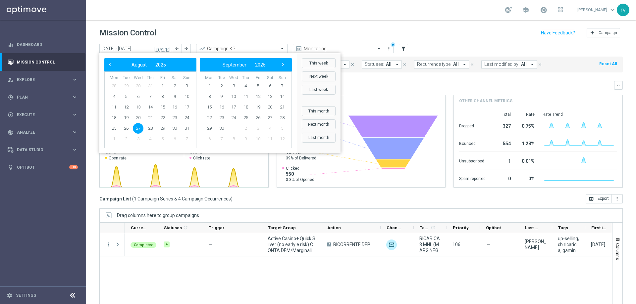
click at [138, 126] on span "27" at bounding box center [138, 128] width 11 height 11
type input "27 Aug 2025 - 27 Aug 2025"
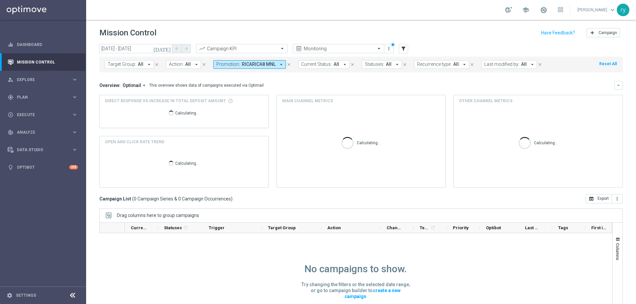
click at [278, 63] on icon "arrow_drop_down" at bounding box center [281, 65] width 6 height 6
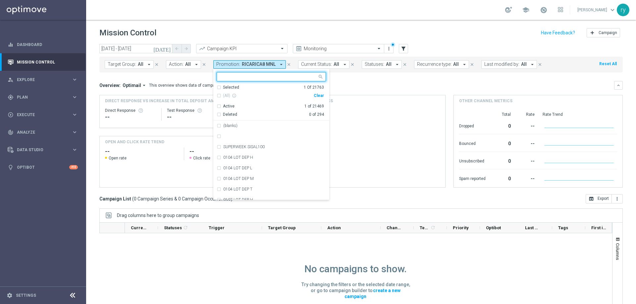
click at [0, 0] on div "Clear" at bounding box center [0, 0] width 0 height 0
click at [339, 80] on mini-dashboard "Overview: Optimail arrow_drop_down This overview shows data of campaigns execut…" at bounding box center [360, 134] width 523 height 122
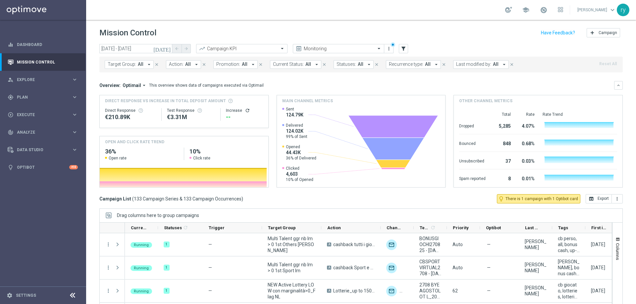
click at [501, 65] on icon "arrow_drop_down" at bounding box center [504, 65] width 6 height 6
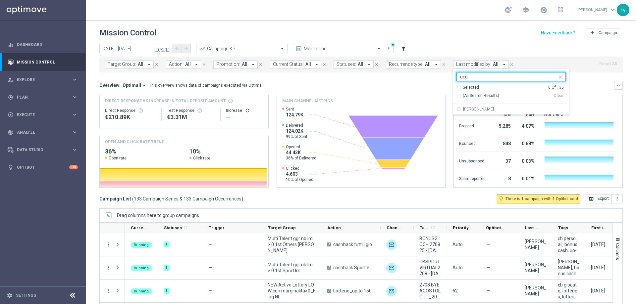
type input "cec"
click at [480, 109] on label "Cecilia Mascelli" at bounding box center [478, 109] width 31 height 4
click at [436, 85] on div "Overview: Optimail arrow_drop_down This overview shows data of campaigns execut…" at bounding box center [356, 85] width 515 height 6
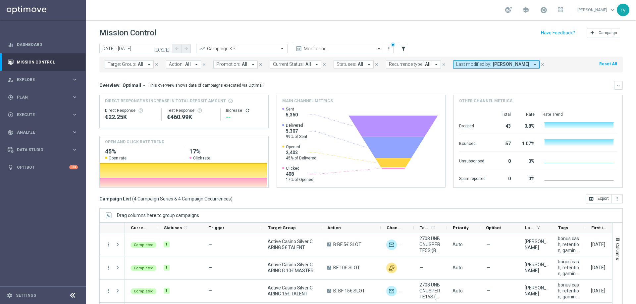
click at [358, 89] on div "Overview: Optimail arrow_drop_down This overview shows data of campaigns execut…" at bounding box center [360, 85] width 523 height 9
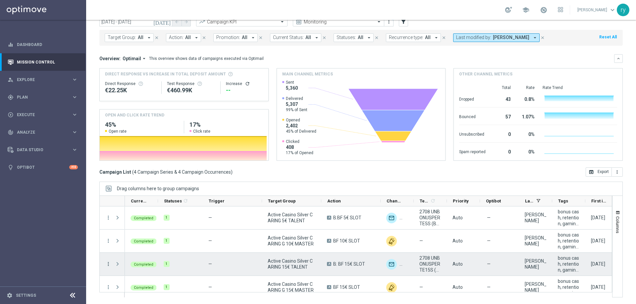
click at [107, 265] on icon "more_vert" at bounding box center [108, 264] width 6 height 6
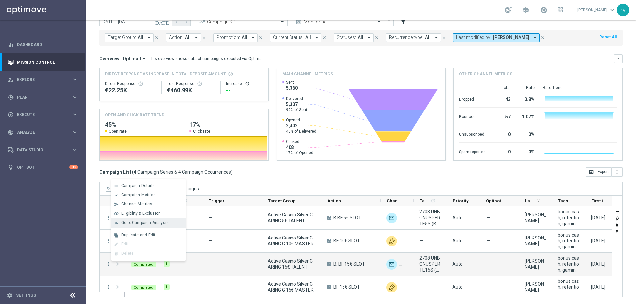
click at [124, 224] on span "Go to Campaign Analysis" at bounding box center [144, 223] width 47 height 5
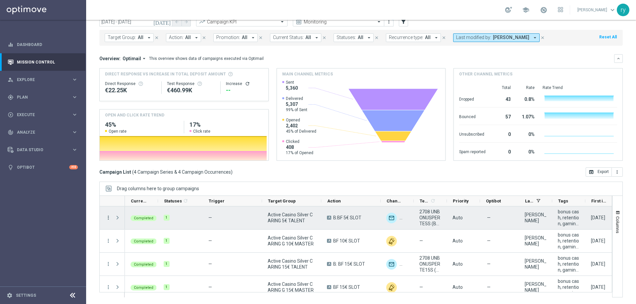
click at [107, 219] on icon "more_vert" at bounding box center [108, 218] width 6 height 6
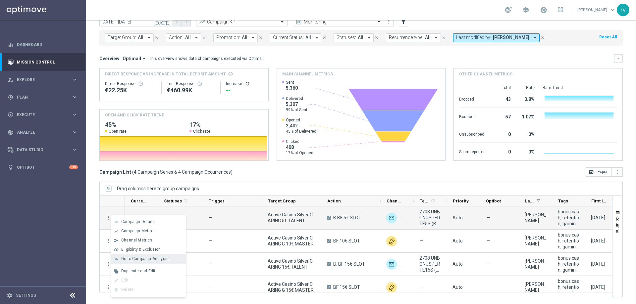
click at [124, 256] on div "bar_chart Go to Campaign Analysis" at bounding box center [148, 259] width 75 height 9
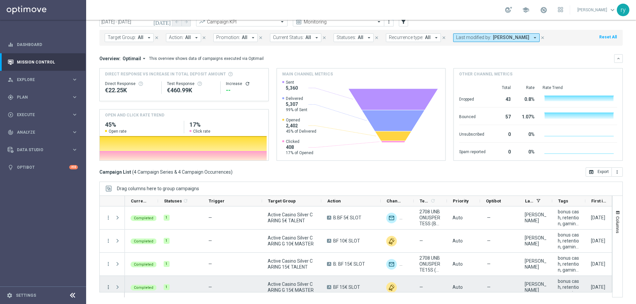
click at [109, 286] on icon "more_vert" at bounding box center [108, 287] width 6 height 6
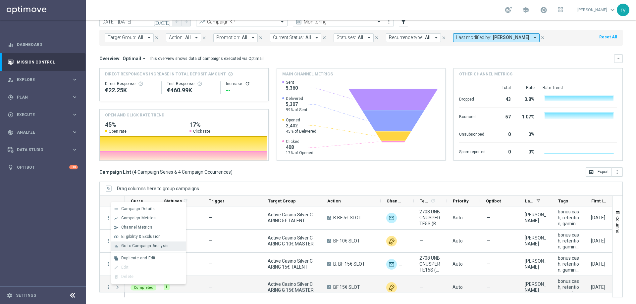
click at [122, 249] on div "bar_chart Go to Campaign Analysis" at bounding box center [148, 246] width 75 height 9
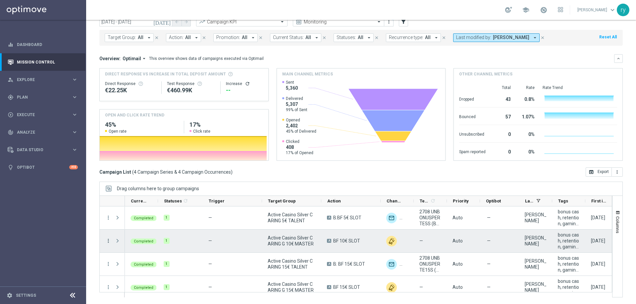
click at [107, 240] on icon "more_vert" at bounding box center [108, 241] width 6 height 6
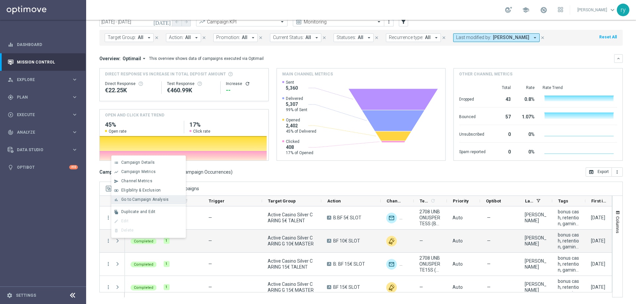
click at [127, 201] on span "Go to Campaign Analysis" at bounding box center [144, 199] width 47 height 5
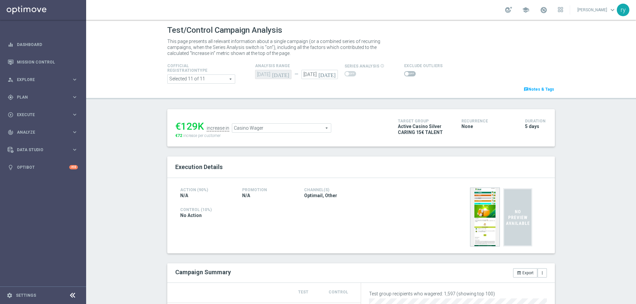
click at [408, 73] on span at bounding box center [410, 73] width 12 height 5
click at [408, 73] on input "checkbox" at bounding box center [410, 73] width 12 height 5
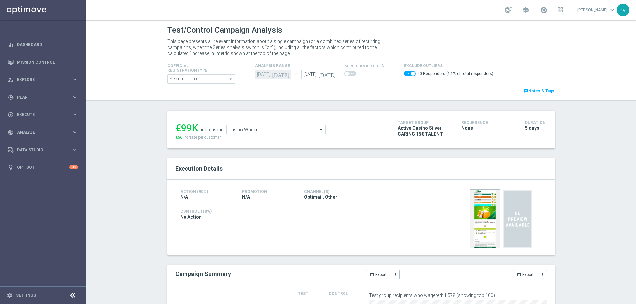
click at [405, 75] on span at bounding box center [410, 73] width 12 height 5
click at [405, 75] on input "checkbox" at bounding box center [410, 73] width 12 height 5
checkbox input "false"
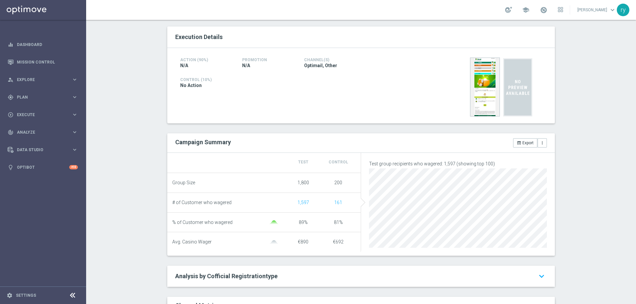
scroll to position [132, 0]
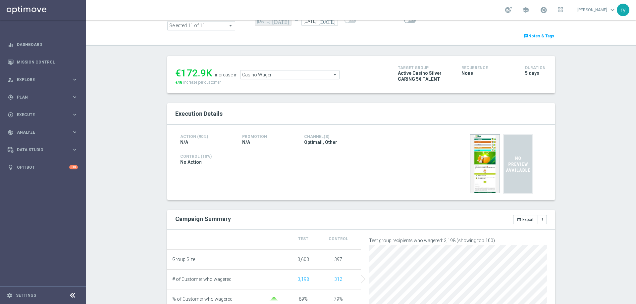
scroll to position [33, 0]
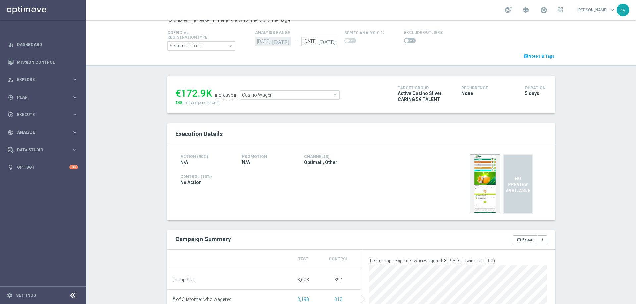
click at [406, 41] on span at bounding box center [410, 40] width 12 height 5
click at [406, 41] on input "checkbox" at bounding box center [410, 40] width 12 height 5
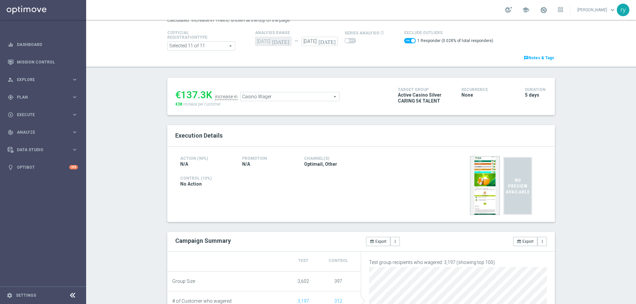
click at [404, 41] on span at bounding box center [410, 40] width 12 height 5
click at [404, 41] on input "checkbox" at bounding box center [410, 40] width 12 height 5
checkbox input "false"
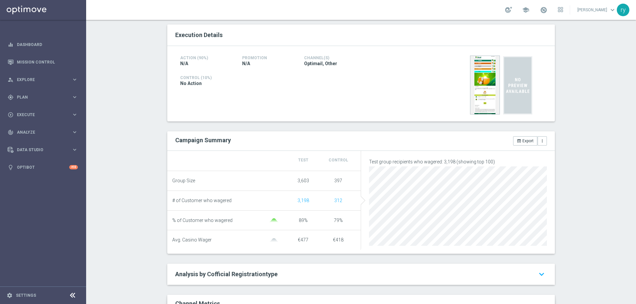
scroll to position [132, 0]
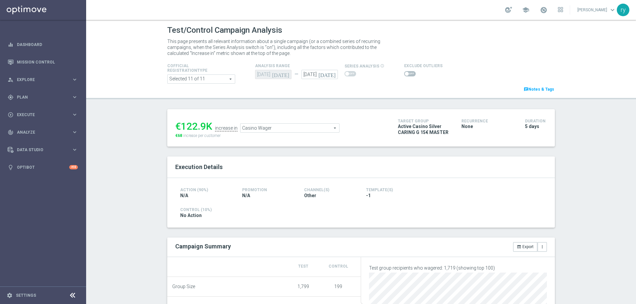
click at [312, 158] on div "Execution Details" at bounding box center [361, 168] width 388 height 22
click at [406, 75] on span at bounding box center [410, 73] width 12 height 5
click at [406, 75] on input "checkbox" at bounding box center [410, 73] width 12 height 5
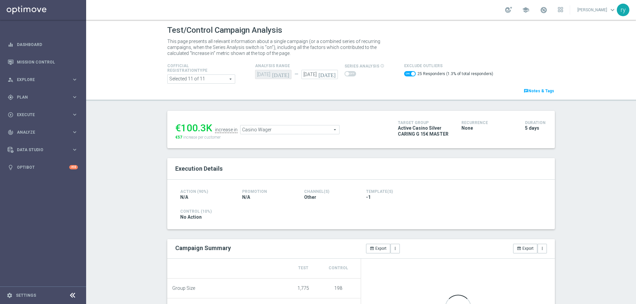
click at [404, 77] on switch at bounding box center [410, 74] width 12 height 7
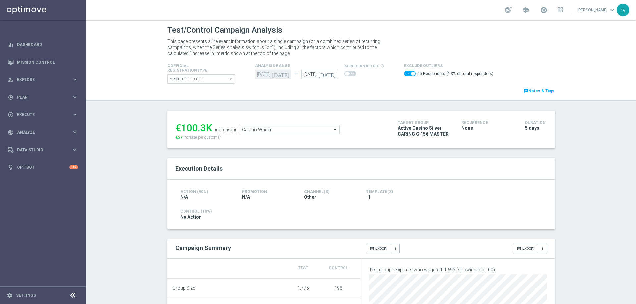
click at [411, 74] on span at bounding box center [413, 74] width 4 height 4
click at [406, 74] on input "checkbox" at bounding box center [410, 73] width 12 height 5
checkbox input "false"
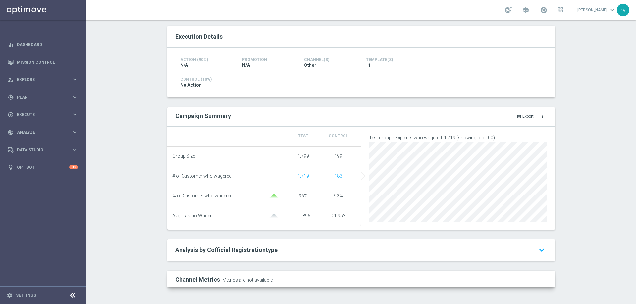
scroll to position [99, 0]
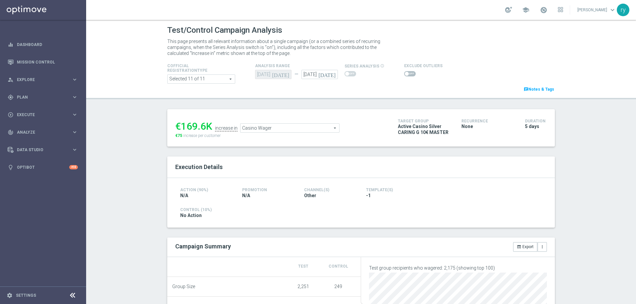
click at [405, 73] on span at bounding box center [407, 74] width 4 height 4
click at [404, 73] on input "checkbox" at bounding box center [410, 73] width 12 height 5
click at [404, 76] on span at bounding box center [410, 73] width 12 height 5
click at [404, 76] on input "checkbox" at bounding box center [410, 73] width 12 height 5
checkbox input "false"
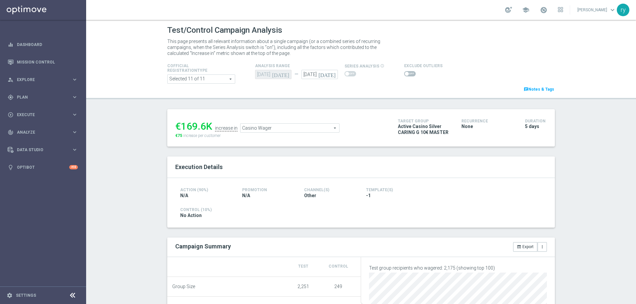
scroll to position [99, 0]
